Goal: Task Accomplishment & Management: Use online tool/utility

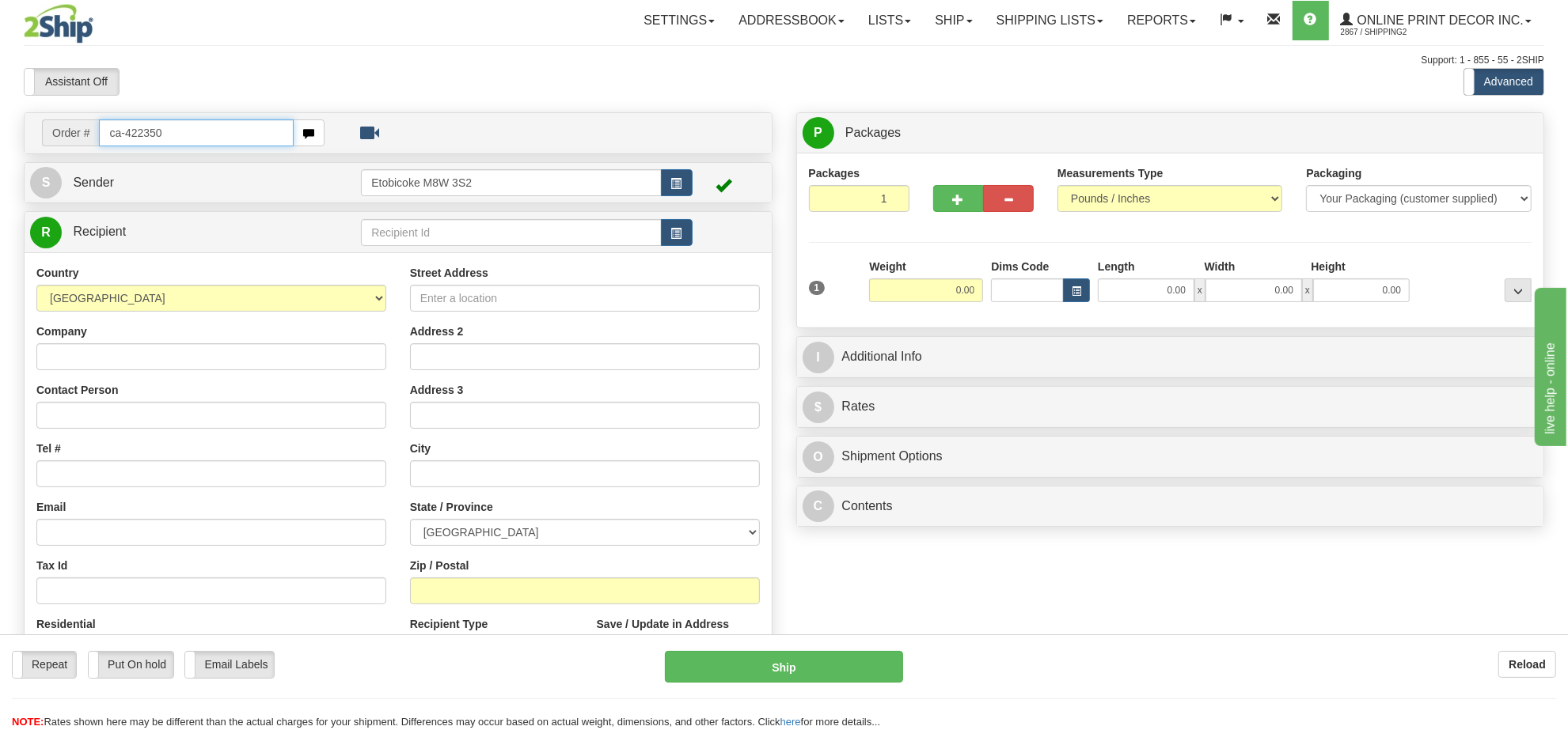
type input "ca-422350"
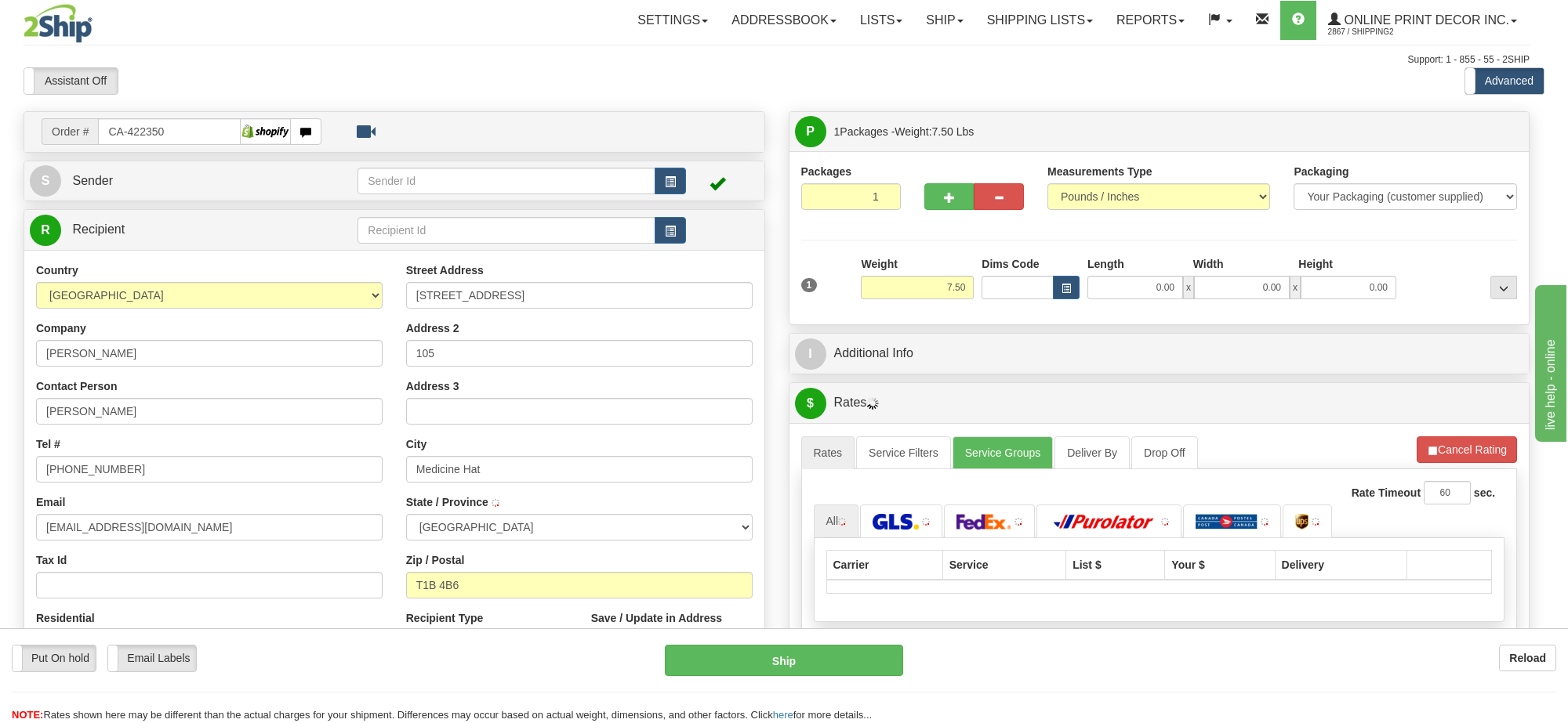
type input "MEDICINE HAT"
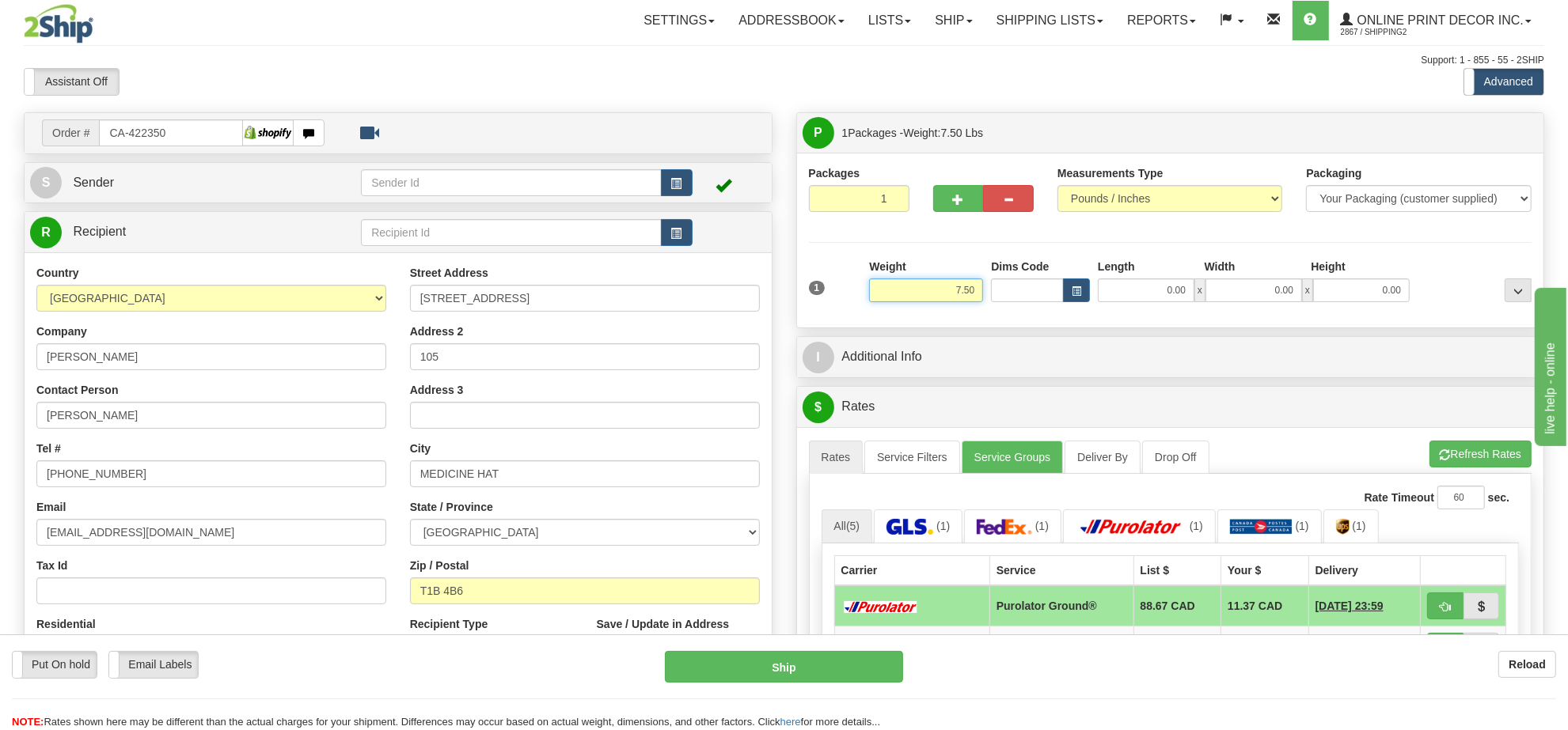
click at [913, 295] on input "7.50" at bounding box center [925, 291] width 114 height 24
click at [912, 295] on input "7.50" at bounding box center [925, 291] width 114 height 24
click at [1067, 291] on button "button" at bounding box center [1076, 291] width 27 height 24
type input "12.00"
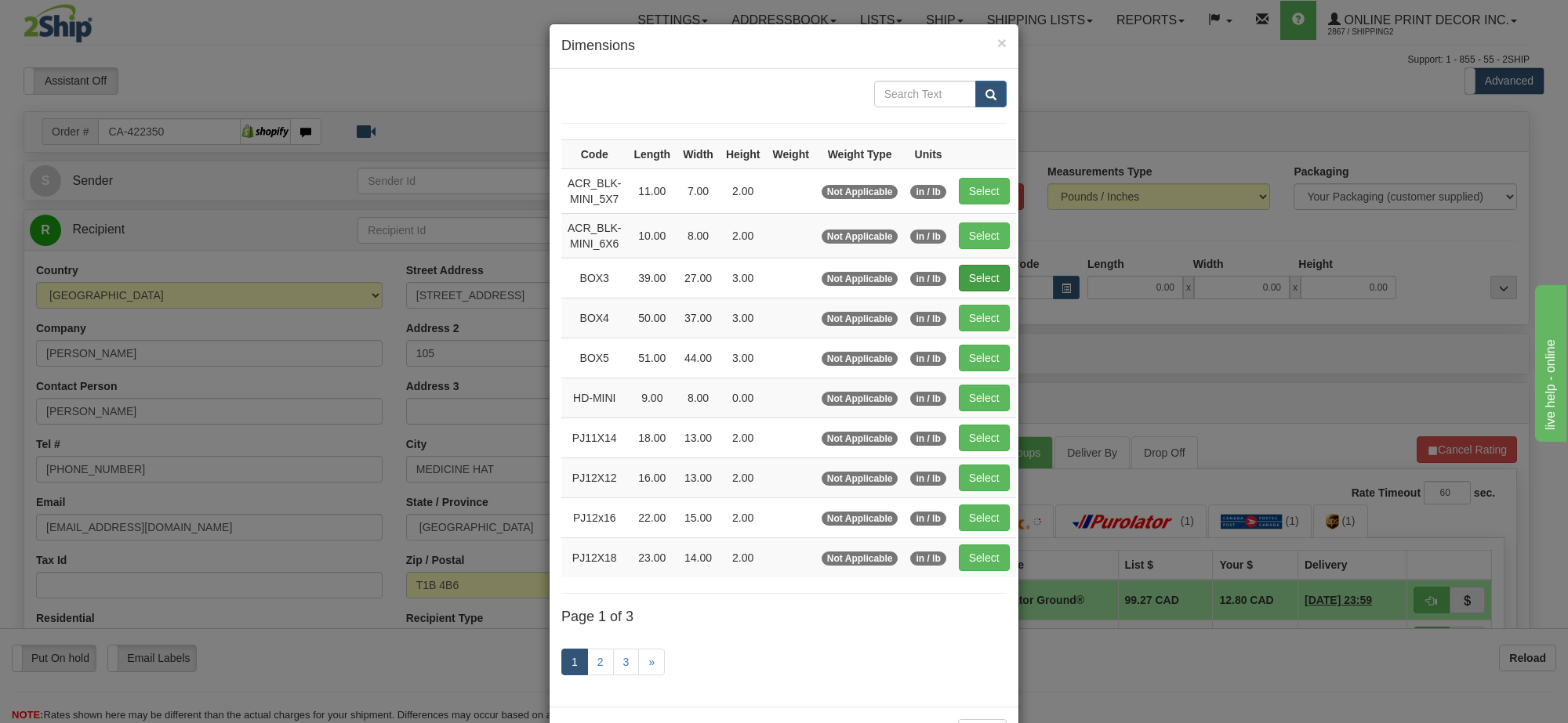
drag, startPoint x: 982, startPoint y: 334, endPoint x: 976, endPoint y: 292, distance: 42.4
click at [981, 334] on td "Select" at bounding box center [984, 318] width 63 height 40
click at [979, 314] on button "Select" at bounding box center [985, 318] width 51 height 27
type input "BOX4"
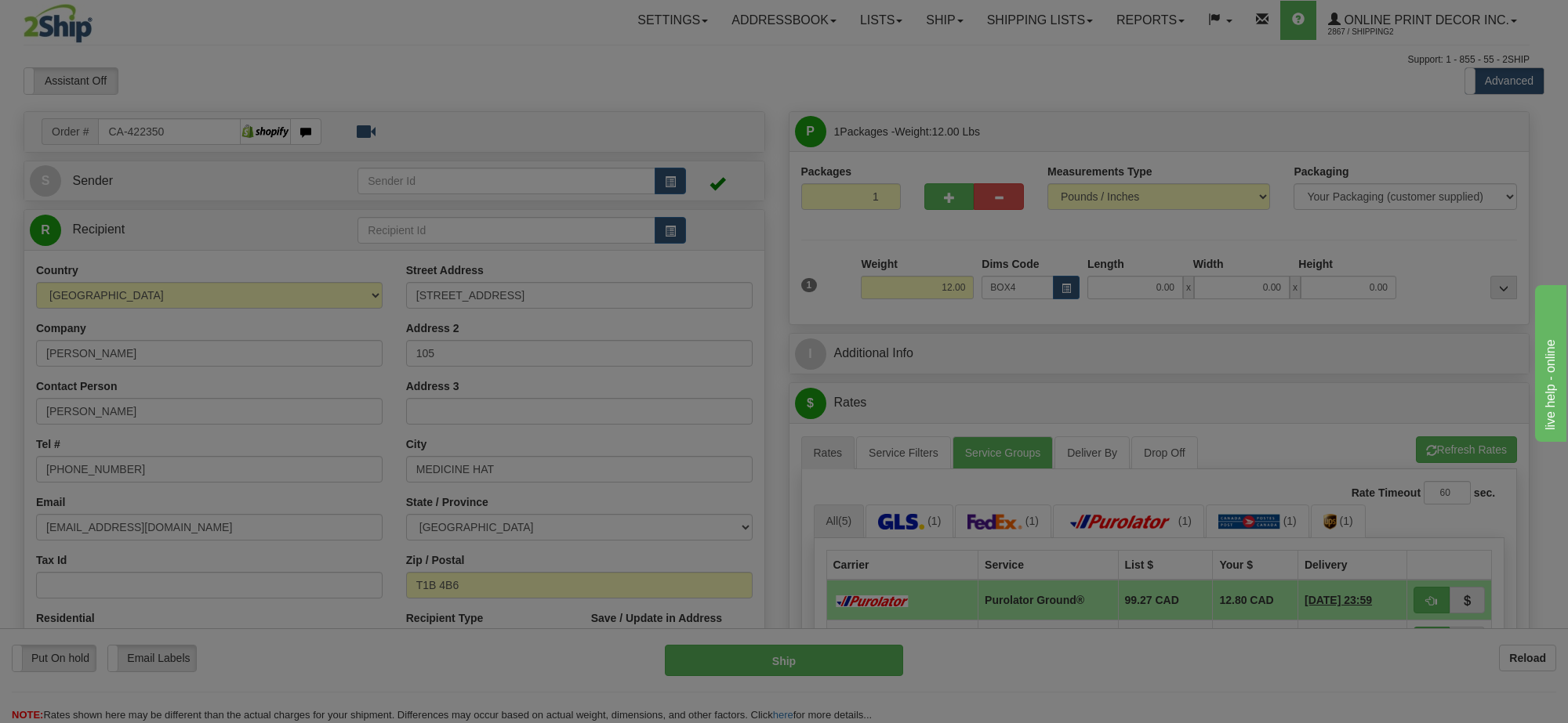
type input "50.00"
type input "37.00"
type input "3.00"
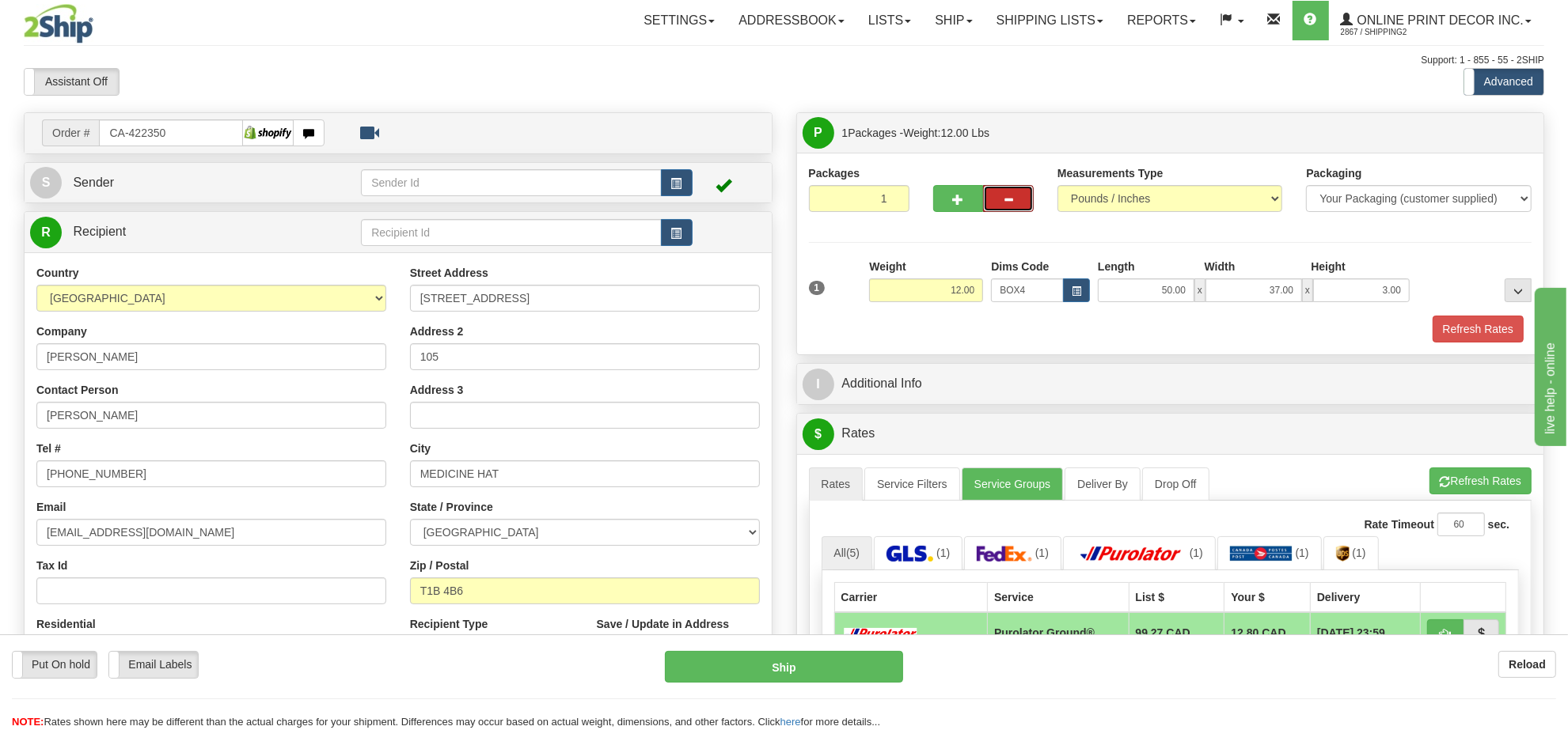
drag, startPoint x: 1000, startPoint y: 214, endPoint x: 923, endPoint y: 212, distance: 77.0
click at [984, 212] on button "button" at bounding box center [1008, 198] width 51 height 27
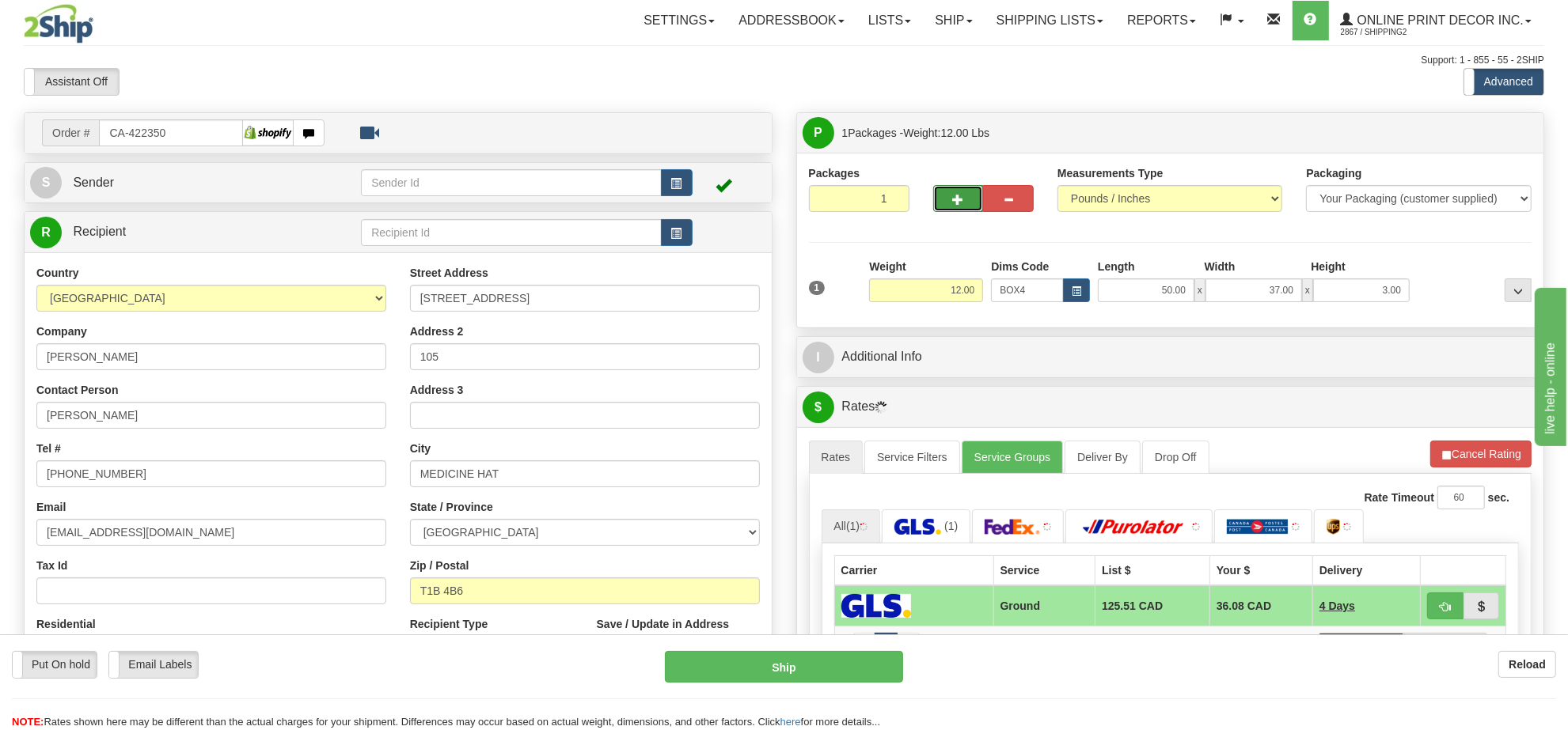
click at [960, 194] on span "button" at bounding box center [958, 199] width 11 height 10
radio input "true"
type input "2"
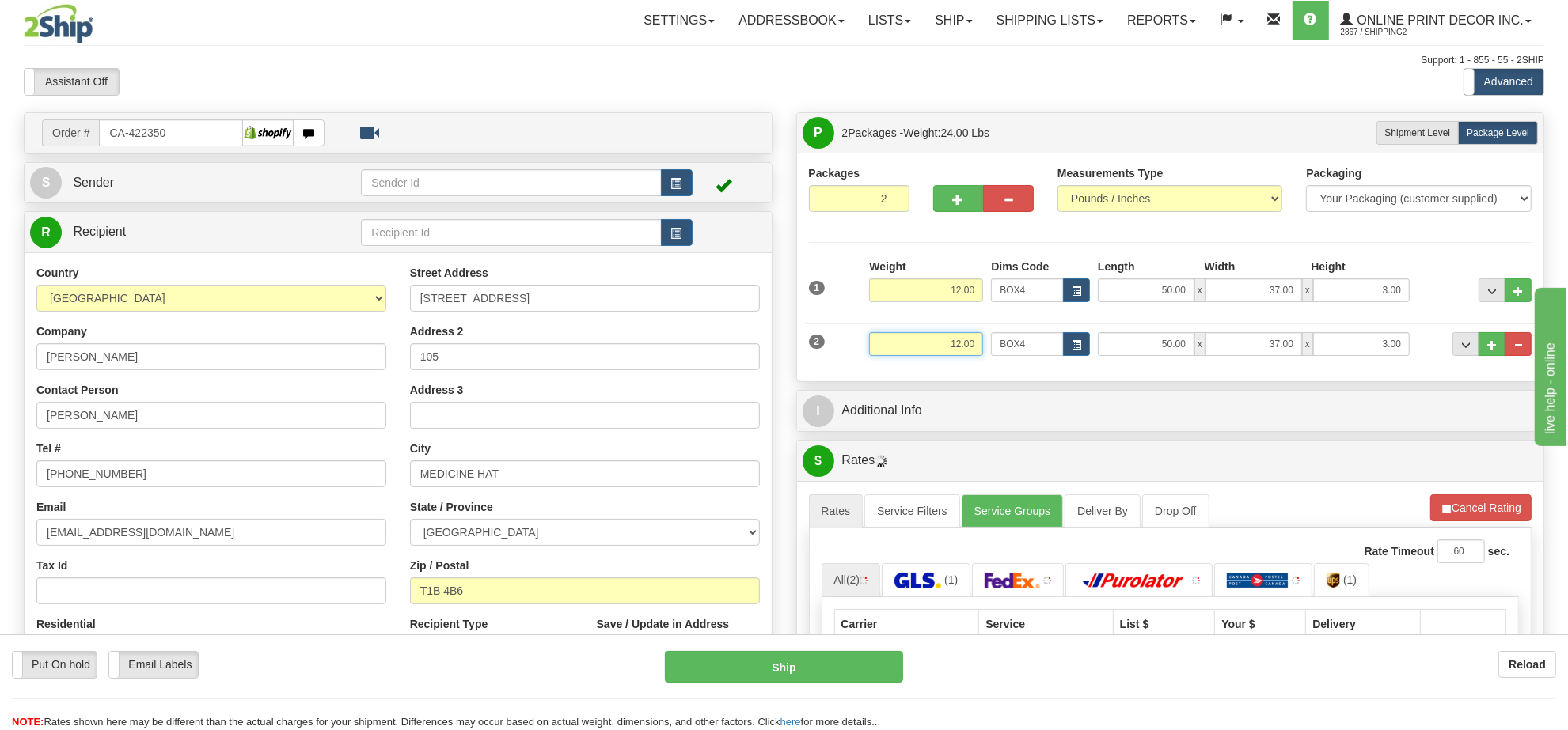
click at [970, 349] on input "12.00" at bounding box center [925, 345] width 114 height 24
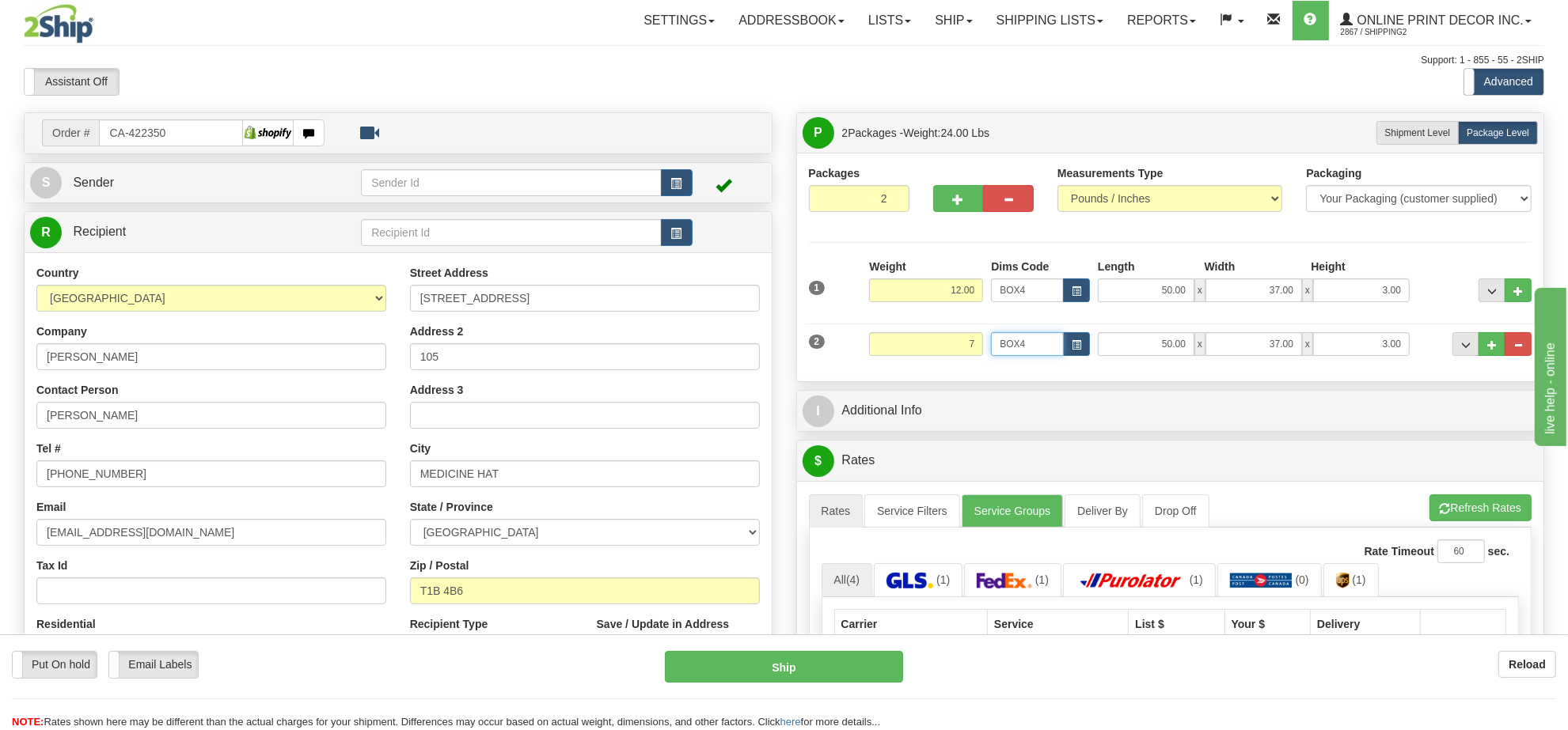
click at [1049, 347] on input "BOX4" at bounding box center [1027, 345] width 73 height 24
type input "7.00"
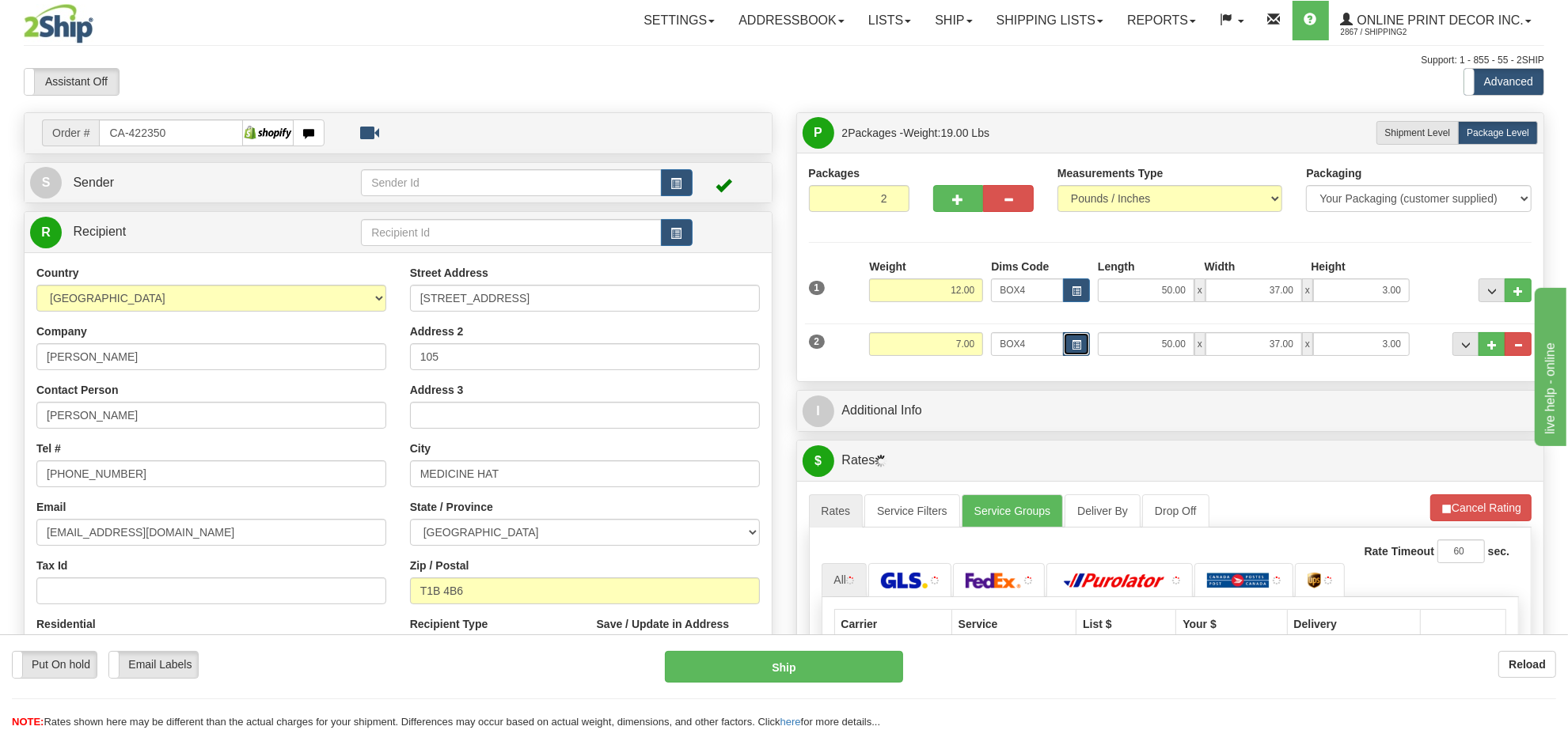
click at [1066, 347] on button "button" at bounding box center [1076, 345] width 27 height 24
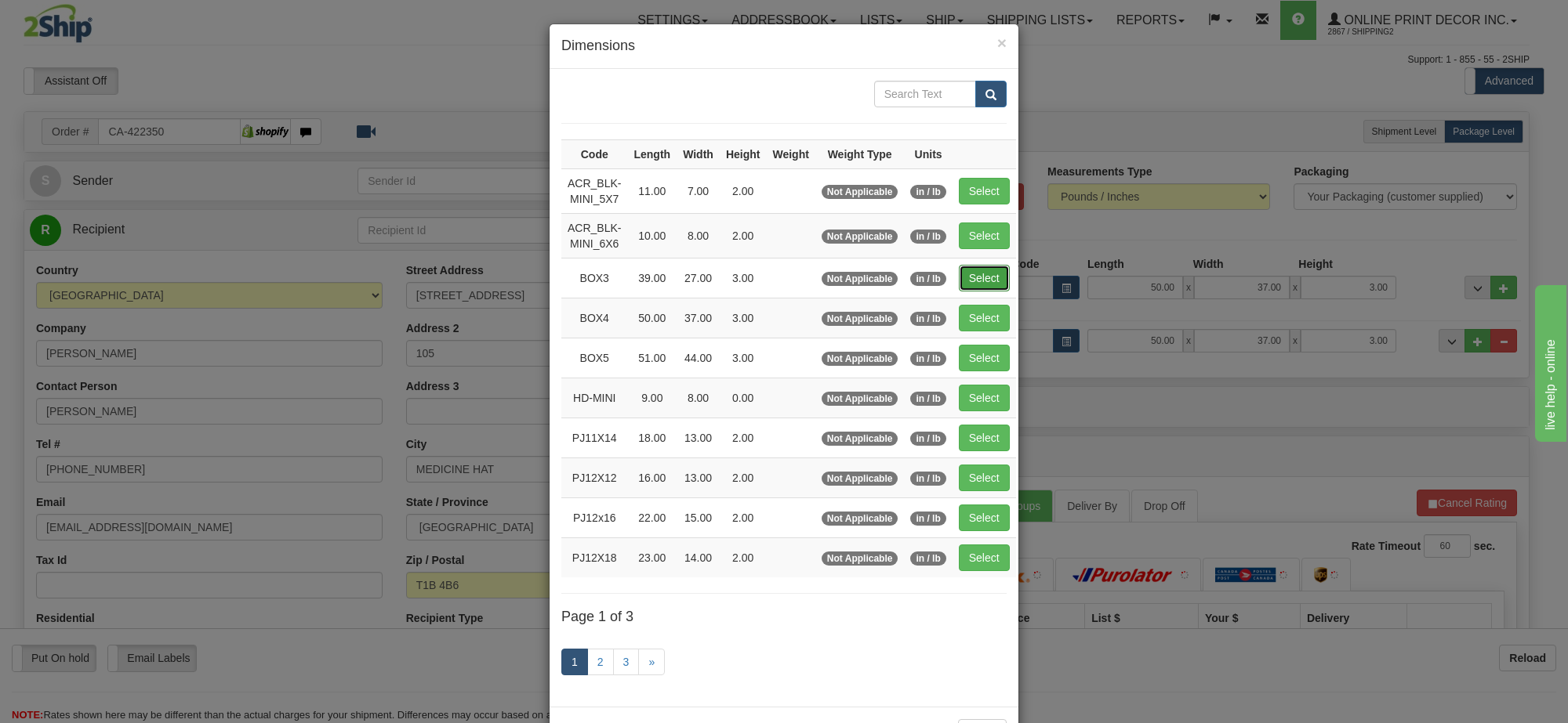
click at [979, 282] on button "Select" at bounding box center [985, 278] width 51 height 27
type input "BOX3"
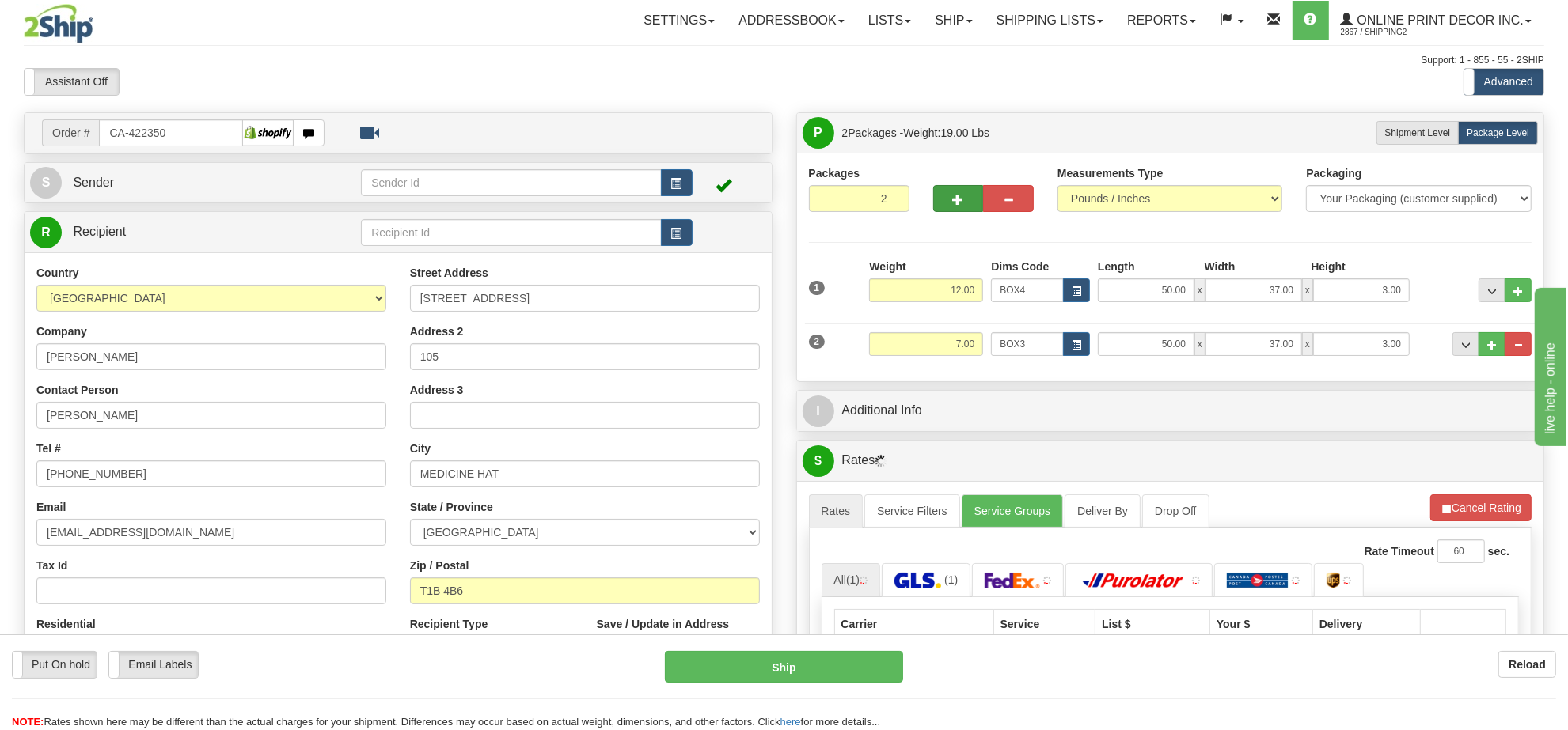
type input "39.00"
type input "27.00"
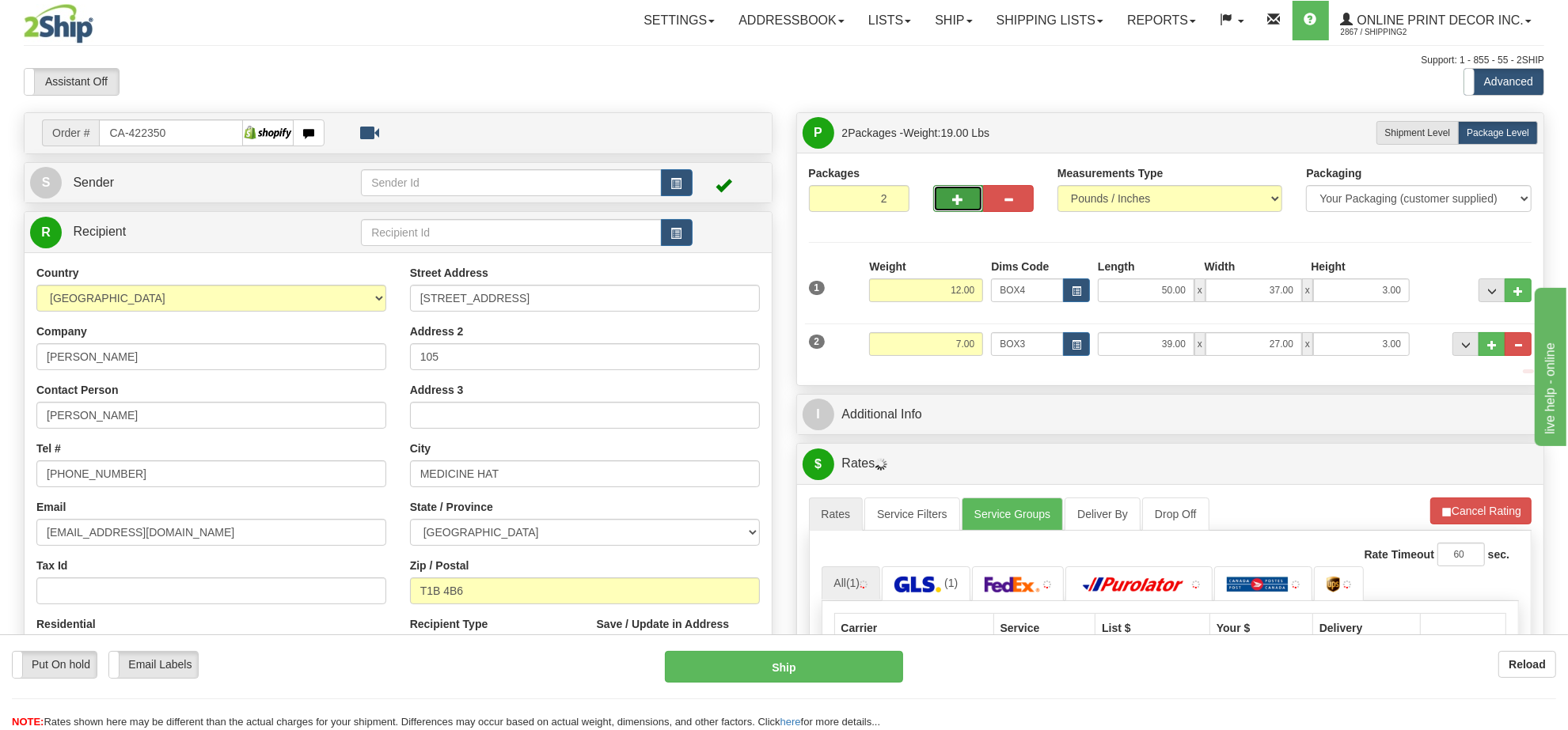
click at [938, 202] on button "button" at bounding box center [958, 198] width 51 height 27
type input "3"
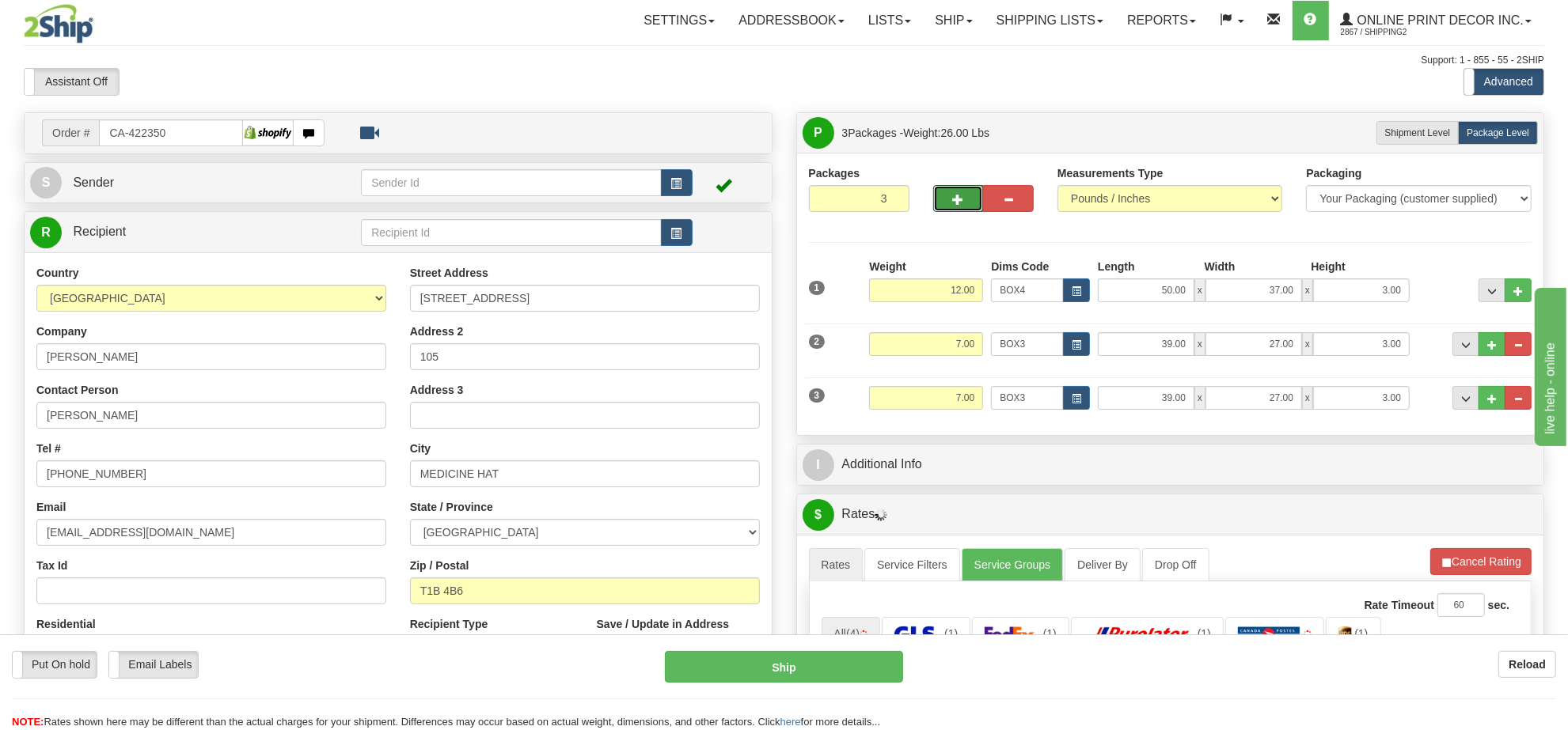
drag, startPoint x: 1450, startPoint y: 550, endPoint x: 1455, endPoint y: 561, distance: 12.1
click at [1455, 561] on button "Refresh Rates" at bounding box center [1480, 562] width 103 height 27
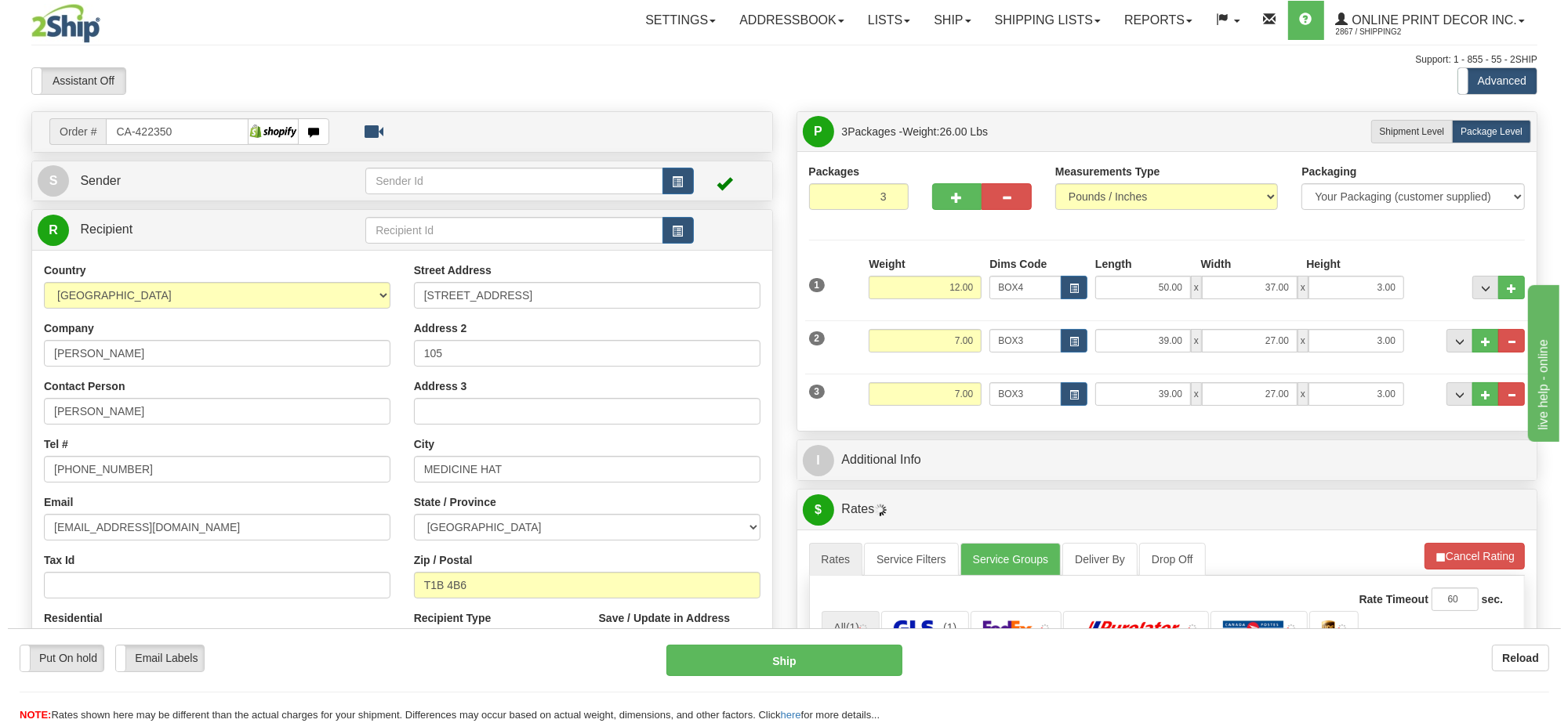
scroll to position [196, 0]
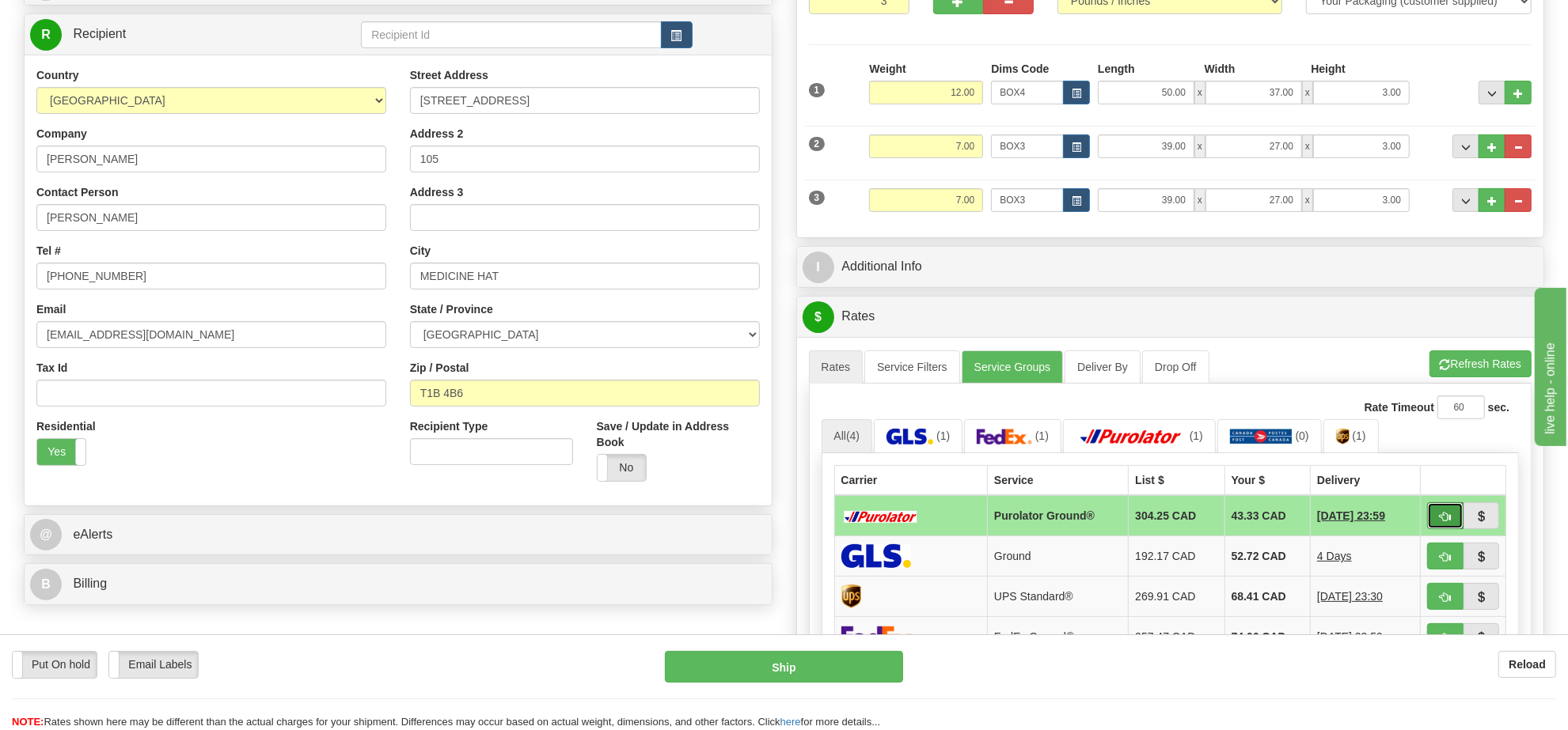
click at [1433, 520] on button "button" at bounding box center [1445, 516] width 37 height 27
type input "260"
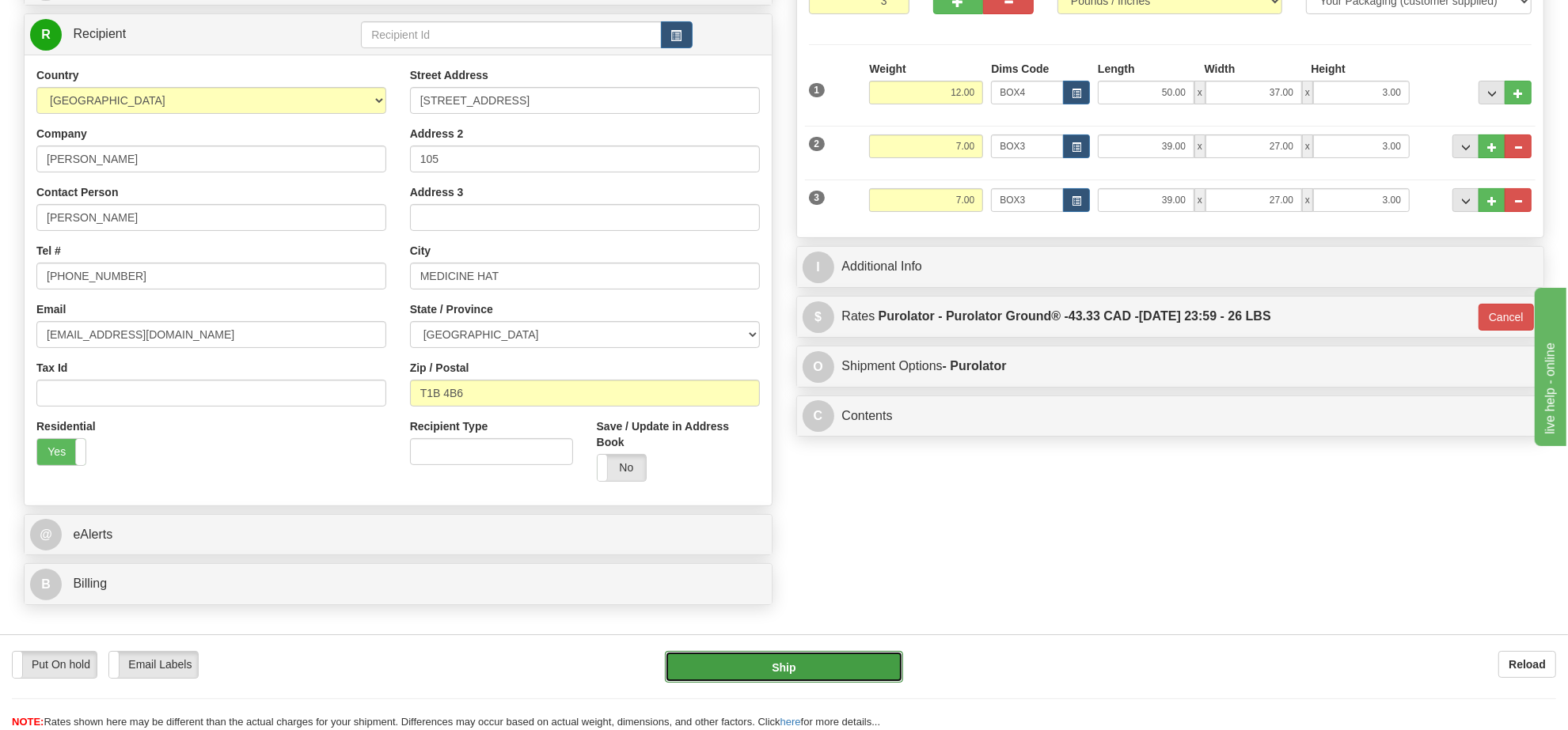
click at [821, 671] on button "Ship" at bounding box center [783, 667] width 237 height 32
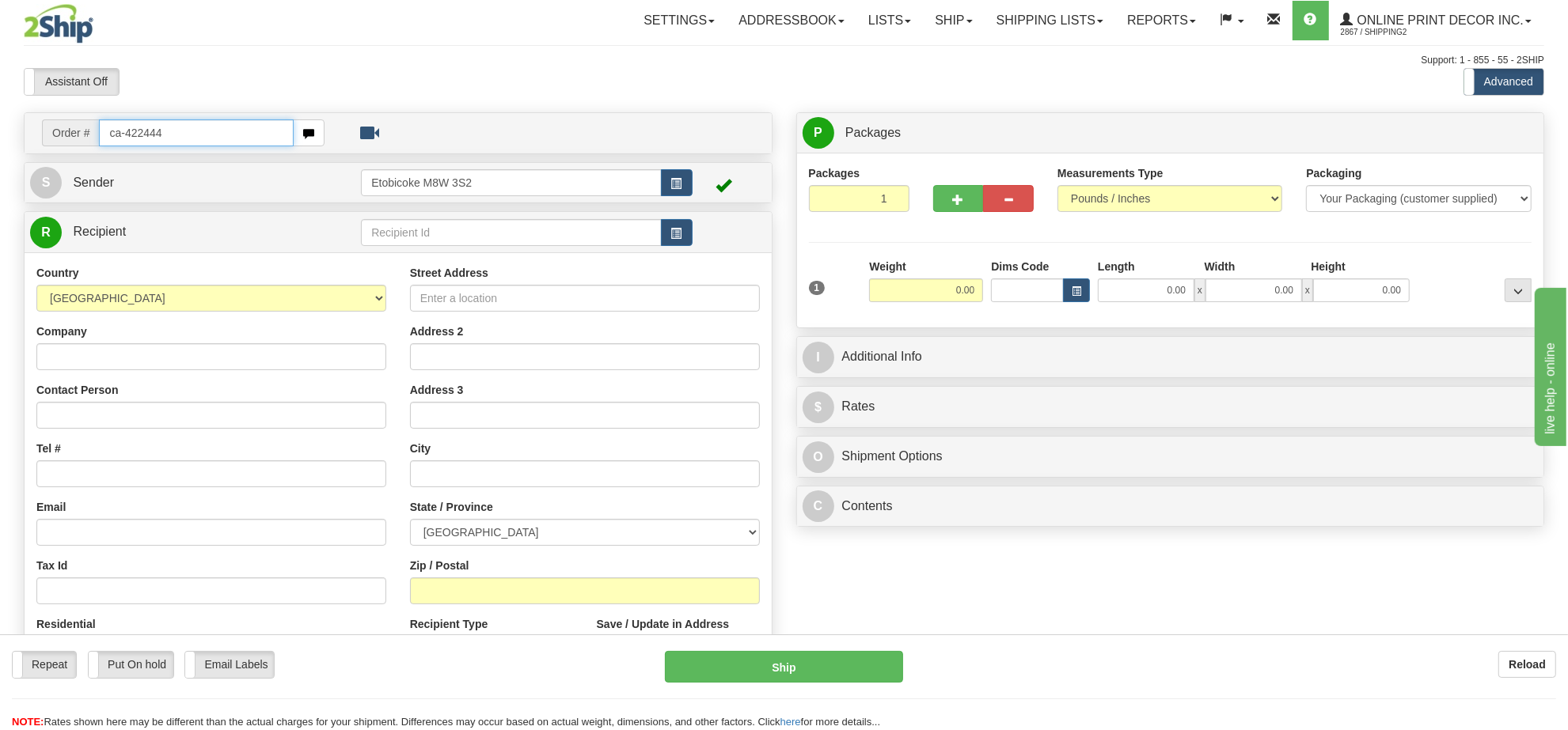
type input "ca-422444"
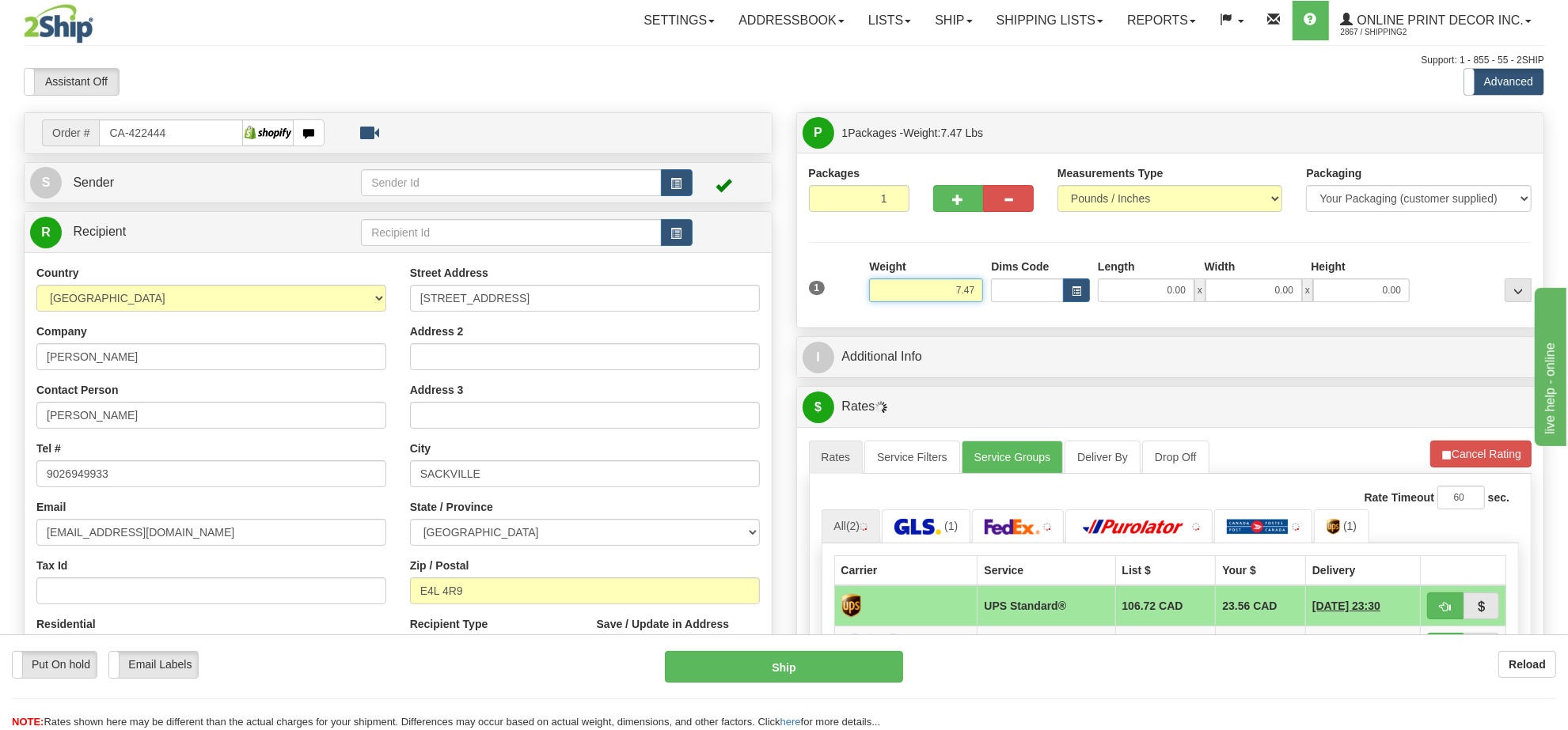
click at [959, 295] on input "7.47" at bounding box center [925, 291] width 114 height 24
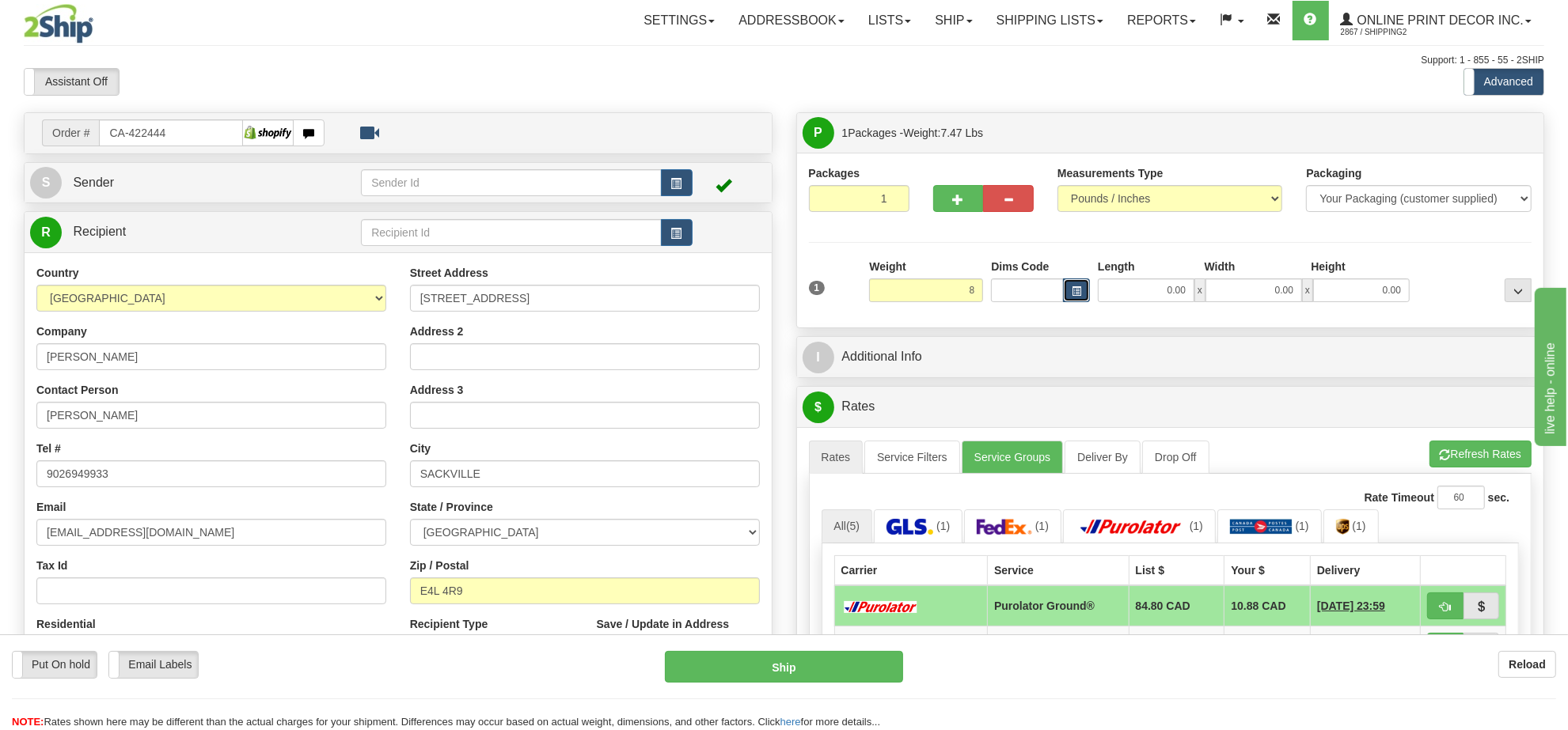
type input "8.00"
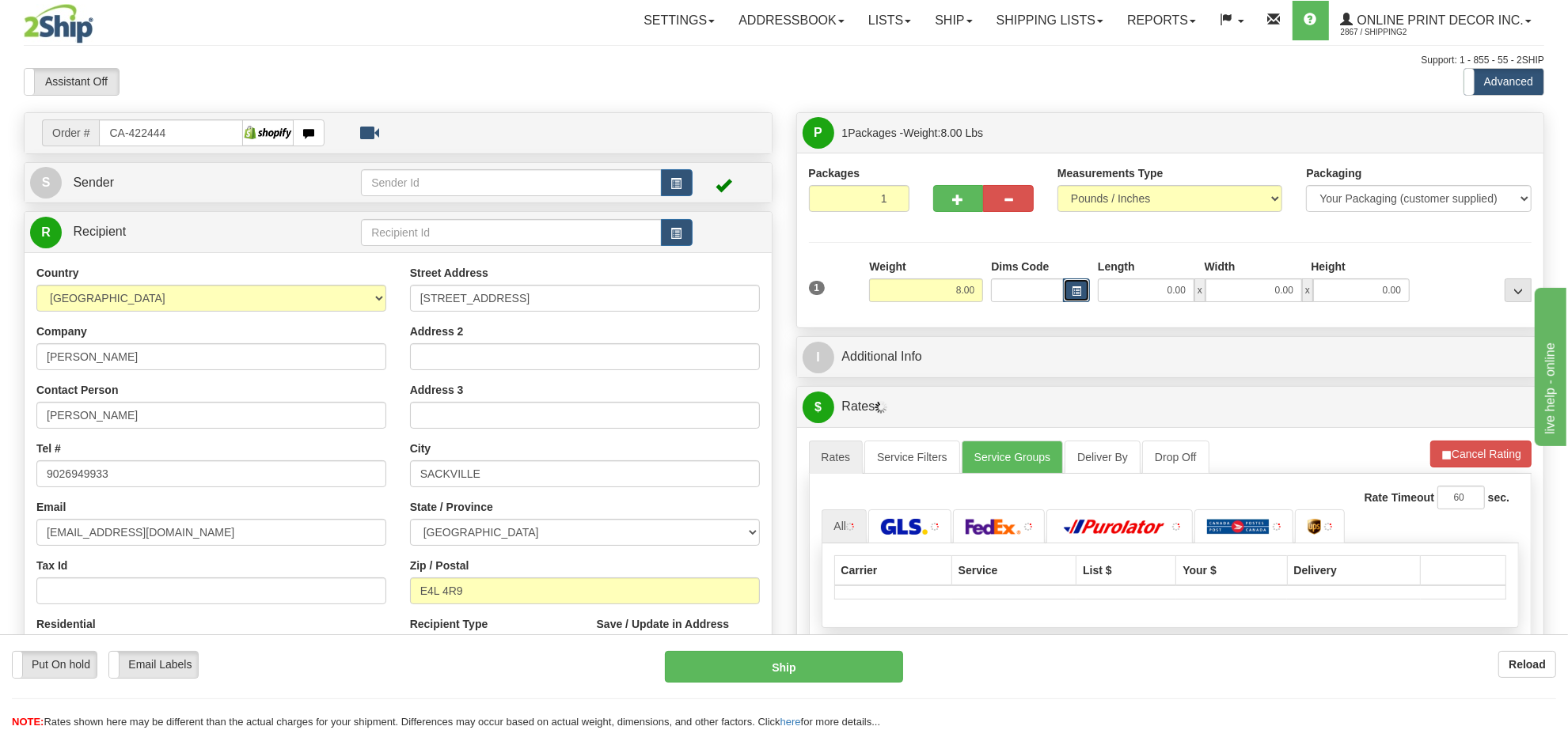
click at [1078, 289] on span "button" at bounding box center [1077, 291] width 10 height 9
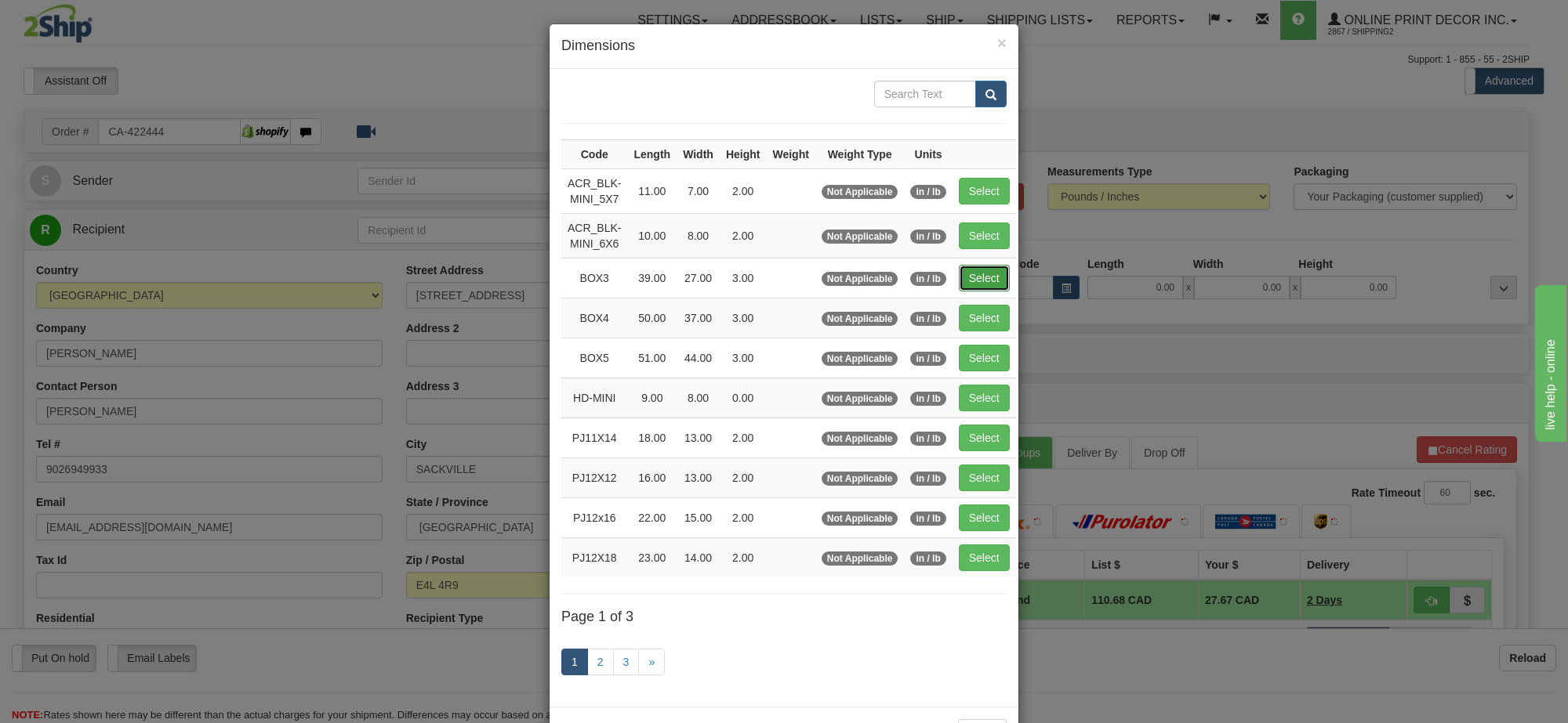
click at [963, 288] on button "Select" at bounding box center [985, 278] width 51 height 27
type input "BOX3"
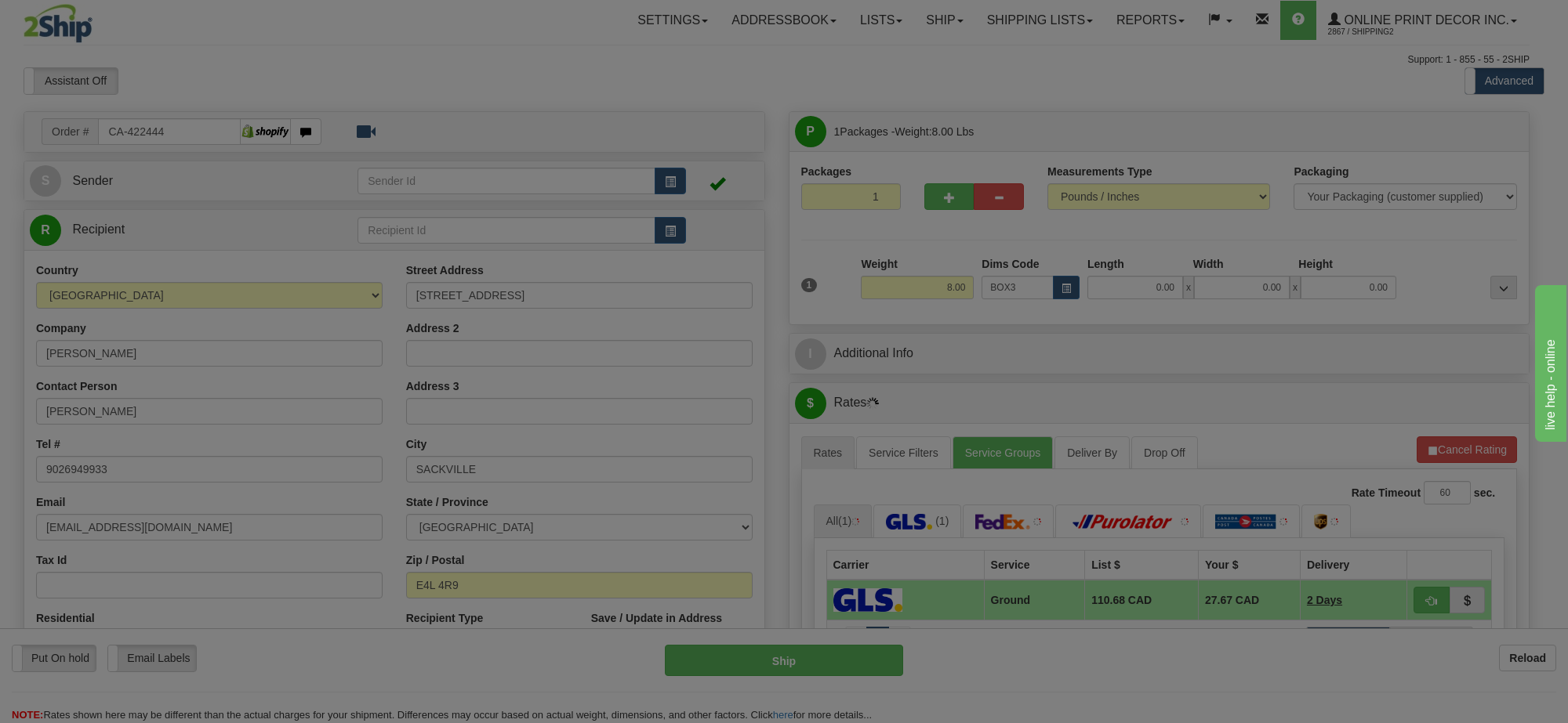
type input "39.00"
type input "27.00"
type input "3.00"
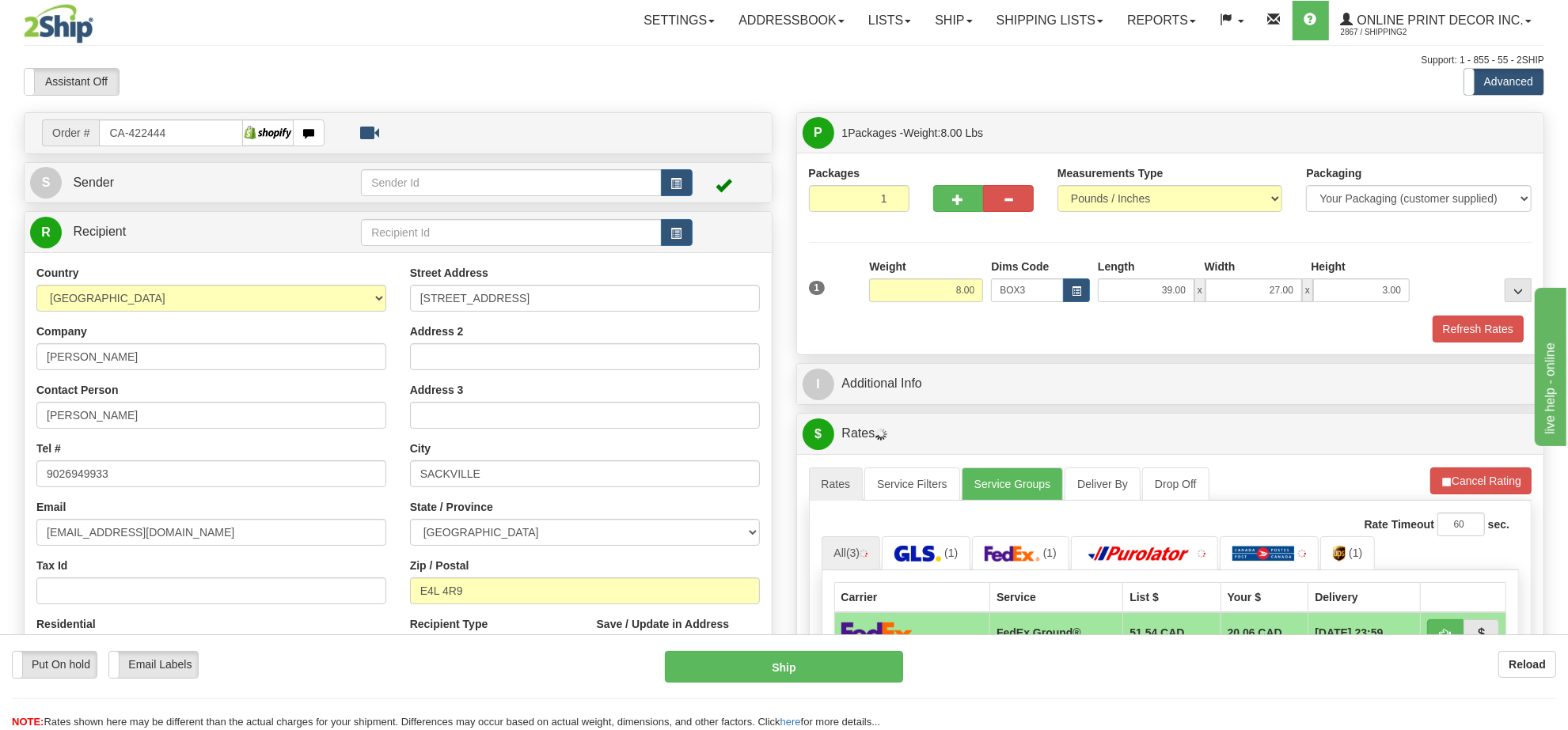
click at [958, 218] on div at bounding box center [983, 195] width 125 height 61
click at [955, 198] on span "button" at bounding box center [958, 199] width 11 height 10
radio input "true"
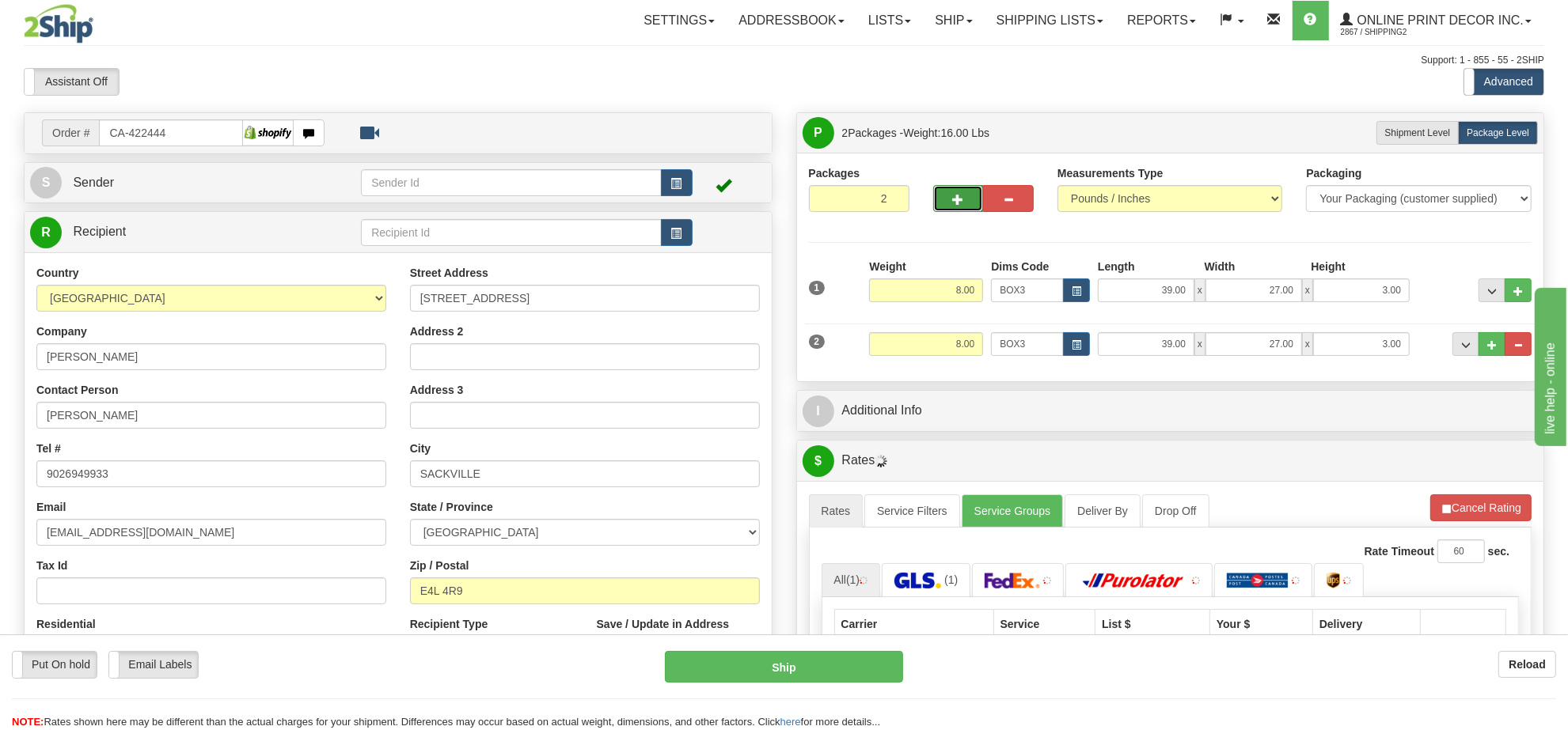
click at [955, 198] on span "button" at bounding box center [958, 199] width 11 height 10
type input "3"
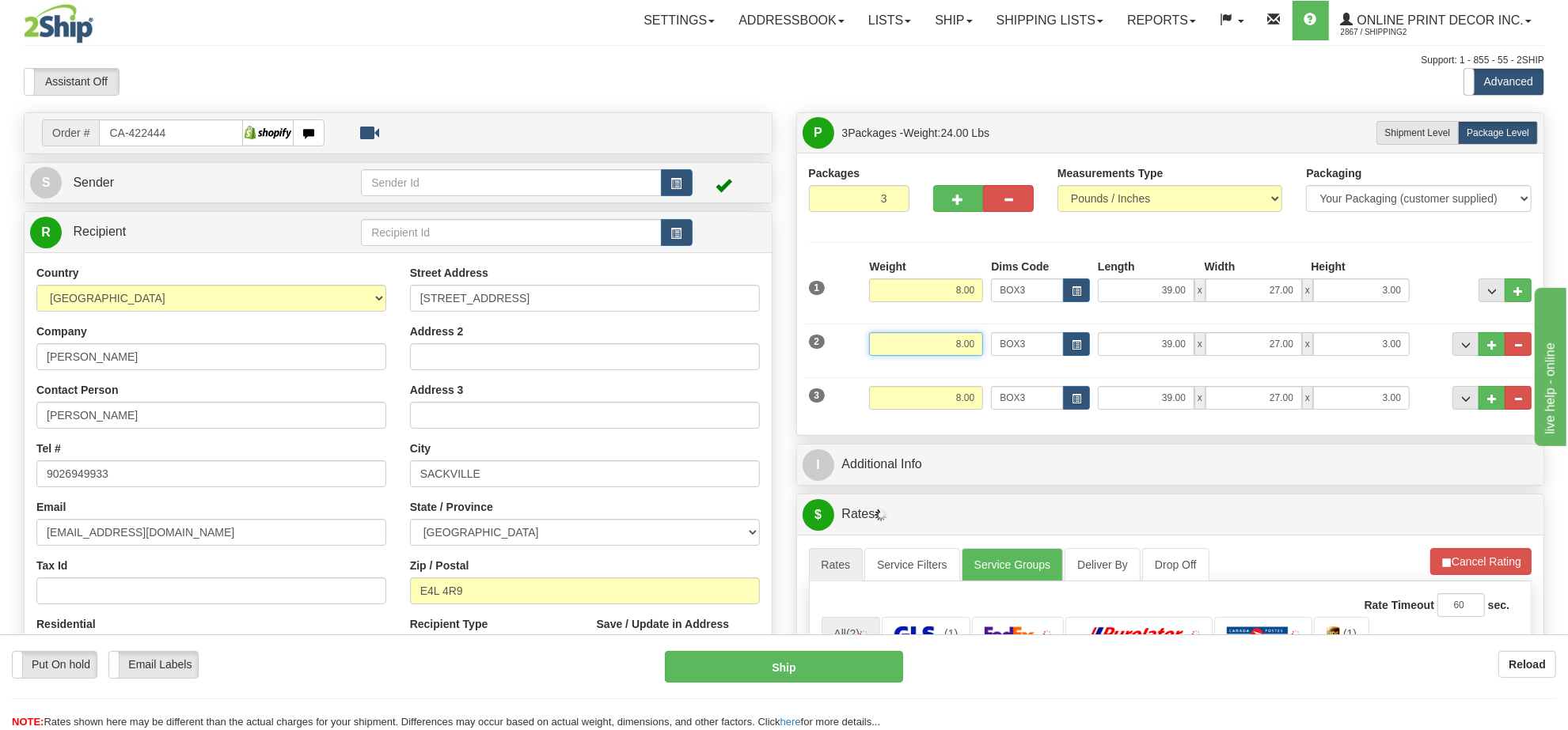
click at [950, 353] on input "8.00" at bounding box center [925, 345] width 114 height 24
type input "5.00"
click at [1082, 350] on button "button" at bounding box center [1076, 345] width 27 height 24
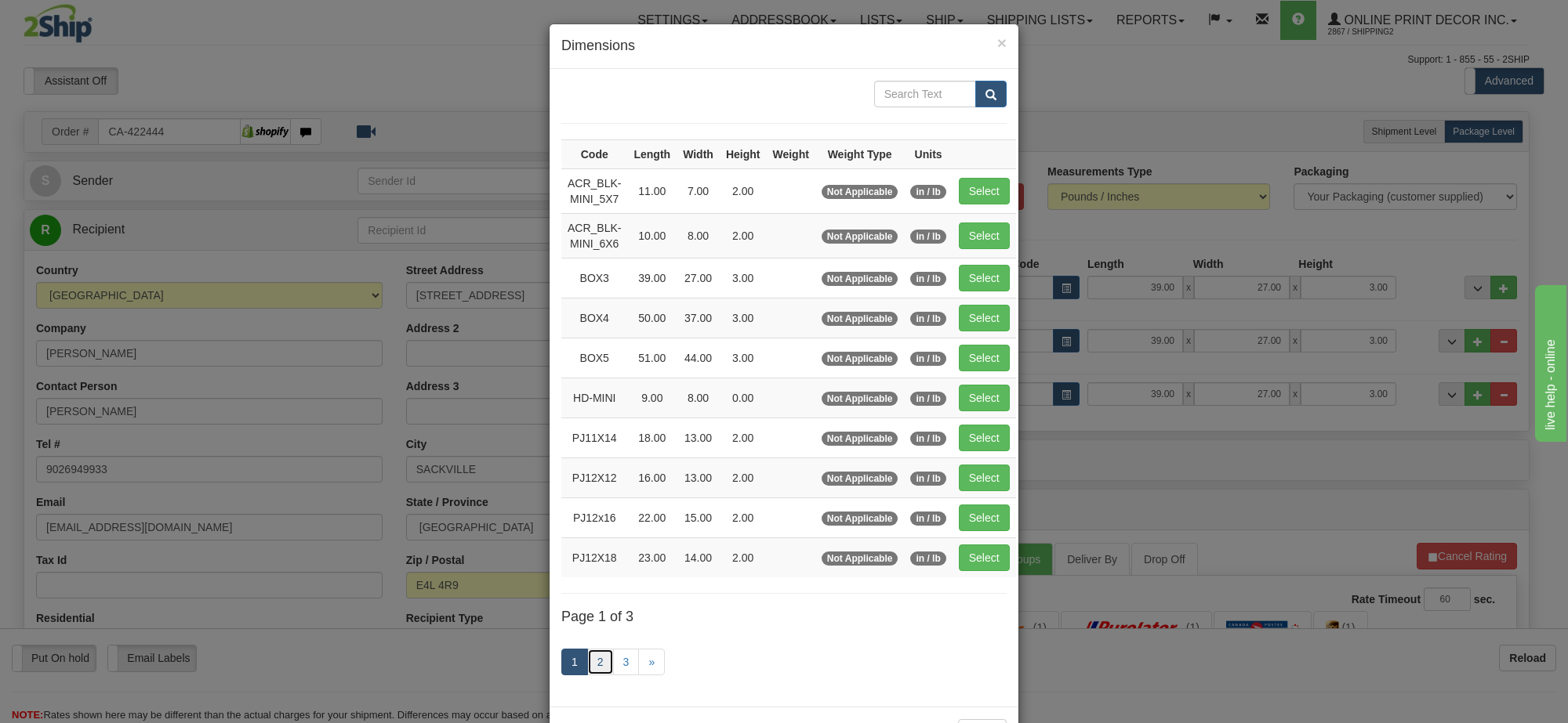
click at [600, 665] on link "2" at bounding box center [600, 662] width 27 height 27
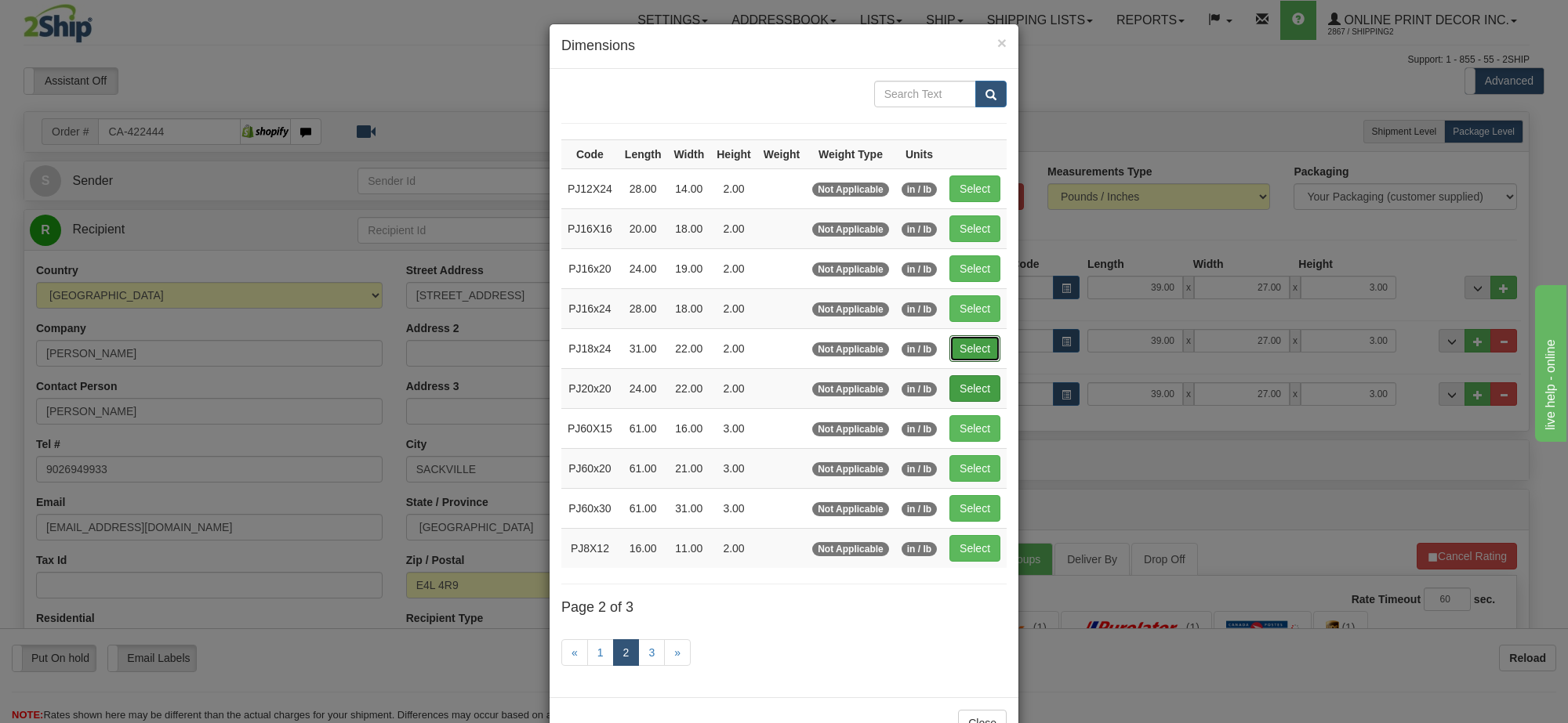
drag, startPoint x: 960, startPoint y: 359, endPoint x: 965, endPoint y: 350, distance: 10.3
click at [959, 357] on button "Select" at bounding box center [975, 348] width 51 height 27
type input "PJ18x24"
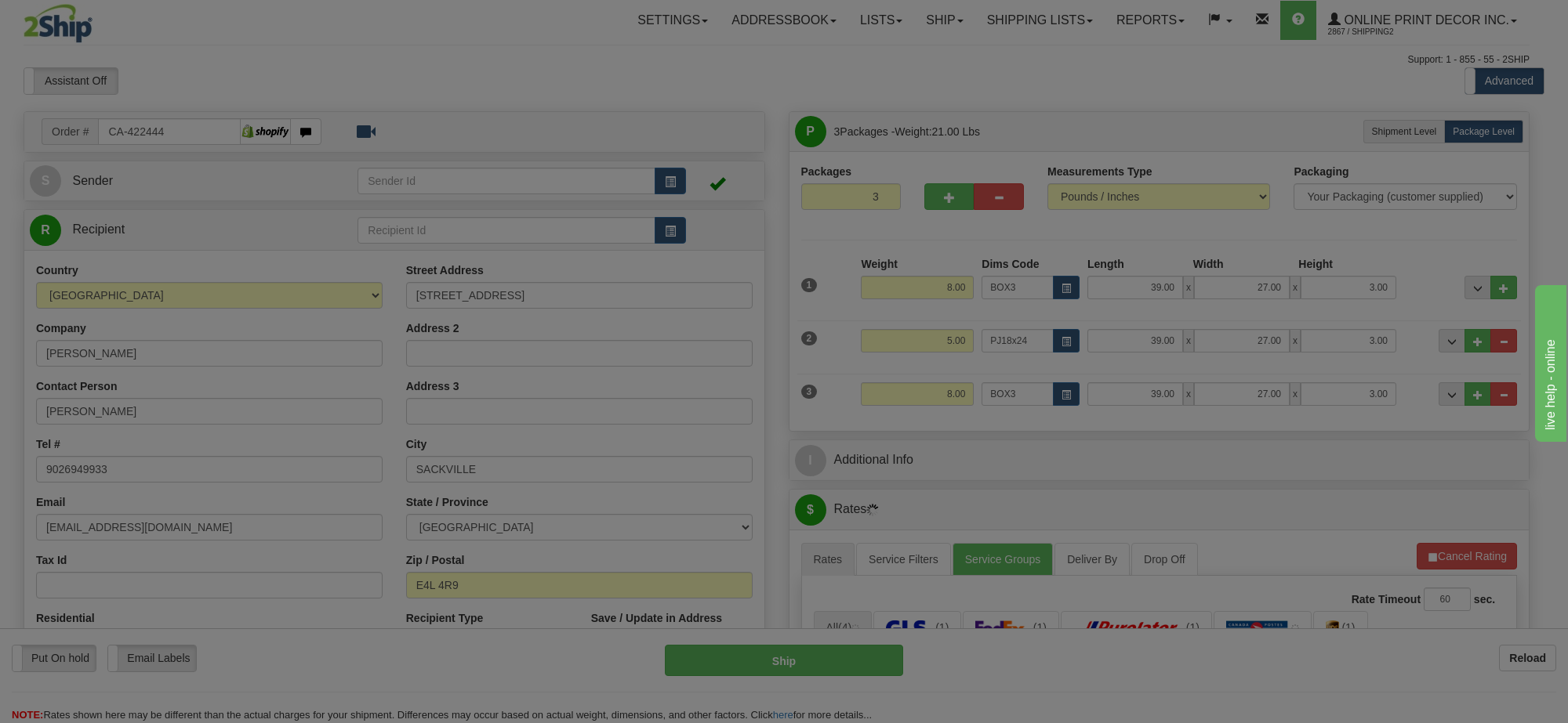
type input "31.00"
type input "22.00"
type input "2.00"
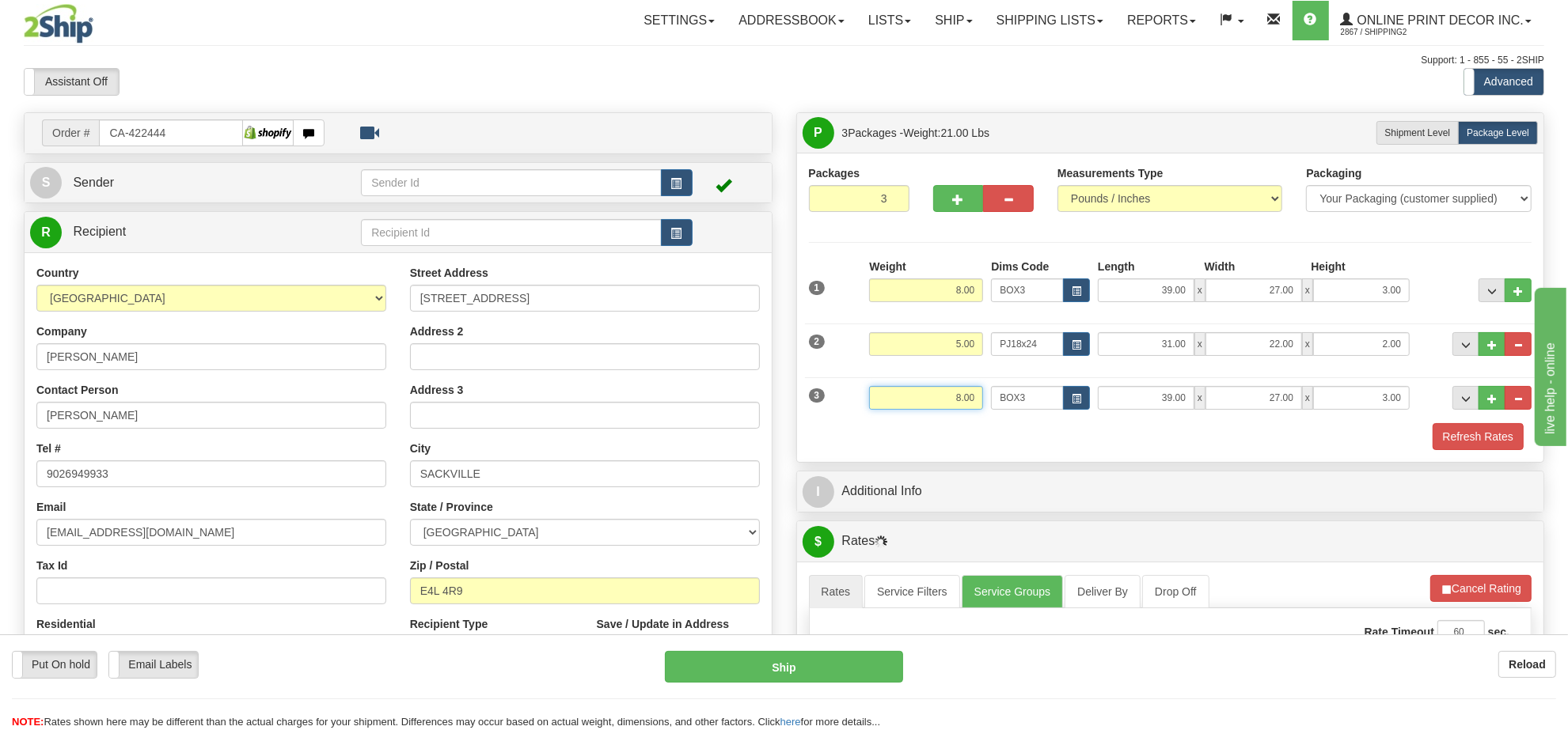
click at [965, 410] on input "8.00" at bounding box center [925, 398] width 114 height 24
click at [981, 406] on input "8.00" at bounding box center [925, 398] width 114 height 24
click at [982, 406] on input "8.00" at bounding box center [925, 398] width 114 height 24
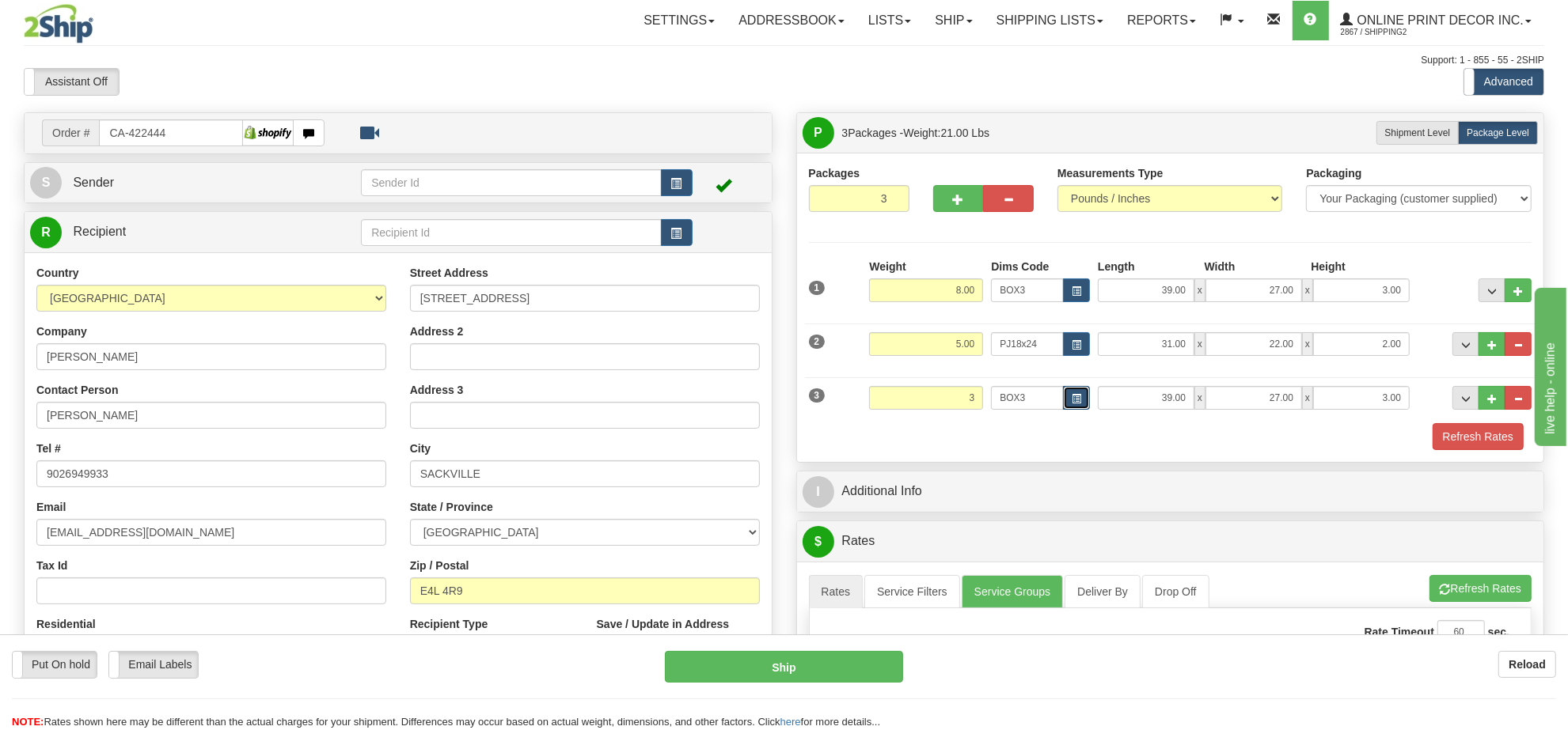
type input "3.00"
click at [1081, 396] on span "button" at bounding box center [1077, 399] width 10 height 9
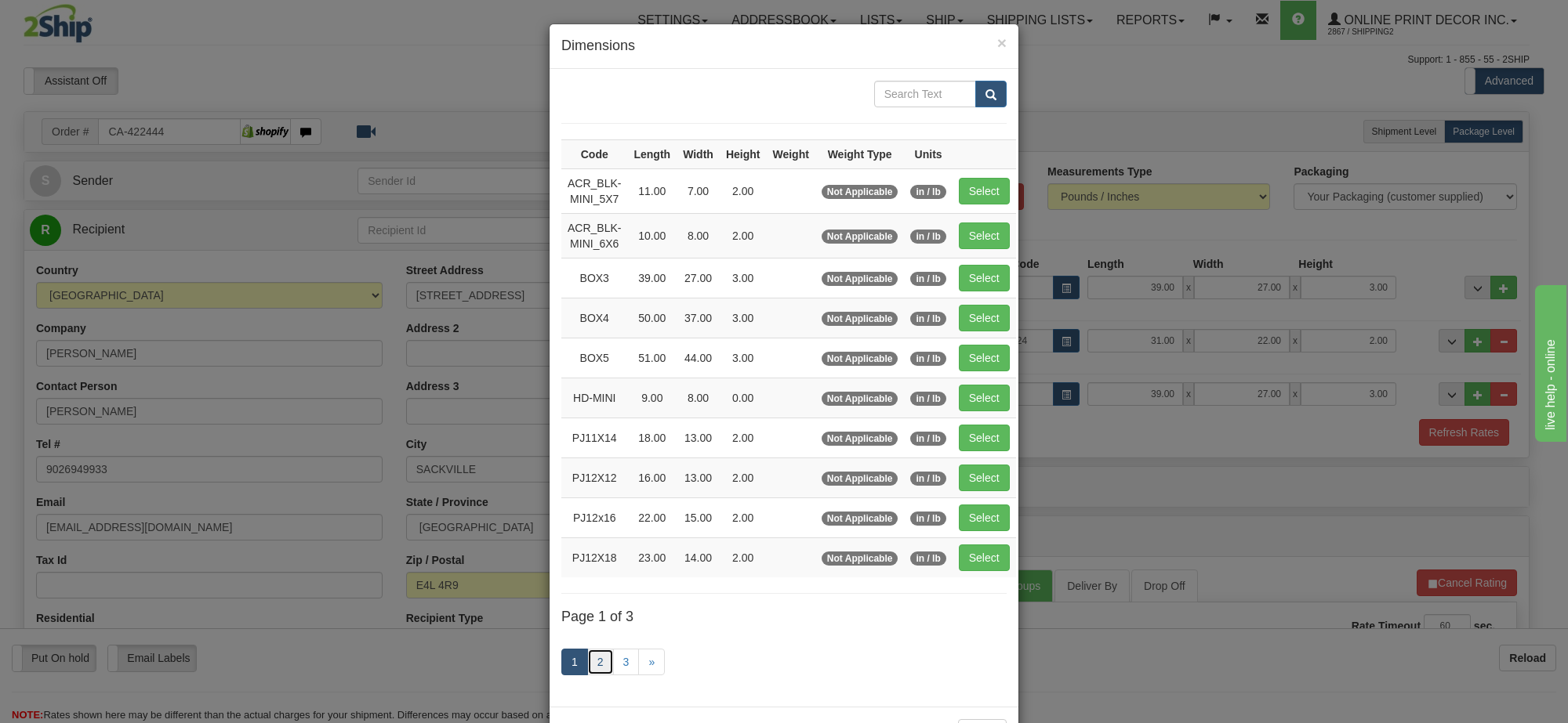
click at [598, 667] on link "2" at bounding box center [600, 662] width 27 height 27
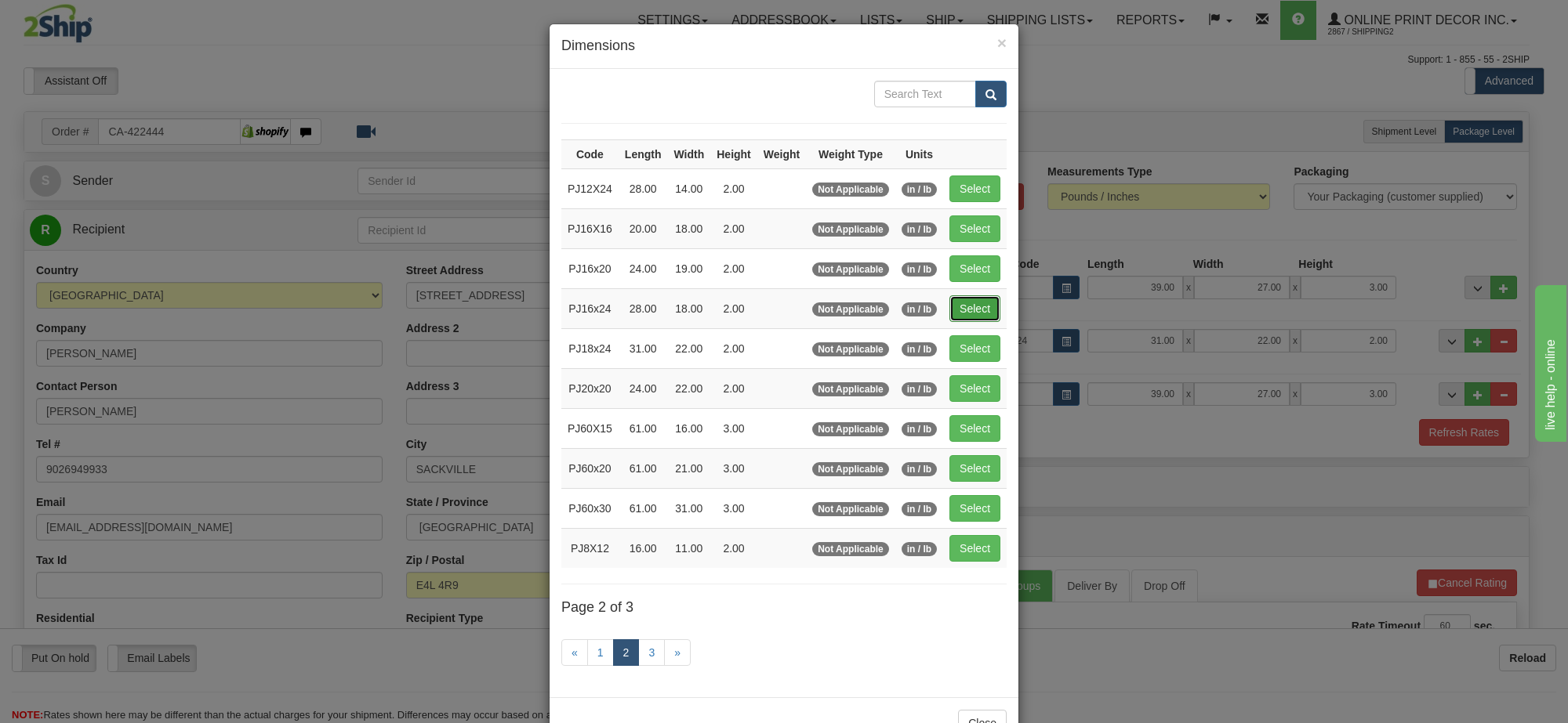
click at [984, 308] on button "Select" at bounding box center [975, 309] width 51 height 27
type input "PJ16x24"
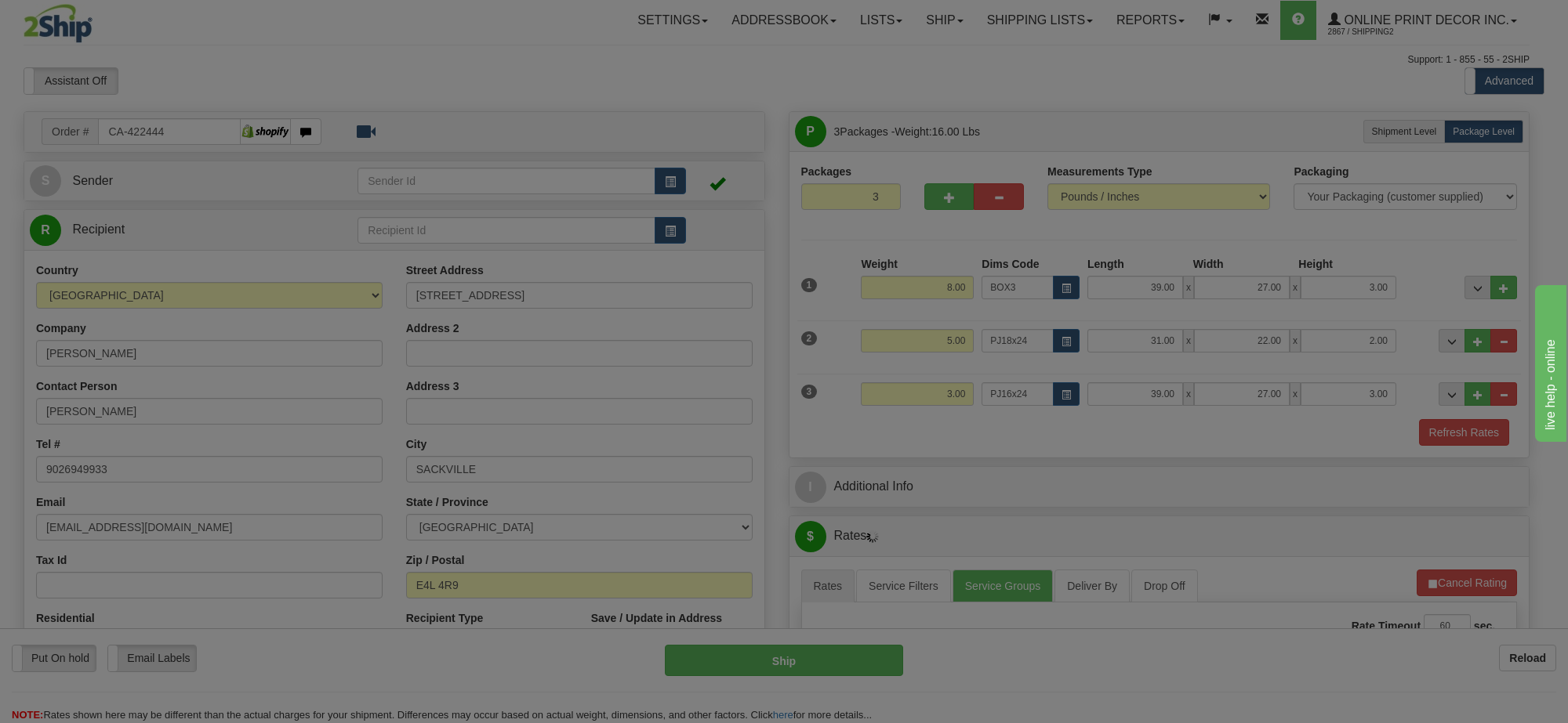
type input "28.00"
type input "18.00"
type input "2.00"
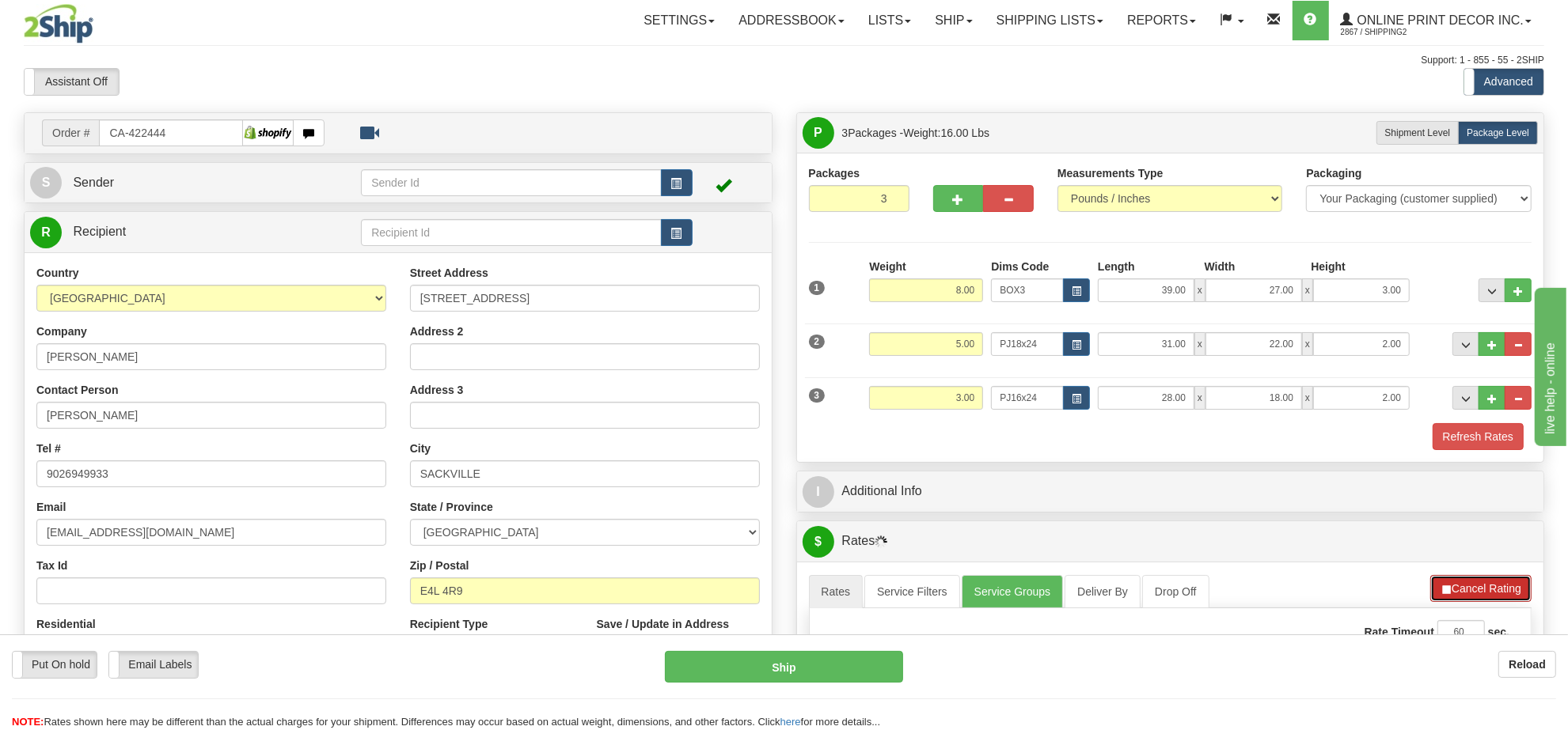
click at [1482, 596] on button "Cancel Rating" at bounding box center [1481, 589] width 102 height 27
click at [1482, 596] on button "Refresh Rates" at bounding box center [1480, 589] width 103 height 27
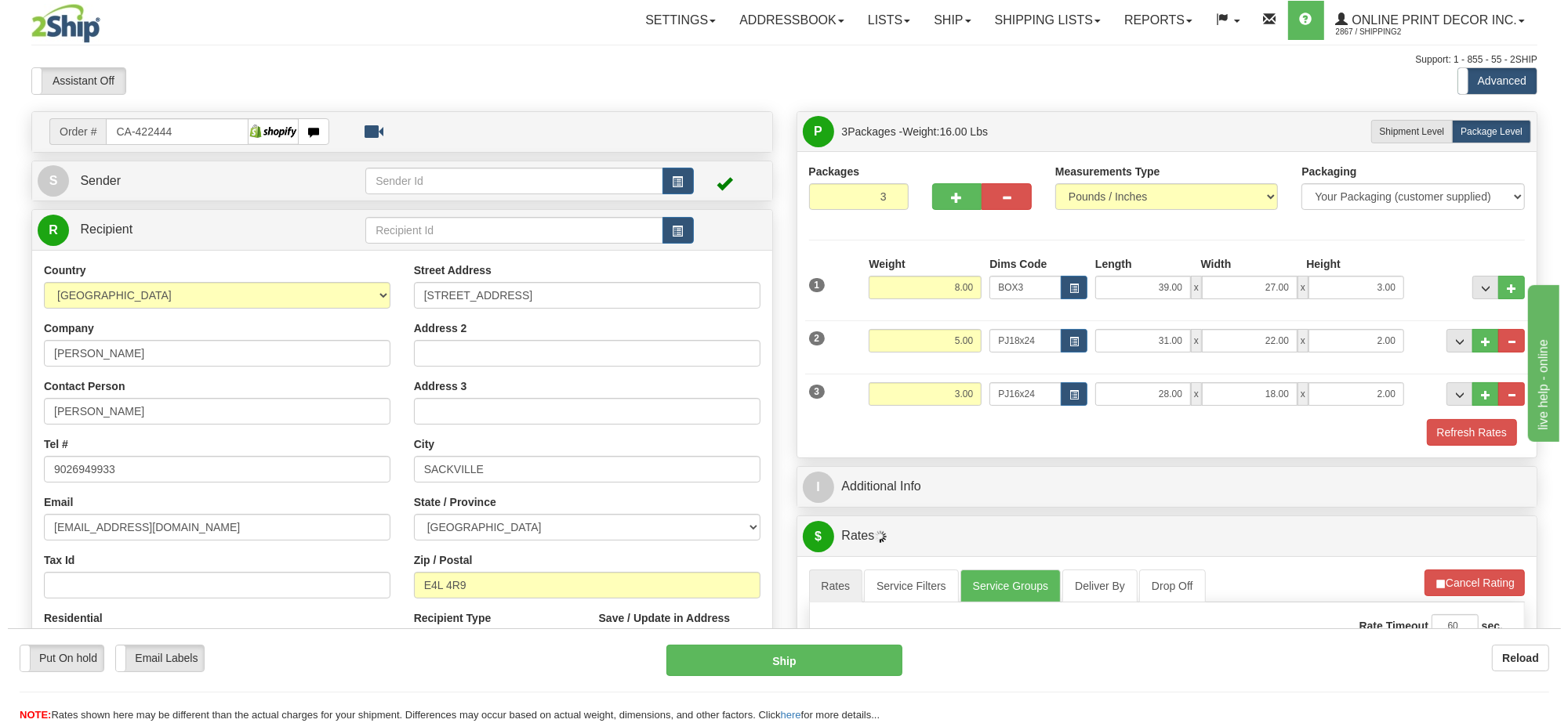
scroll to position [196, 0]
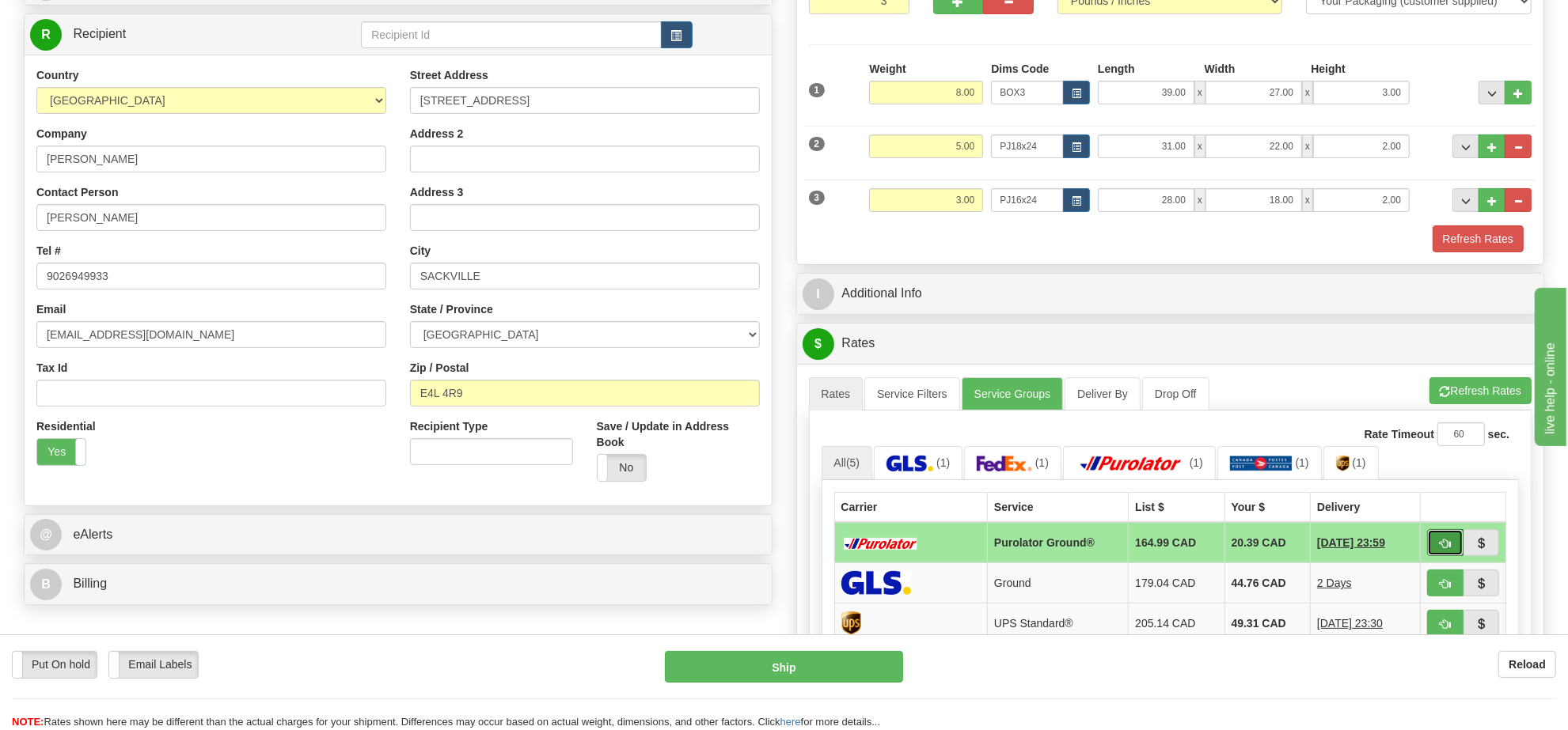
click at [1441, 542] on button "button" at bounding box center [1445, 543] width 37 height 27
type input "260"
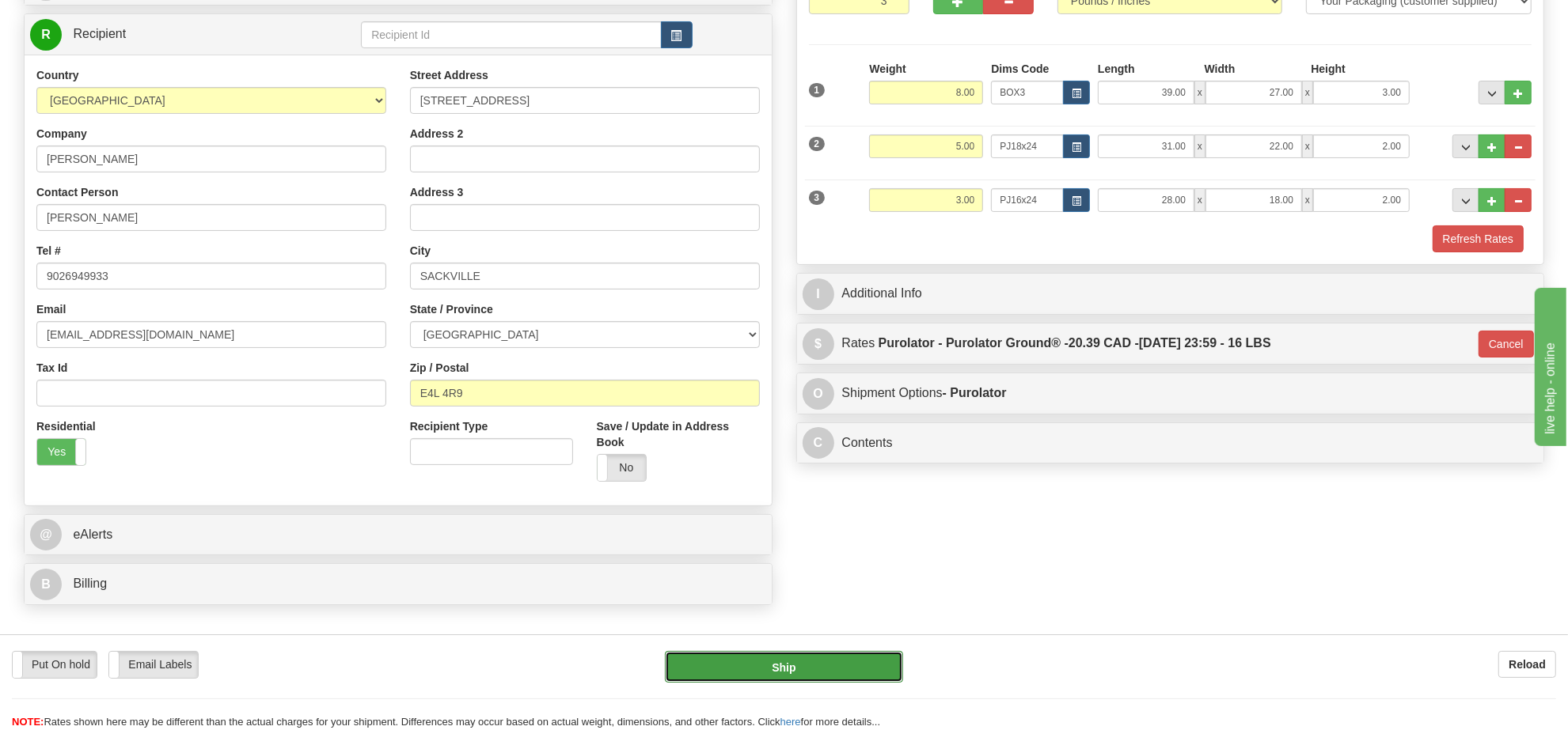
click at [869, 665] on button "Ship" at bounding box center [783, 667] width 237 height 32
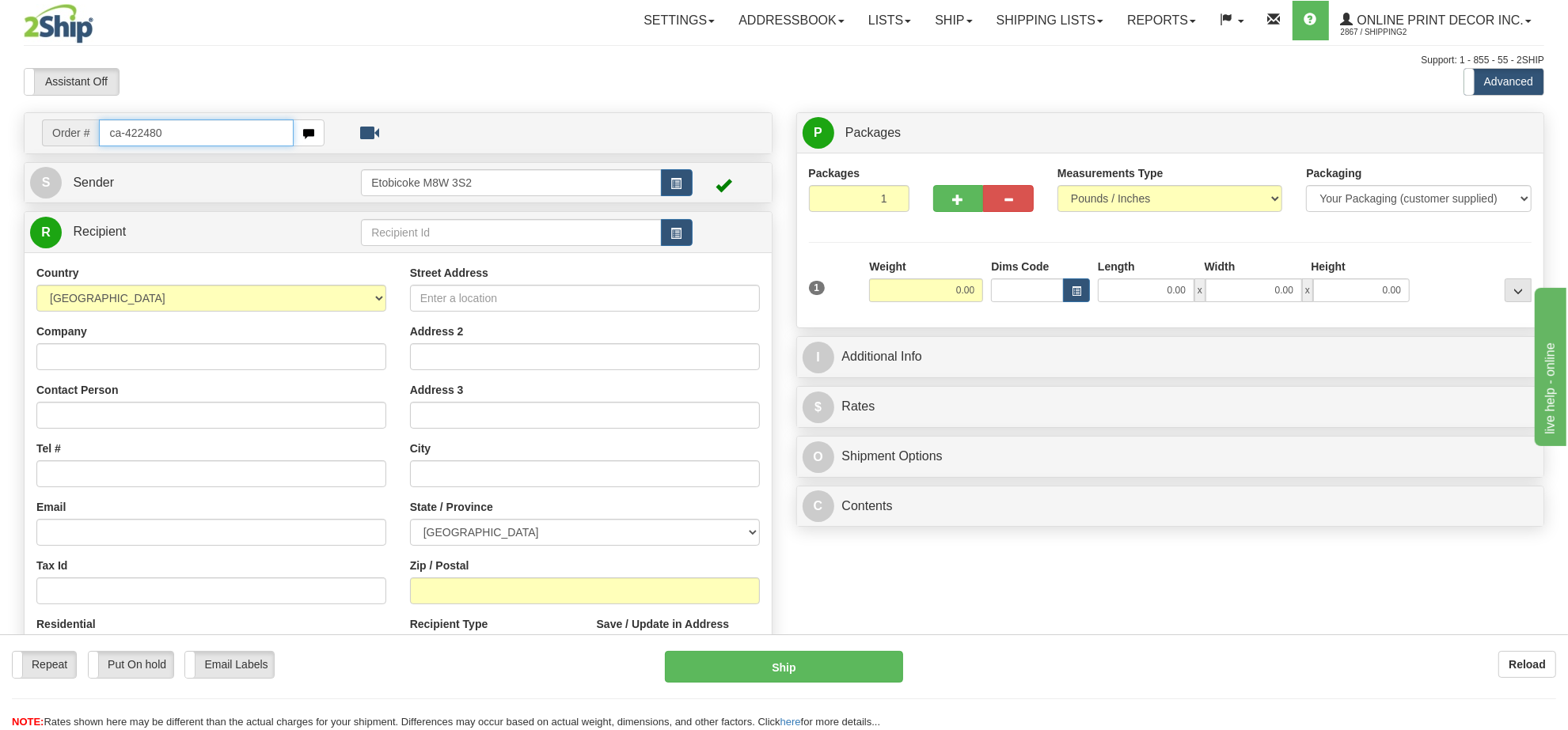
type input "ca-422480"
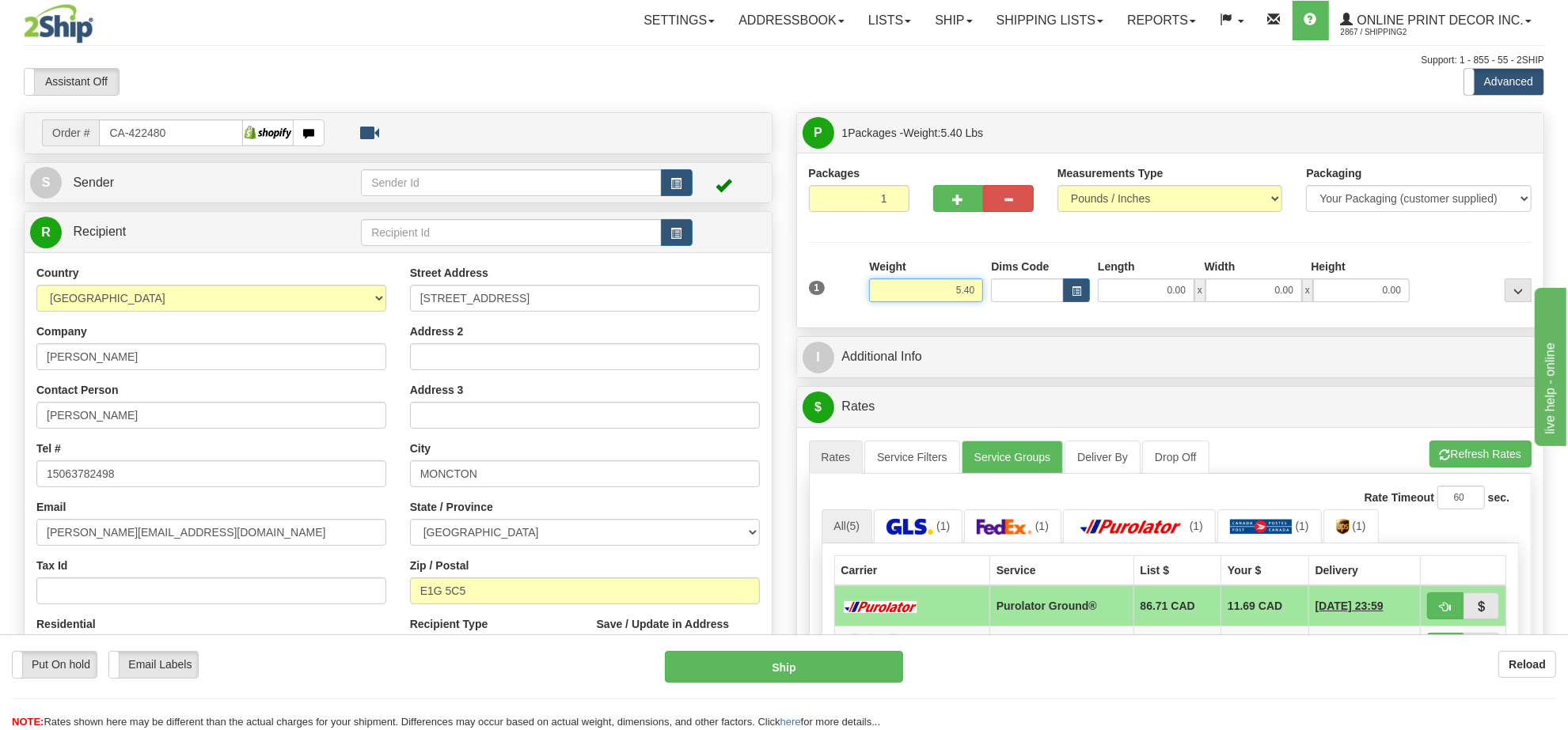
click at [927, 297] on input "5.40" at bounding box center [925, 291] width 114 height 24
type input "4.00"
click at [1067, 289] on button "button" at bounding box center [1076, 291] width 27 height 24
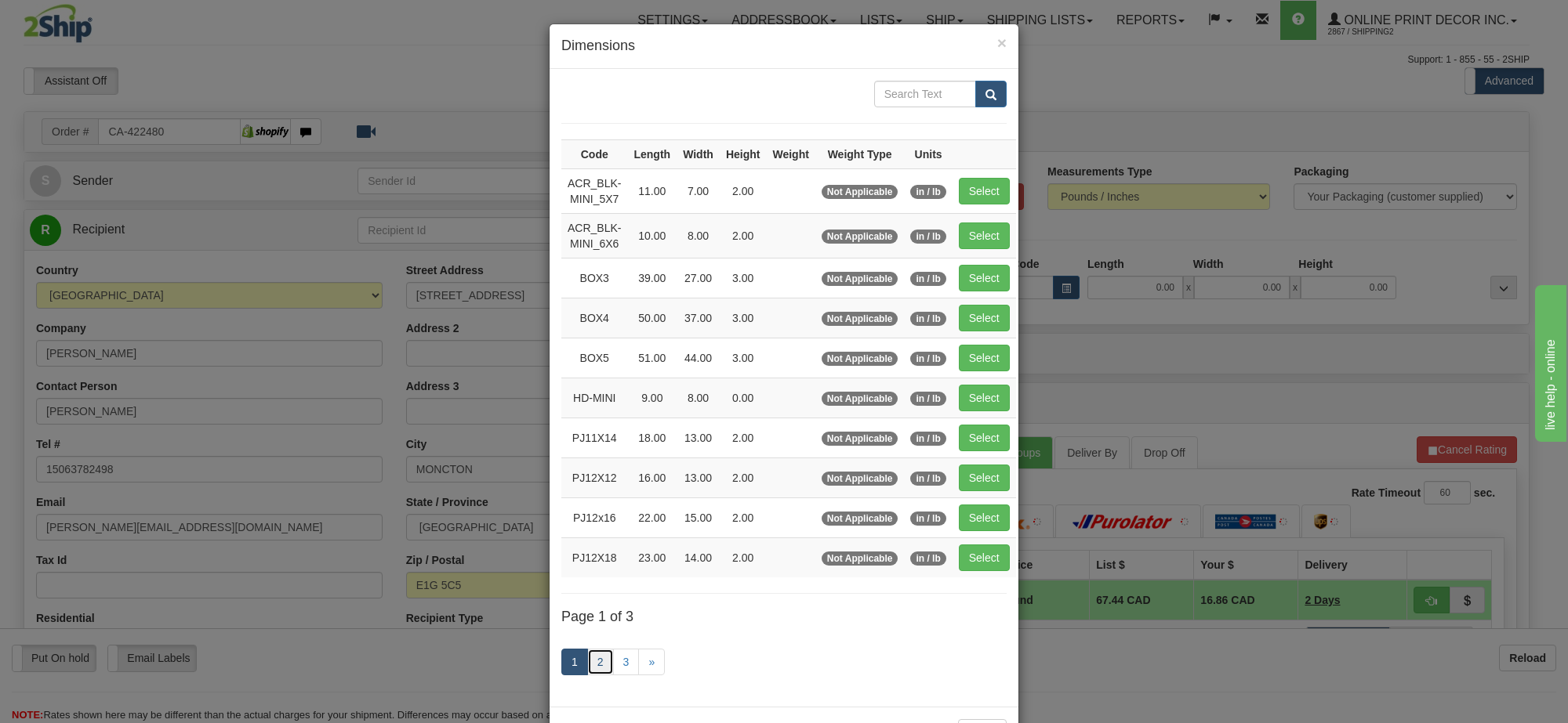
click at [594, 675] on link "2" at bounding box center [600, 662] width 27 height 27
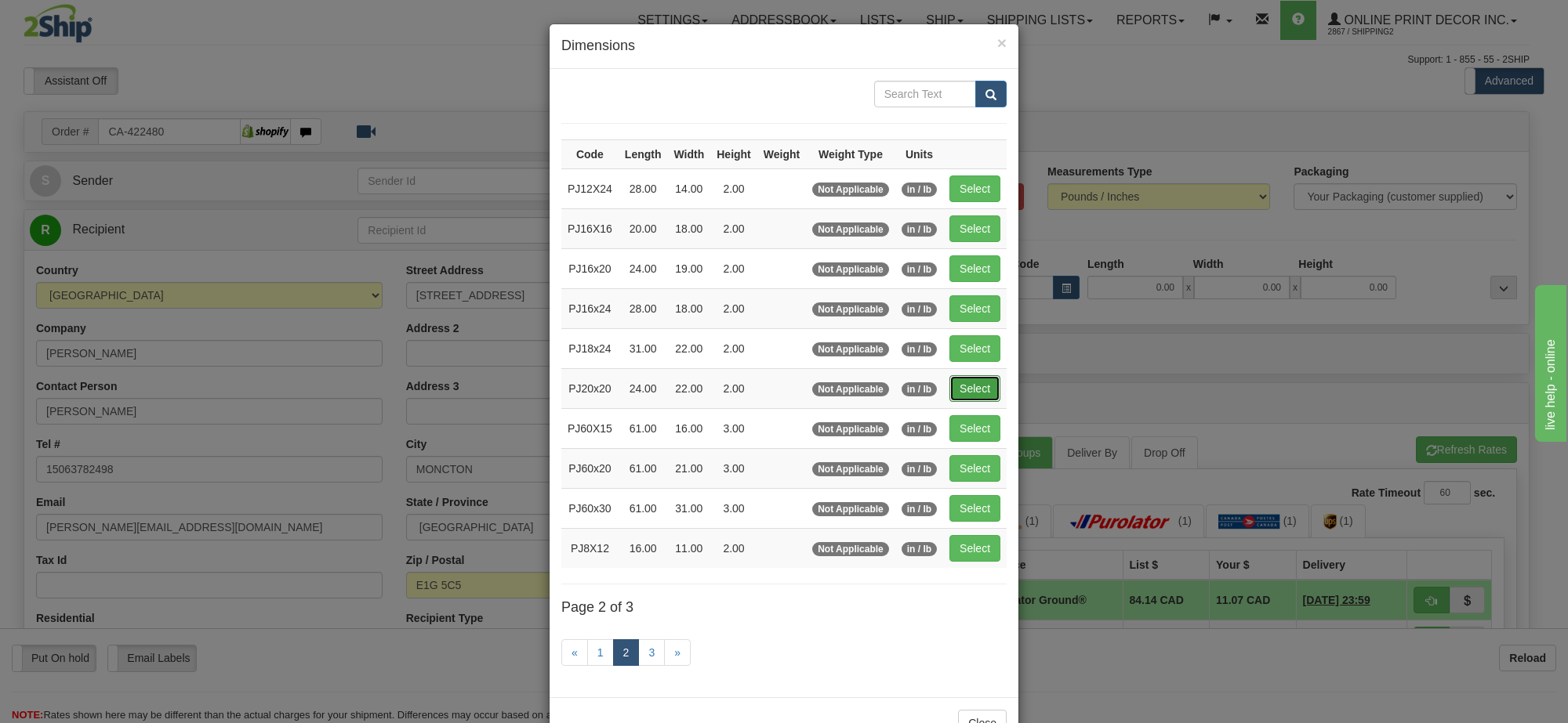
click at [981, 387] on button "Select" at bounding box center [975, 389] width 51 height 27
type input "PJ20x20"
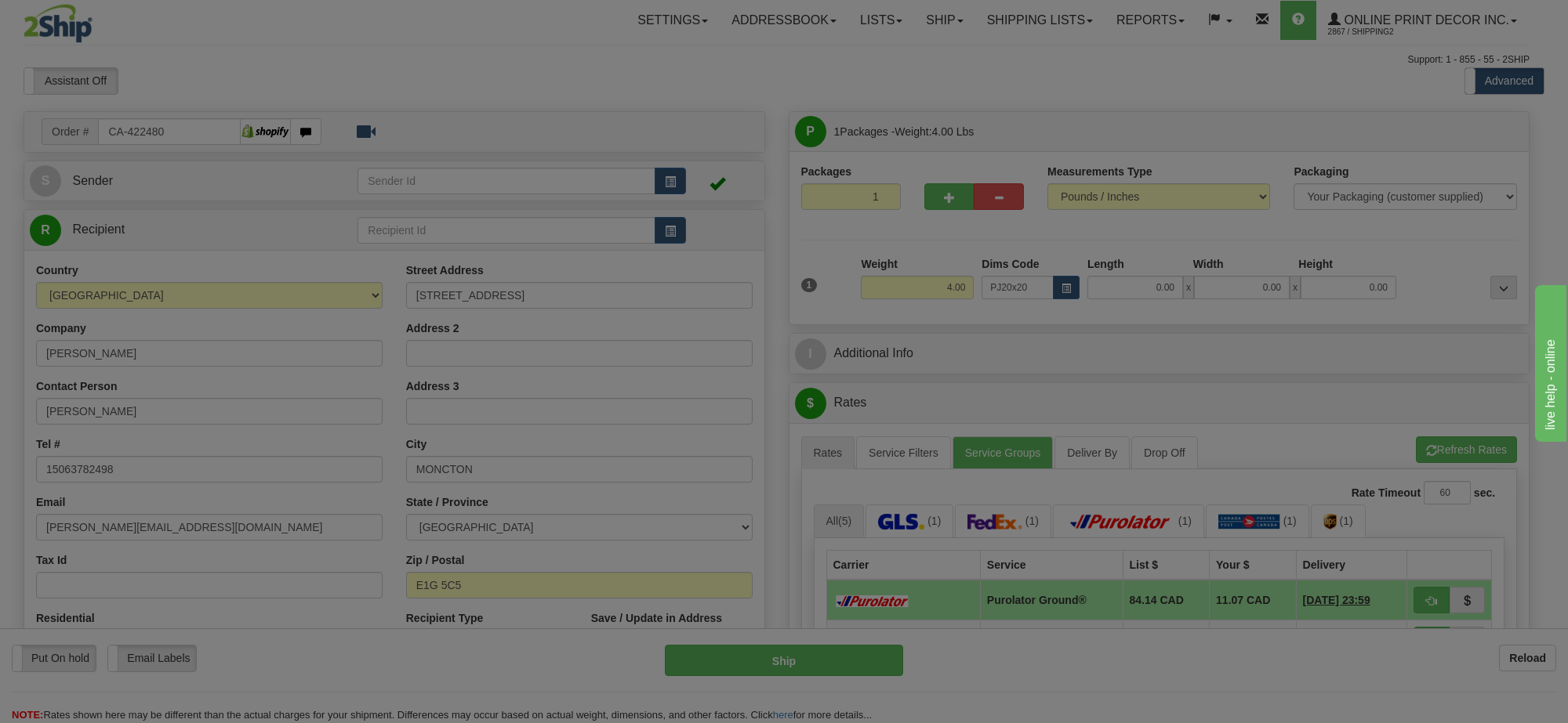
type input "24.00"
type input "22.00"
type input "2.00"
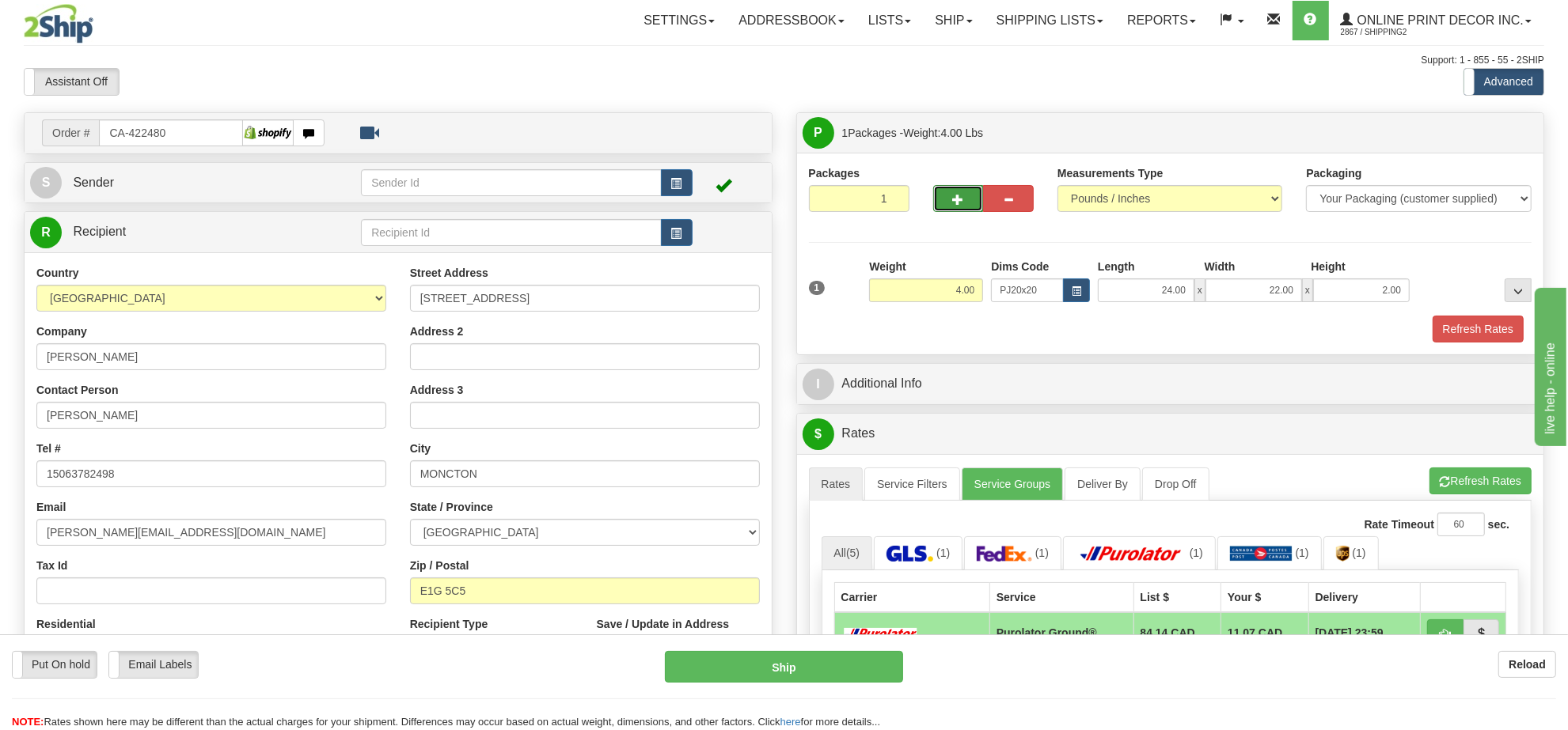
click at [958, 198] on span "button" at bounding box center [958, 199] width 11 height 10
radio input "true"
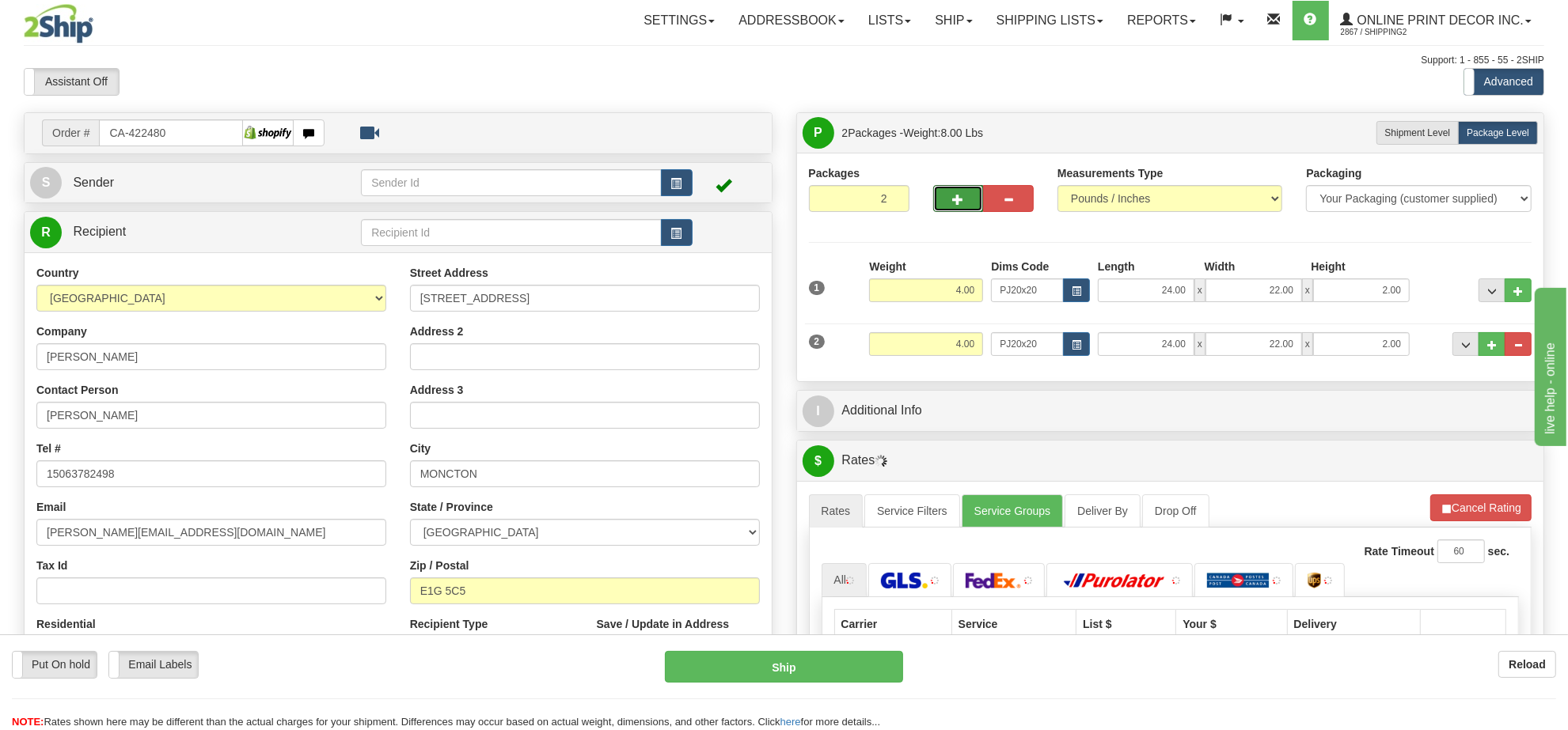
click at [960, 200] on span "button" at bounding box center [958, 199] width 11 height 10
type input "3"
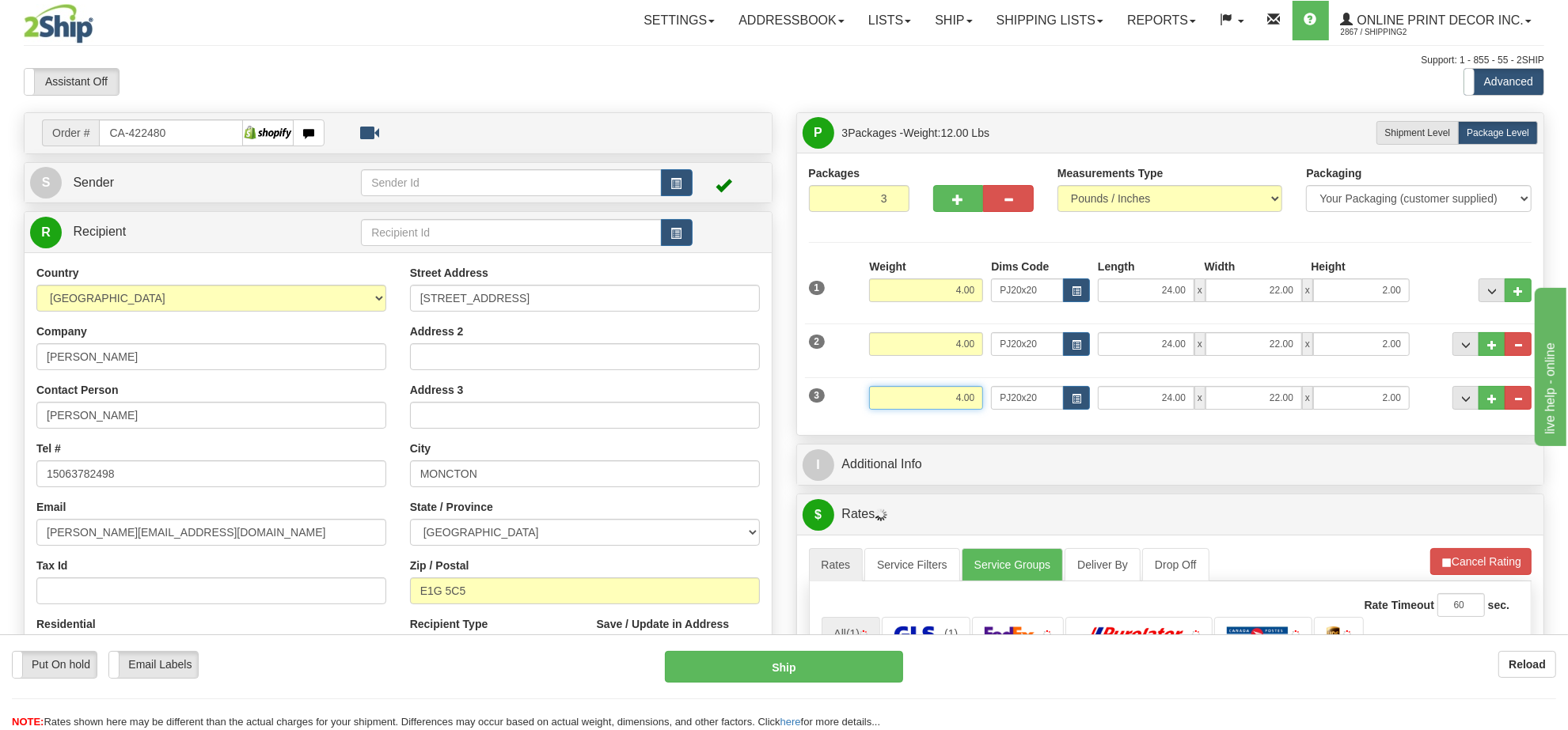
click at [952, 406] on input "4.00" at bounding box center [925, 398] width 114 height 24
click at [1077, 403] on span "button" at bounding box center [1077, 399] width 10 height 9
type input "7.00"
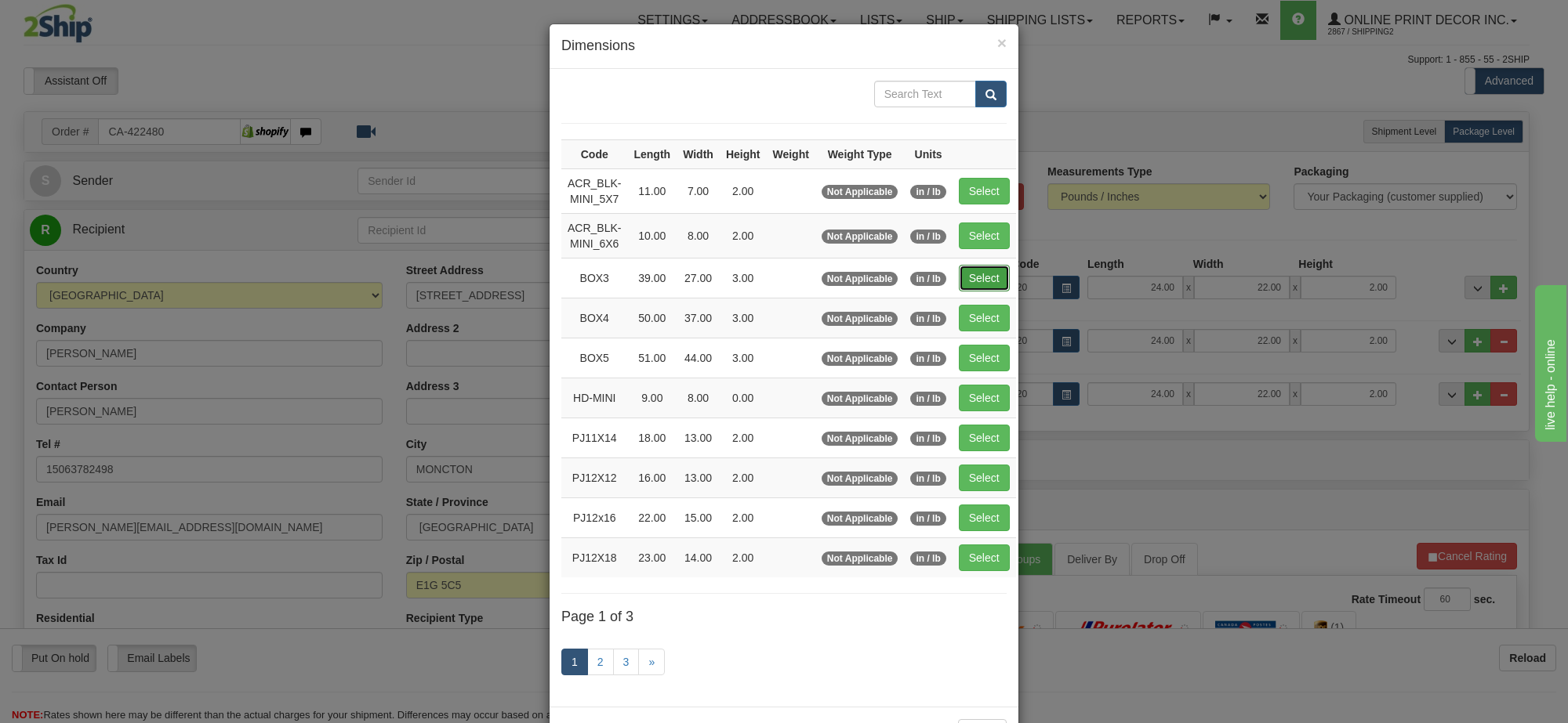
click at [988, 277] on button "Select" at bounding box center [985, 278] width 51 height 27
type input "BOX3"
type input "39.00"
type input "27.00"
type input "3.00"
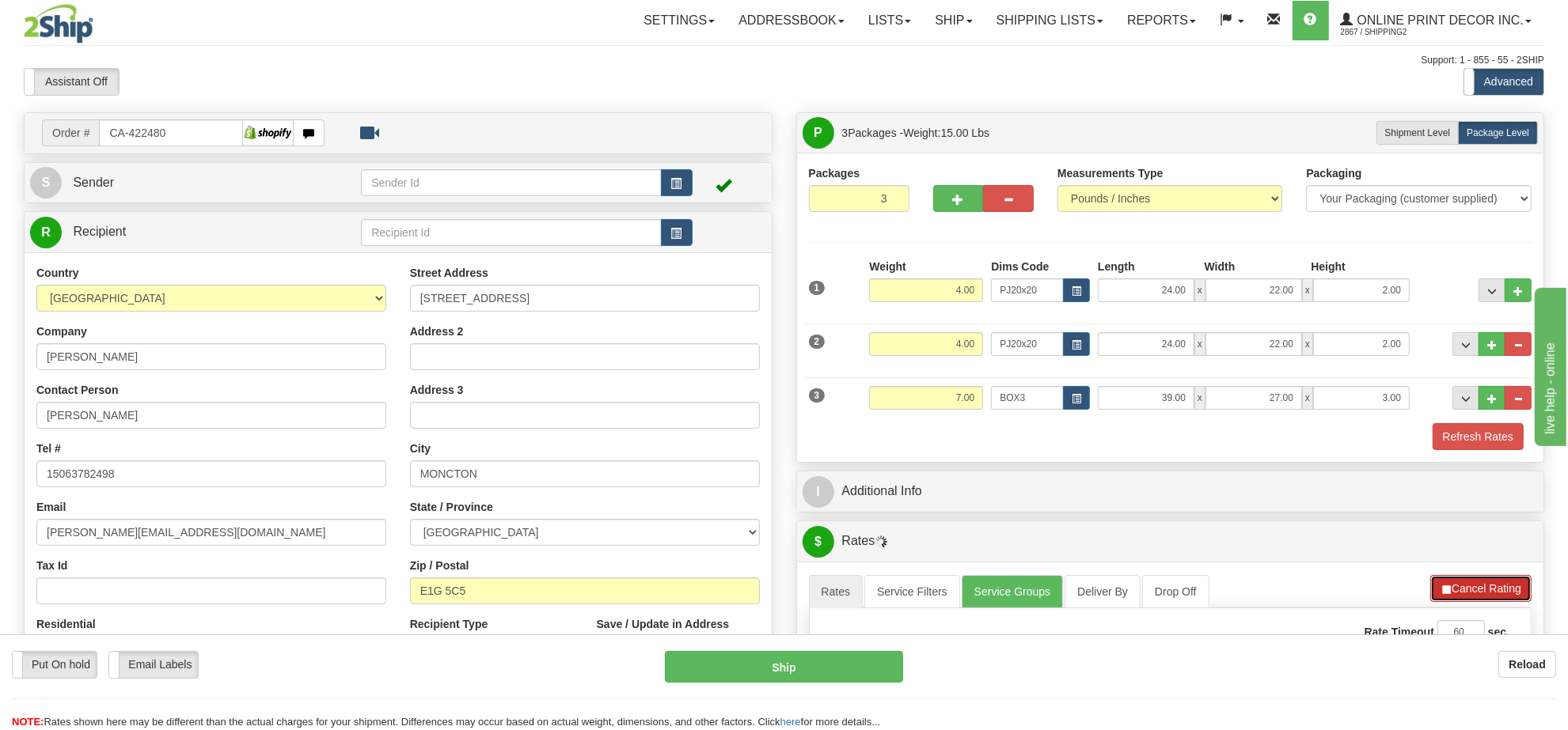
click at [1482, 600] on button "Cancel Rating" at bounding box center [1481, 589] width 102 height 27
click at [1482, 600] on button "Refresh Rates" at bounding box center [1480, 589] width 103 height 27
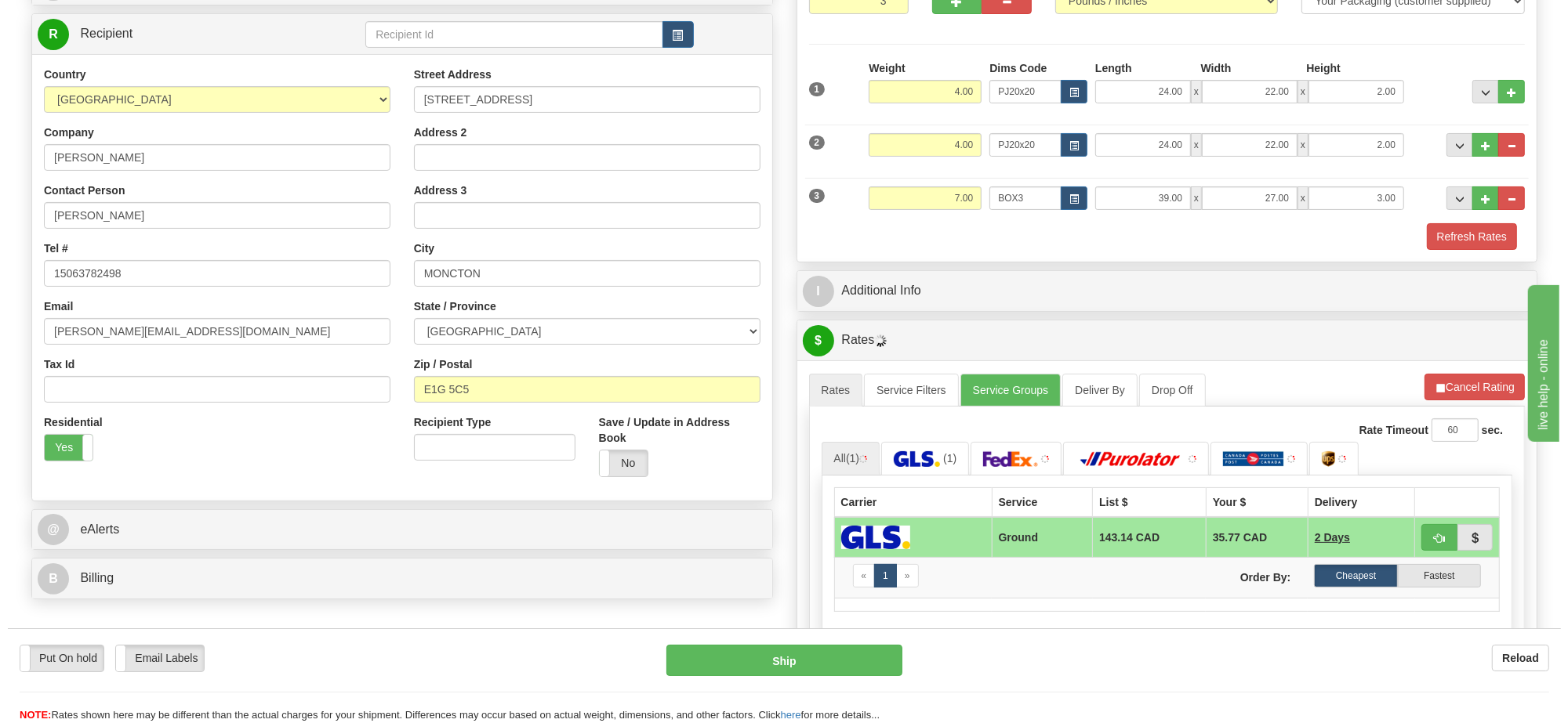
scroll to position [294, 0]
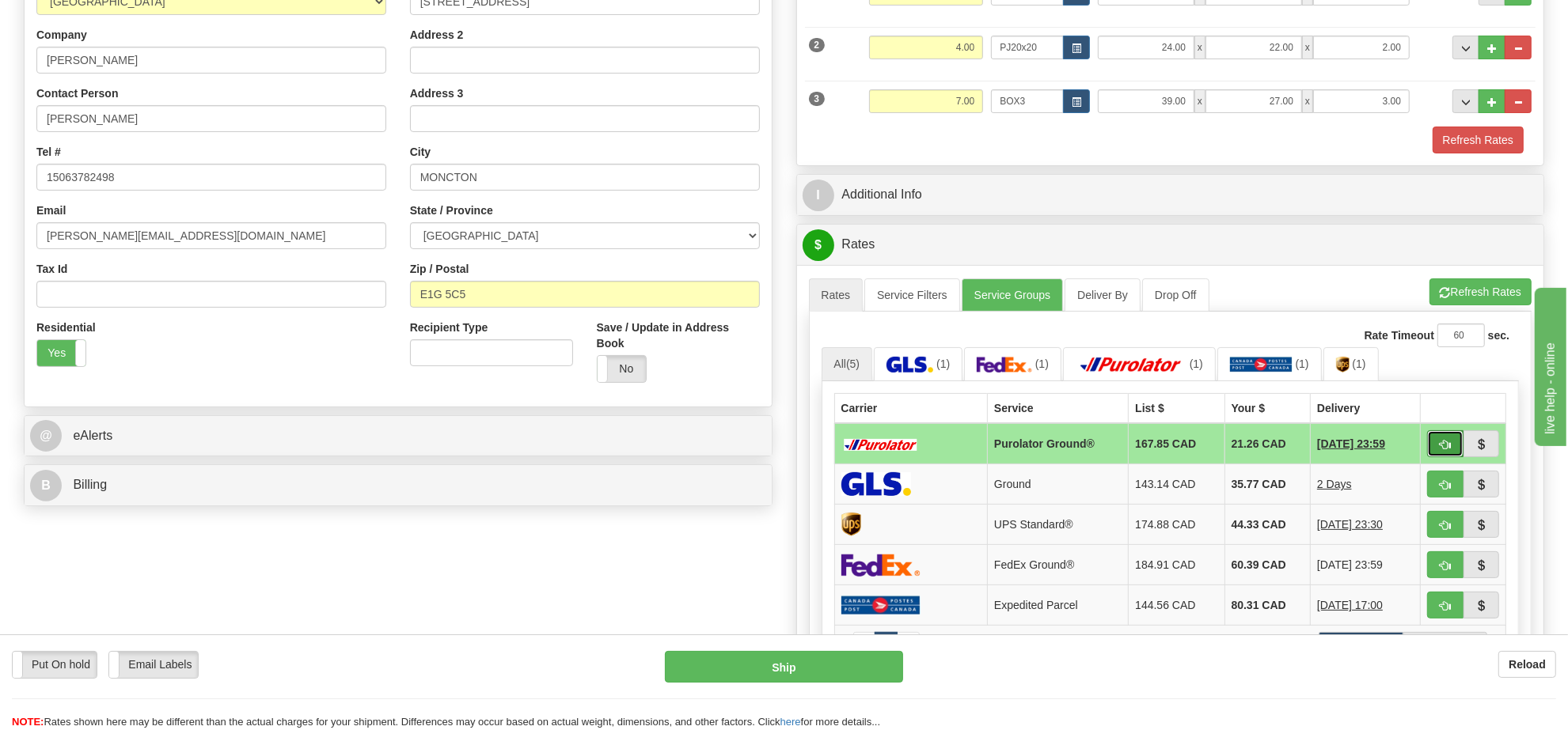
click at [1440, 450] on span "button" at bounding box center [1444, 445] width 11 height 10
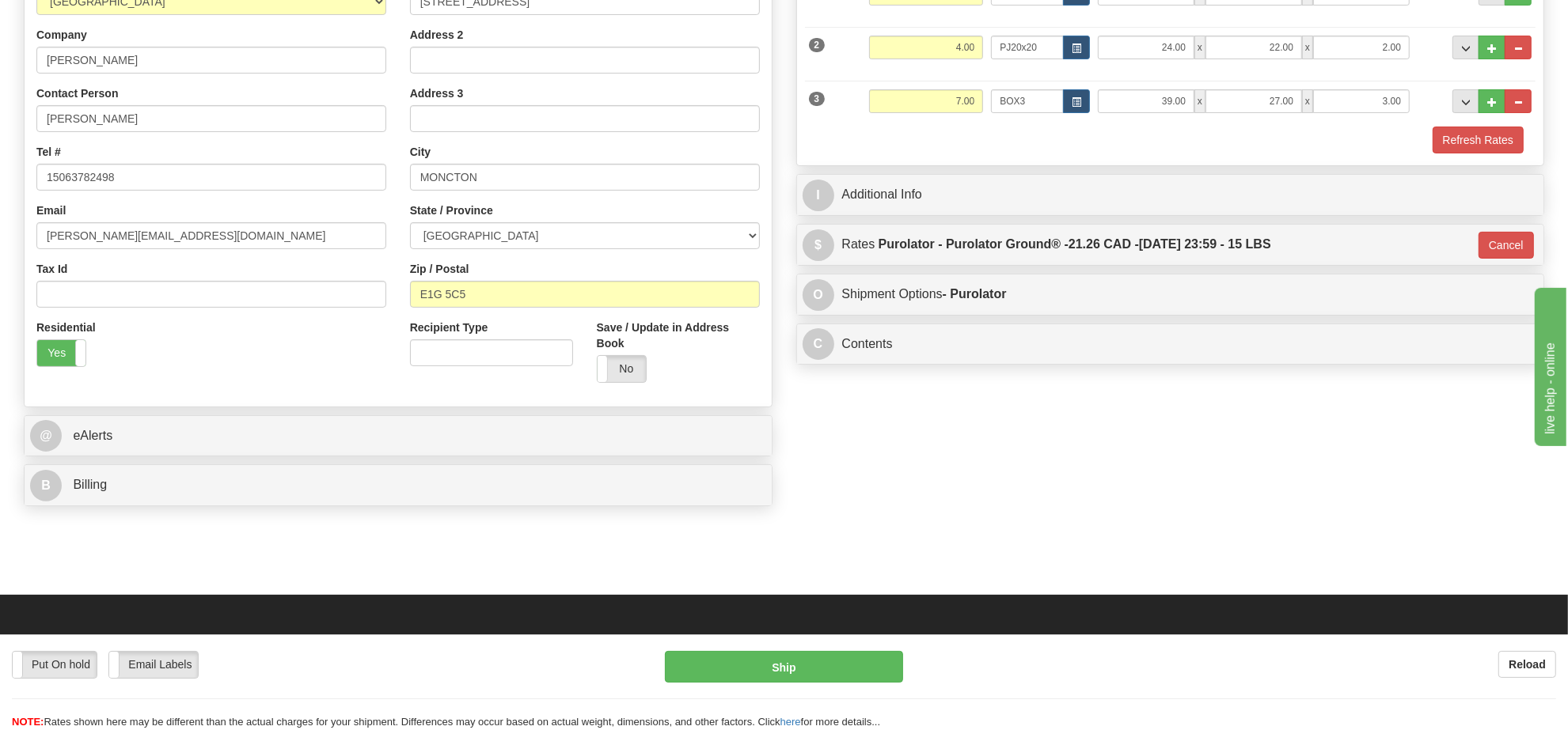
type input "260"
click at [855, 654] on button "Ship" at bounding box center [783, 667] width 237 height 32
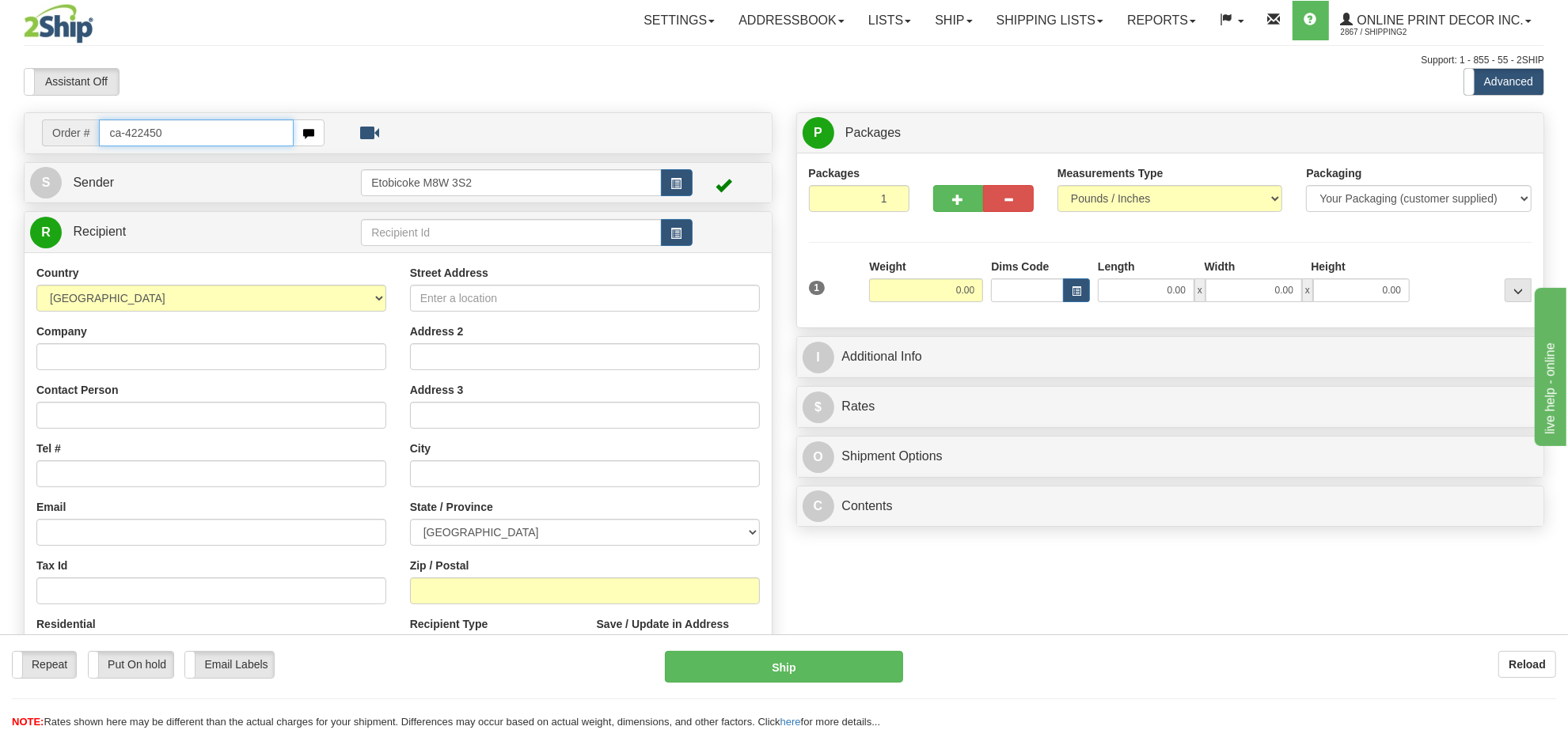
type input "ca-422450"
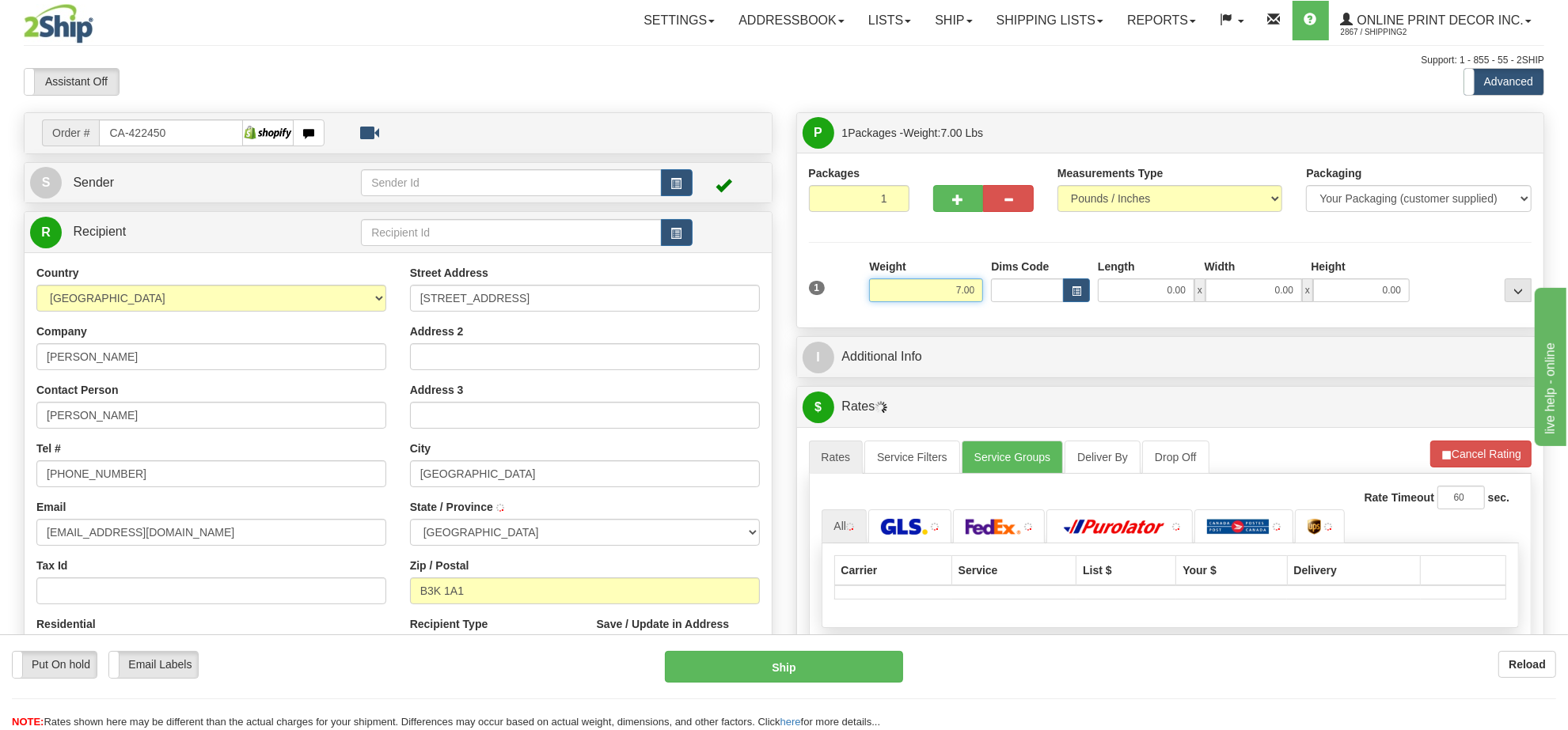
type input "HALIFAX"
click at [962, 295] on input "7.00" at bounding box center [925, 291] width 114 height 24
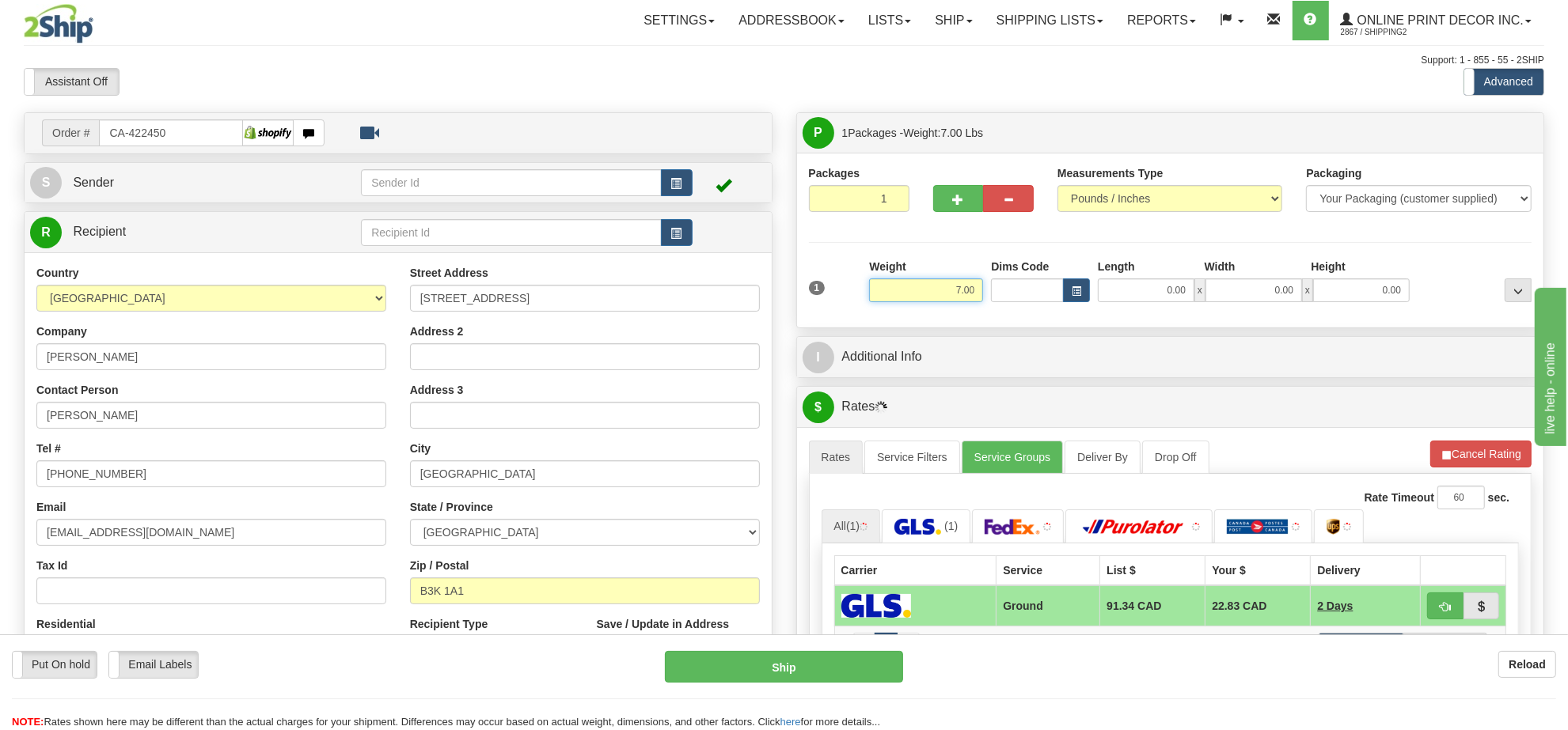
click at [962, 295] on input "7.00" at bounding box center [925, 291] width 114 height 24
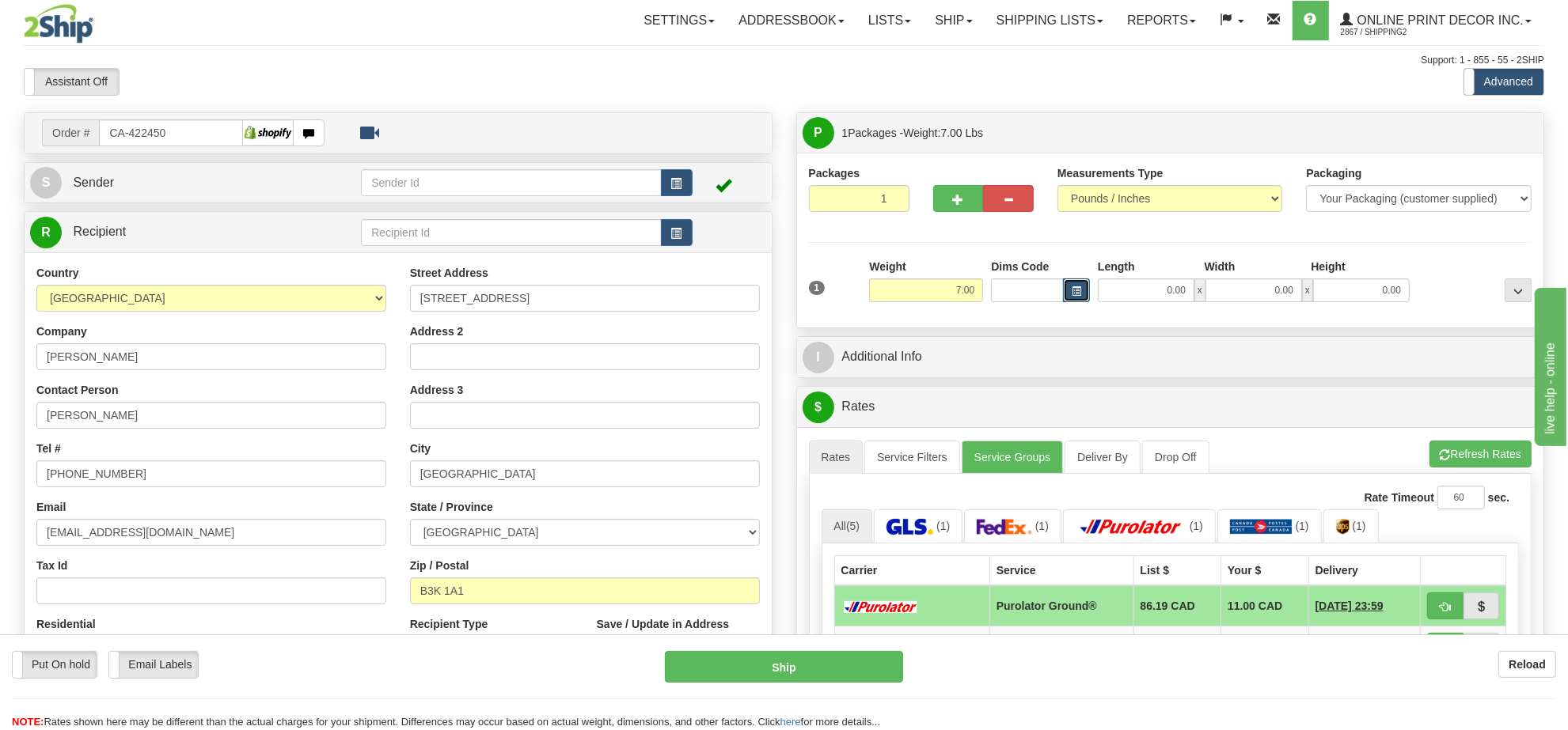
click at [1074, 287] on span "button" at bounding box center [1077, 291] width 10 height 9
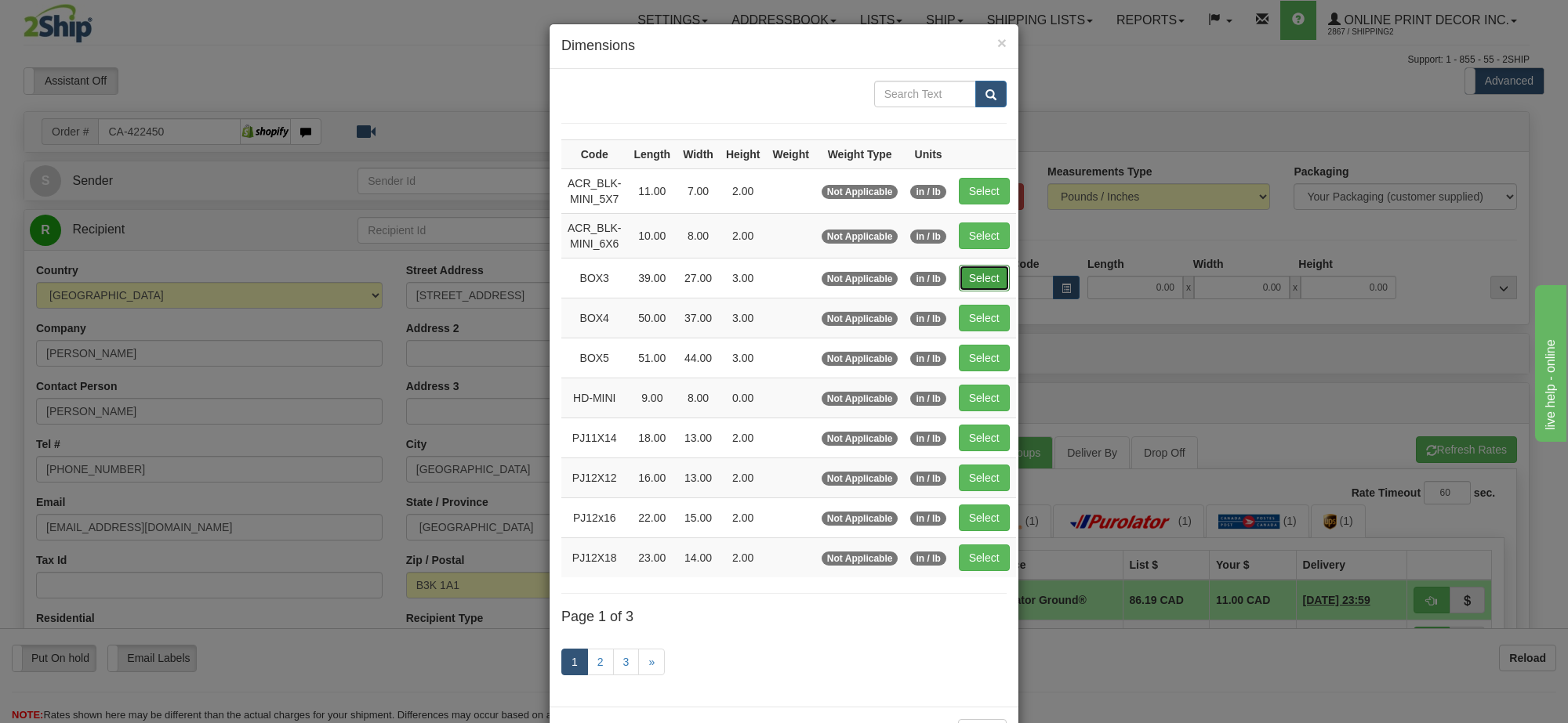
click at [966, 292] on button "Select" at bounding box center [985, 278] width 51 height 27
type input "BOX3"
type input "39.00"
type input "27.00"
type input "3.00"
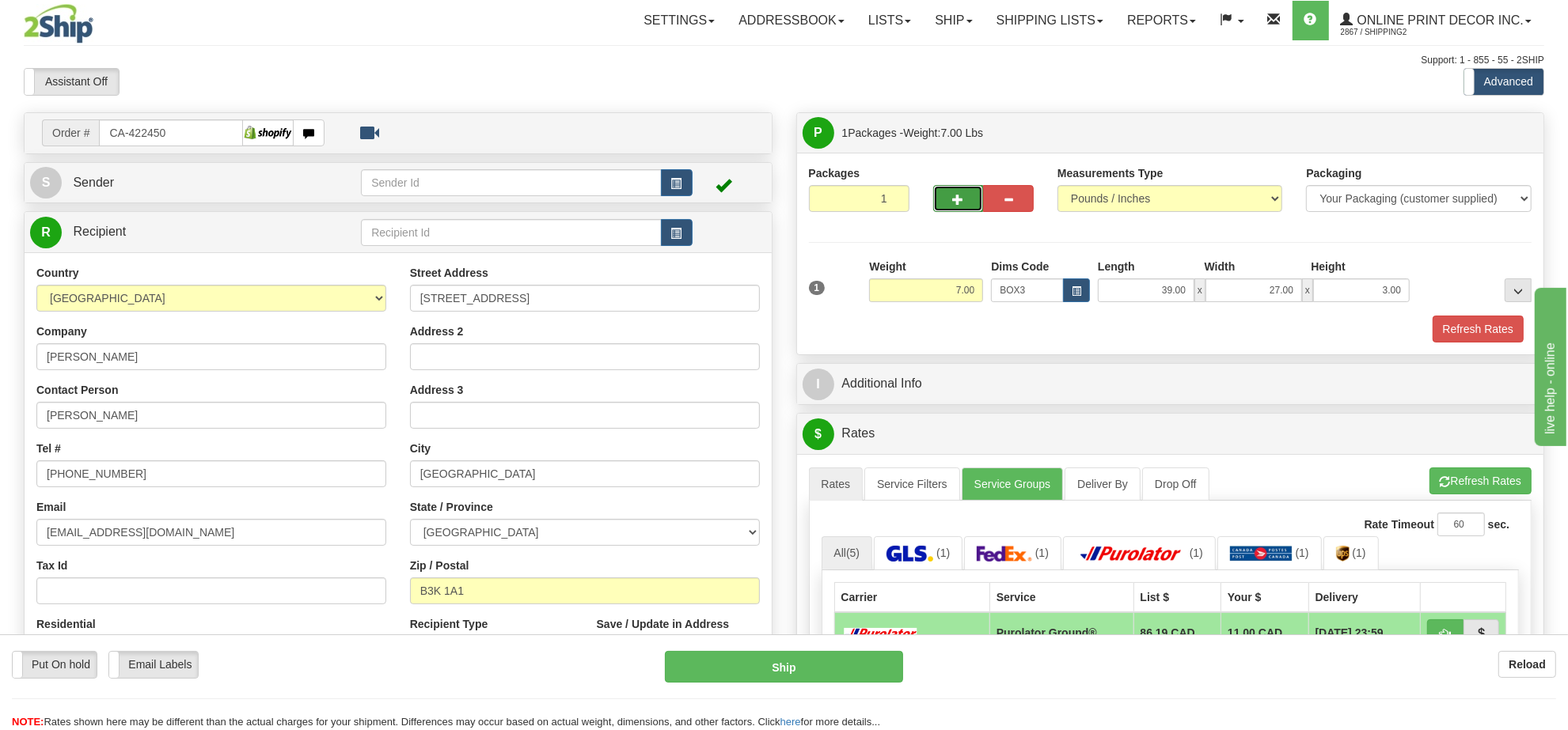
click at [959, 187] on button "button" at bounding box center [958, 198] width 51 height 27
radio input "true"
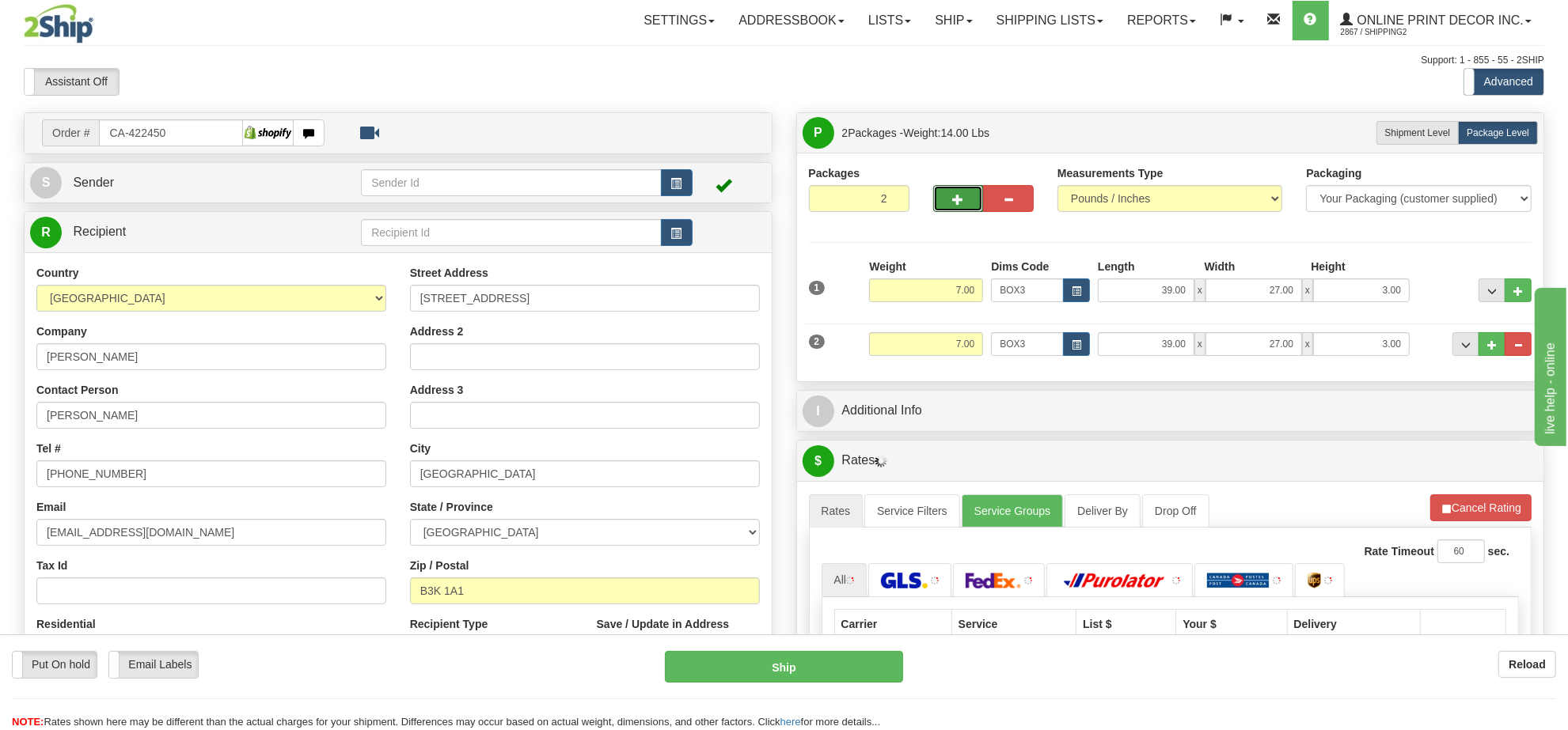
click at [957, 195] on span "button" at bounding box center [958, 199] width 11 height 10
type input "3"
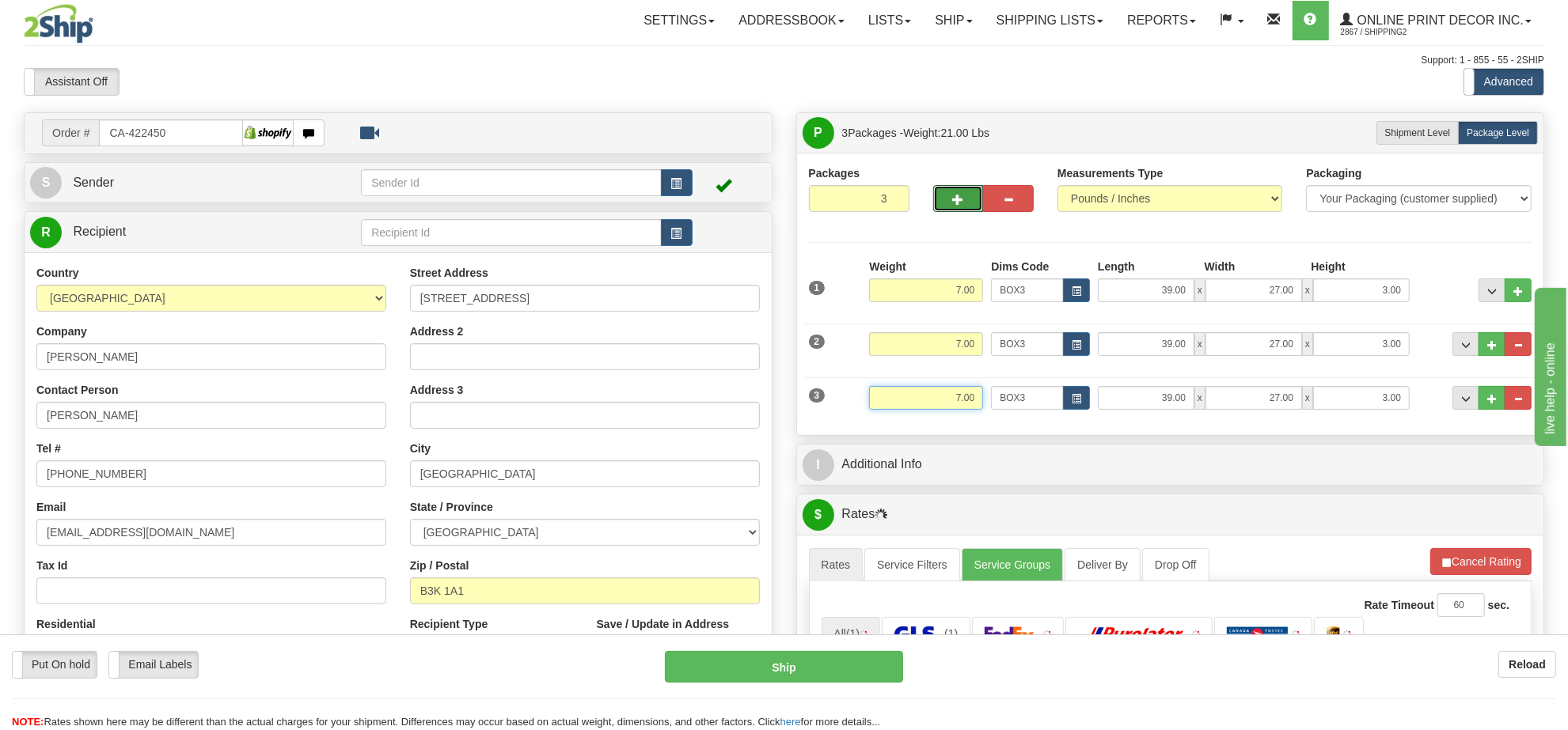
click at [954, 395] on input "7.00" at bounding box center [925, 398] width 114 height 24
type input "2.00"
click at [1072, 397] on span "button" at bounding box center [1077, 399] width 10 height 9
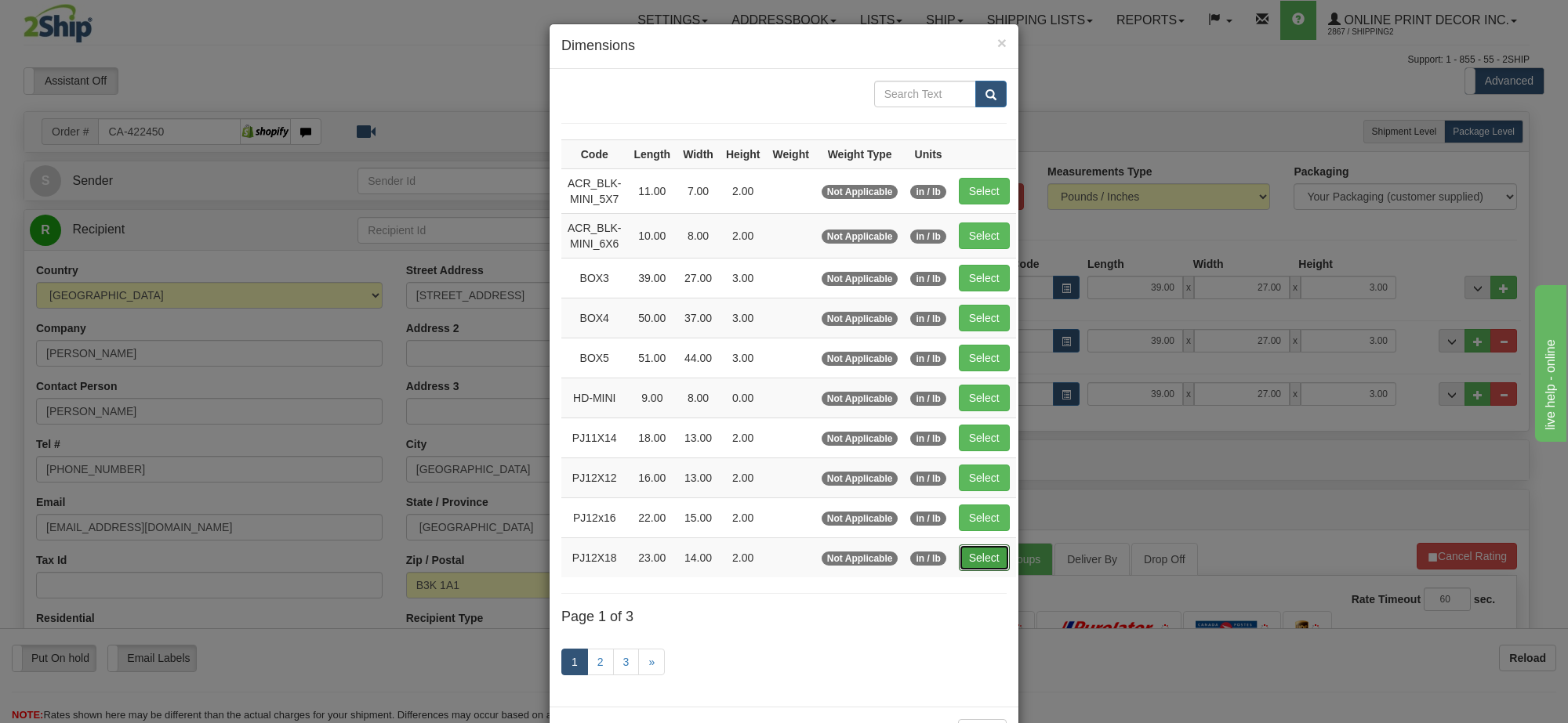
drag, startPoint x: 975, startPoint y: 586, endPoint x: 1020, endPoint y: 550, distance: 57.6
click at [981, 564] on button "Select" at bounding box center [985, 557] width 51 height 27
type input "PJ12X18"
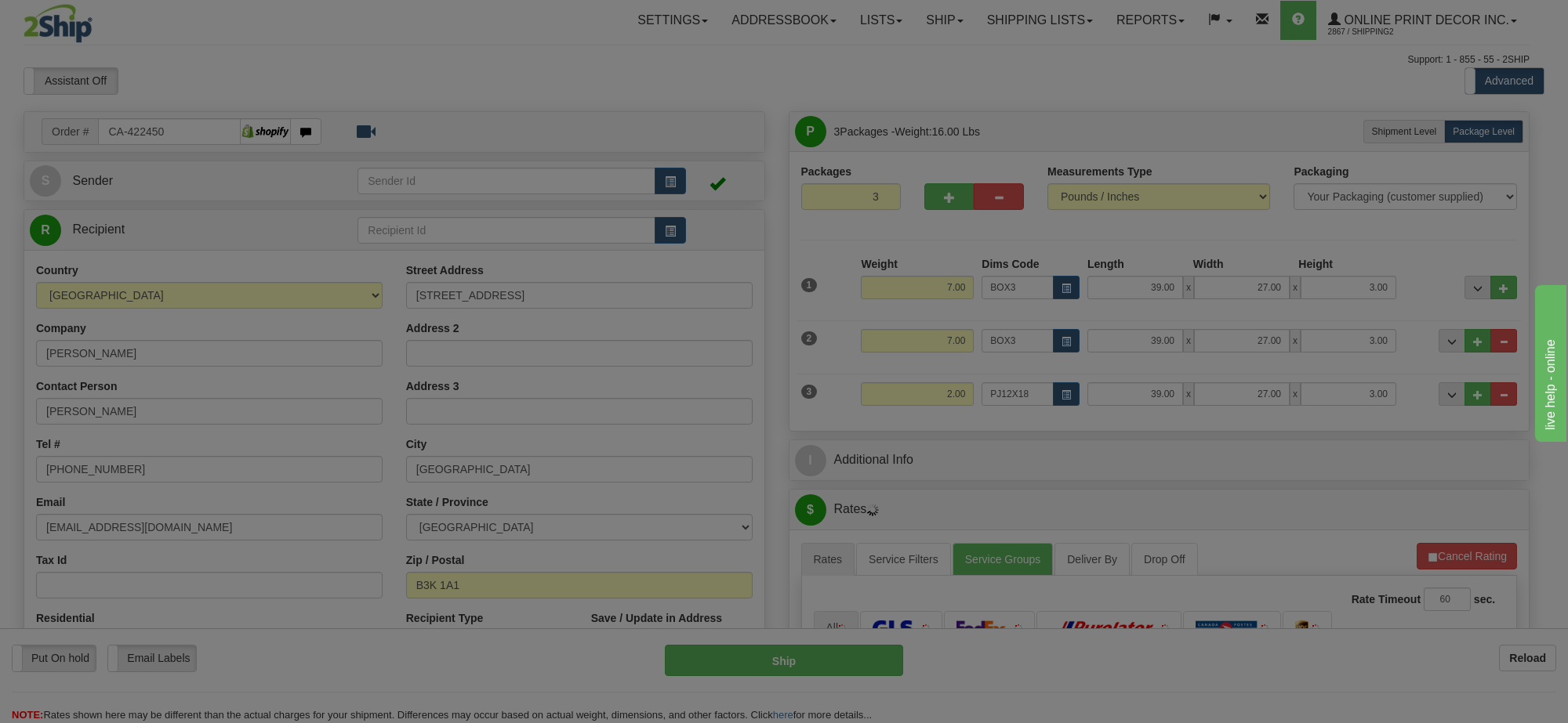
type input "23.00"
type input "14.00"
type input "2.00"
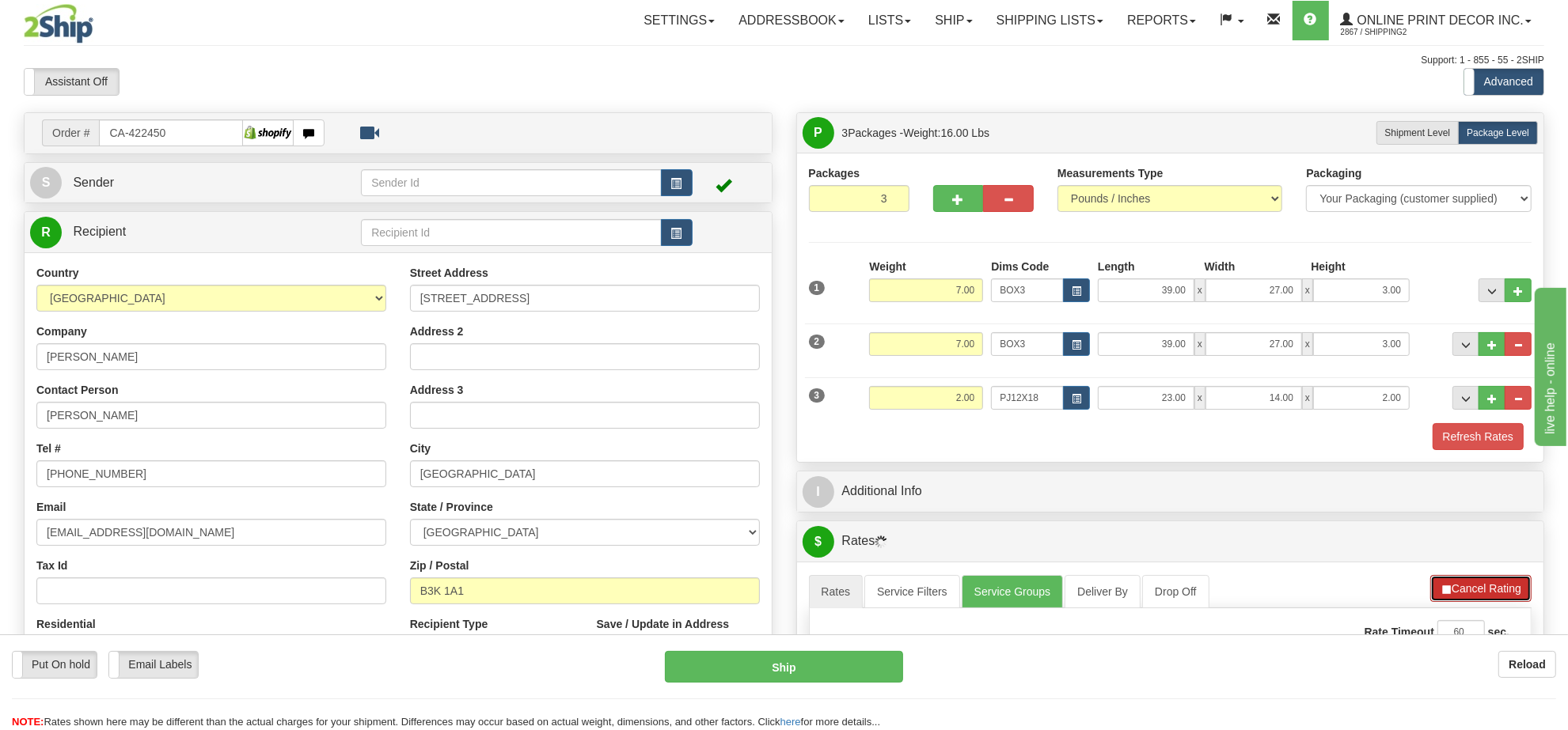
click at [1466, 596] on button "Cancel Rating" at bounding box center [1481, 589] width 102 height 27
click at [1466, 596] on button "Refresh Rates" at bounding box center [1480, 589] width 103 height 27
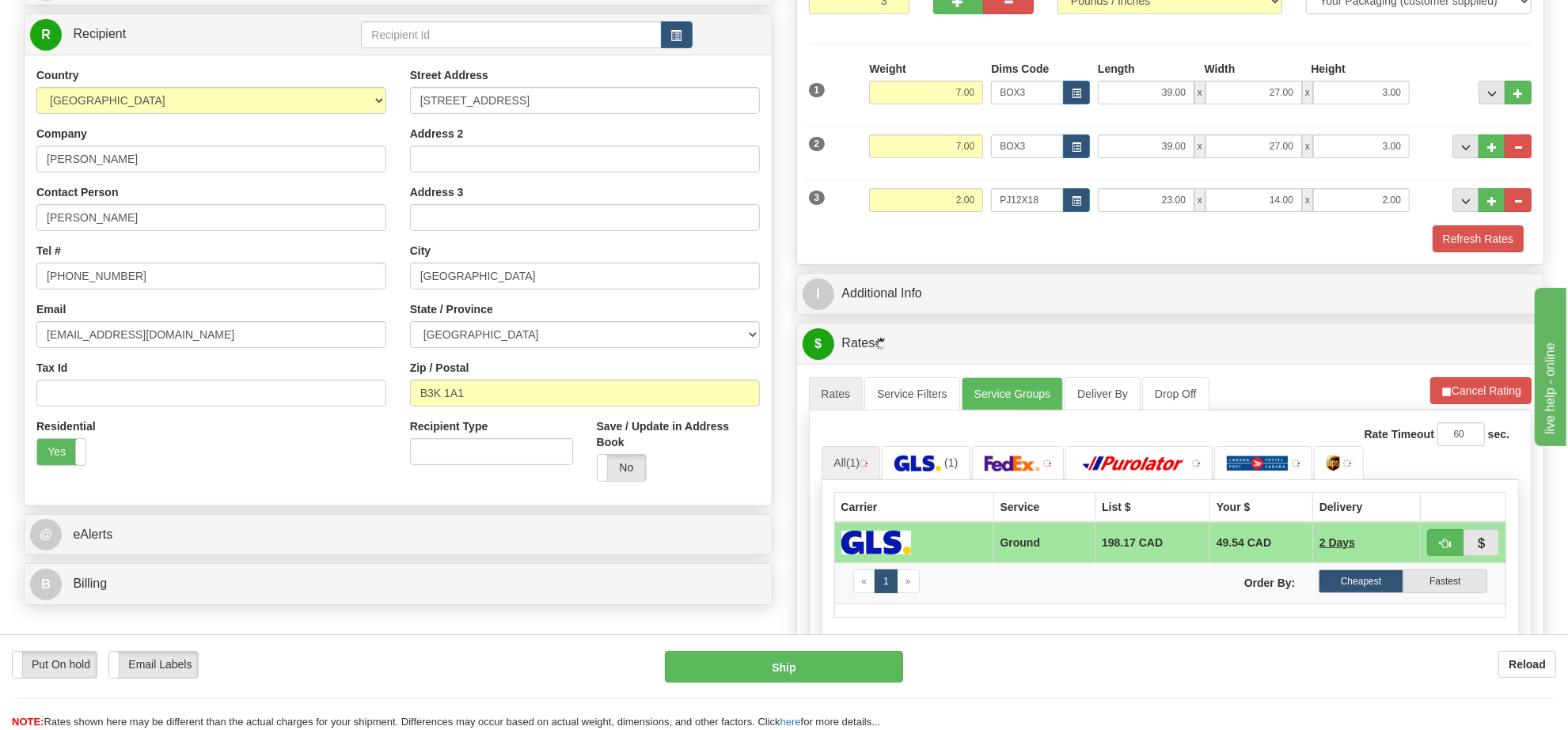
scroll to position [297, 0]
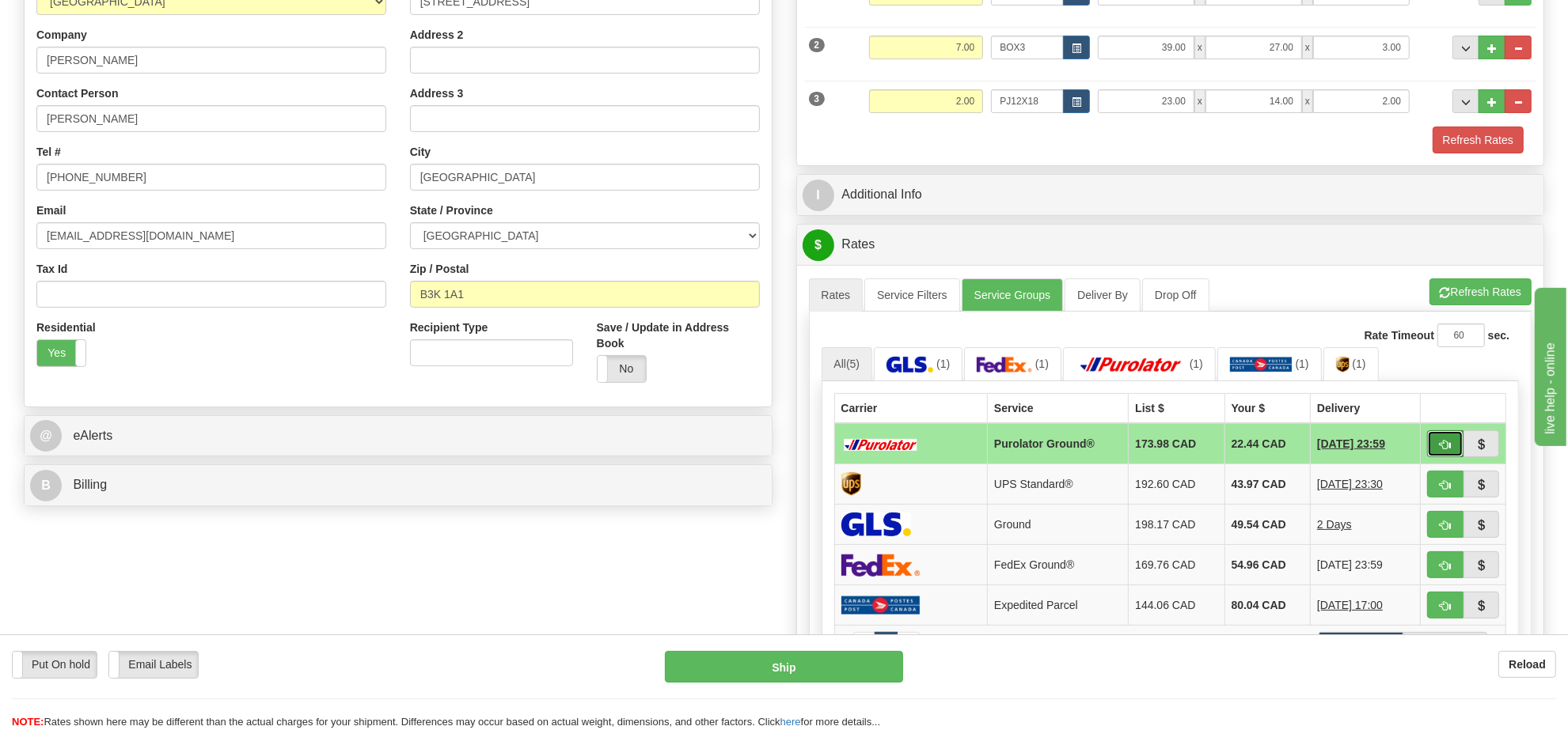
click at [1437, 451] on button "button" at bounding box center [1445, 443] width 37 height 27
type input "260"
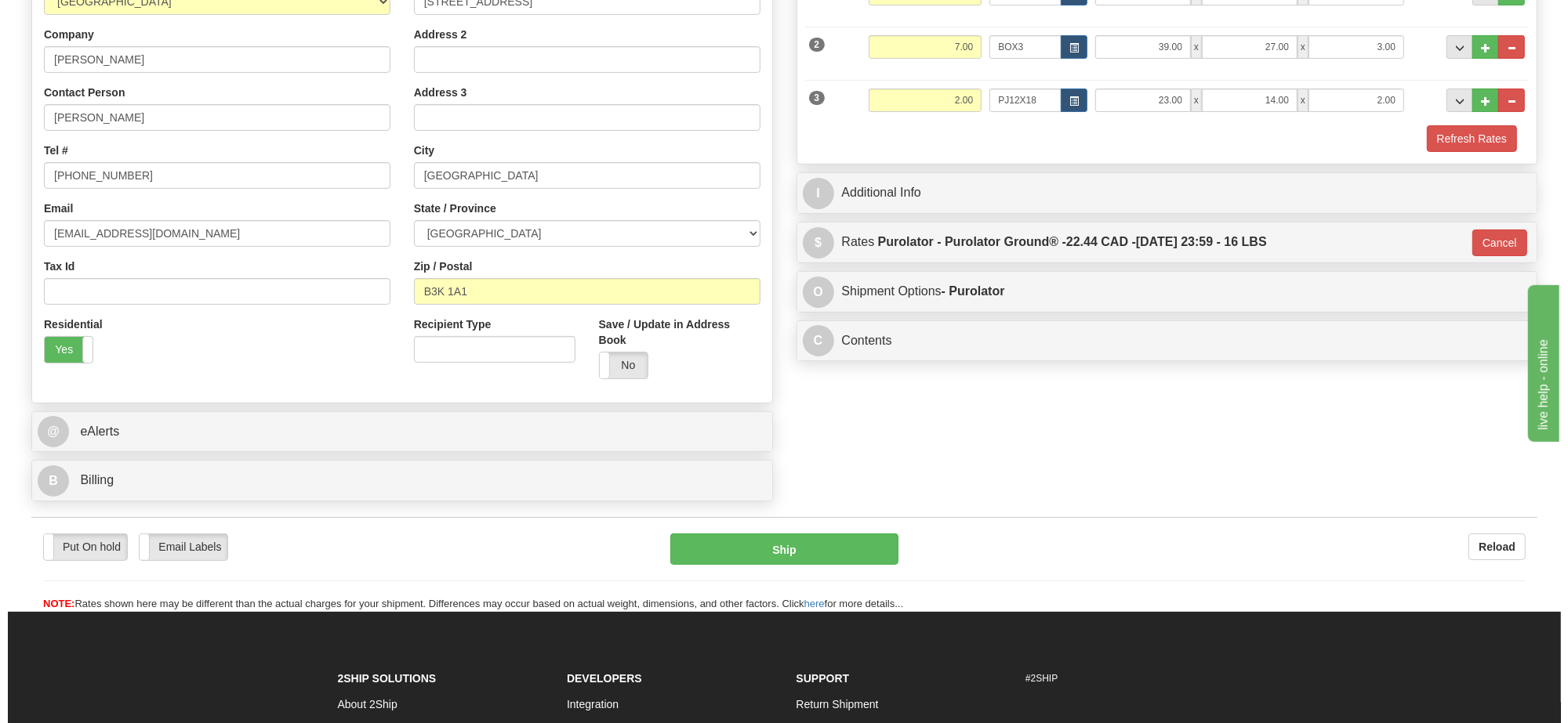
scroll to position [98, 0]
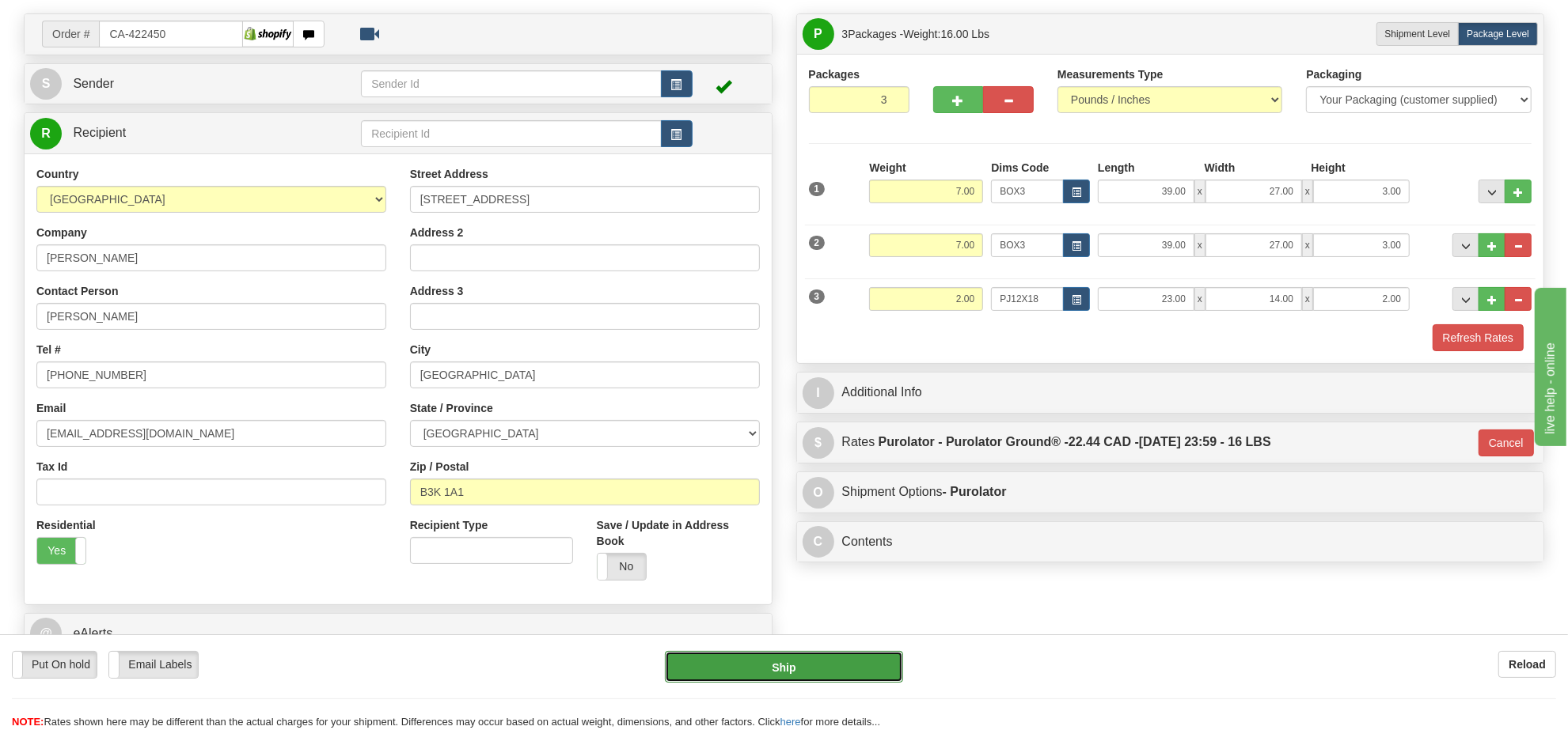
click at [801, 658] on button "Ship" at bounding box center [783, 667] width 237 height 32
